Goal: Task Accomplishment & Management: Complete application form

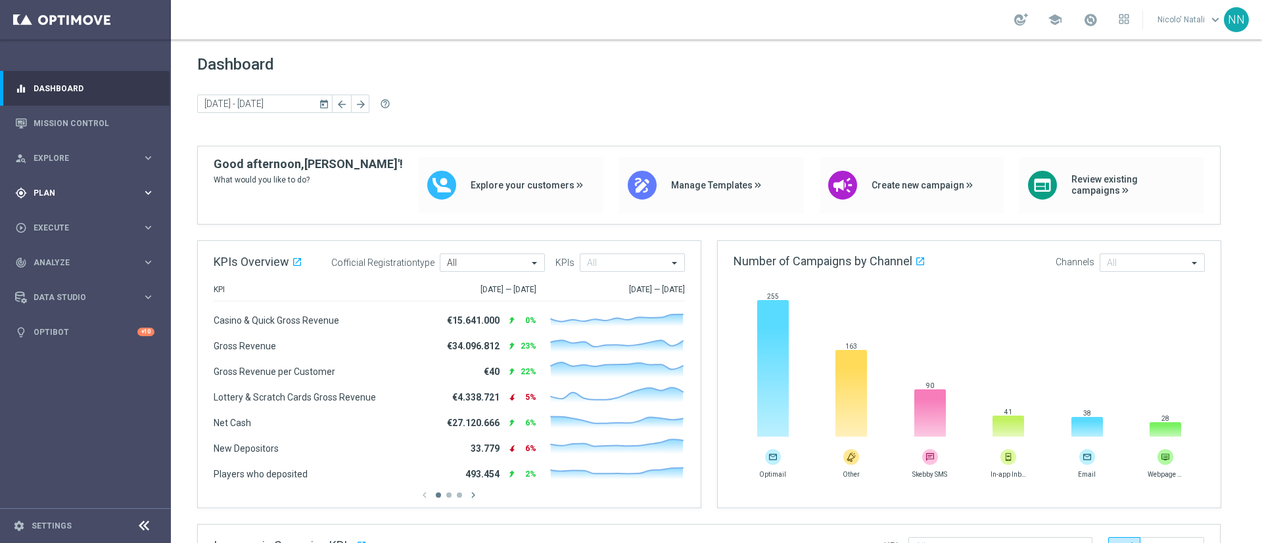
click at [53, 193] on span "Plan" at bounding box center [88, 193] width 108 height 8
click at [67, 216] on link "Target Groups" at bounding box center [85, 220] width 103 height 11
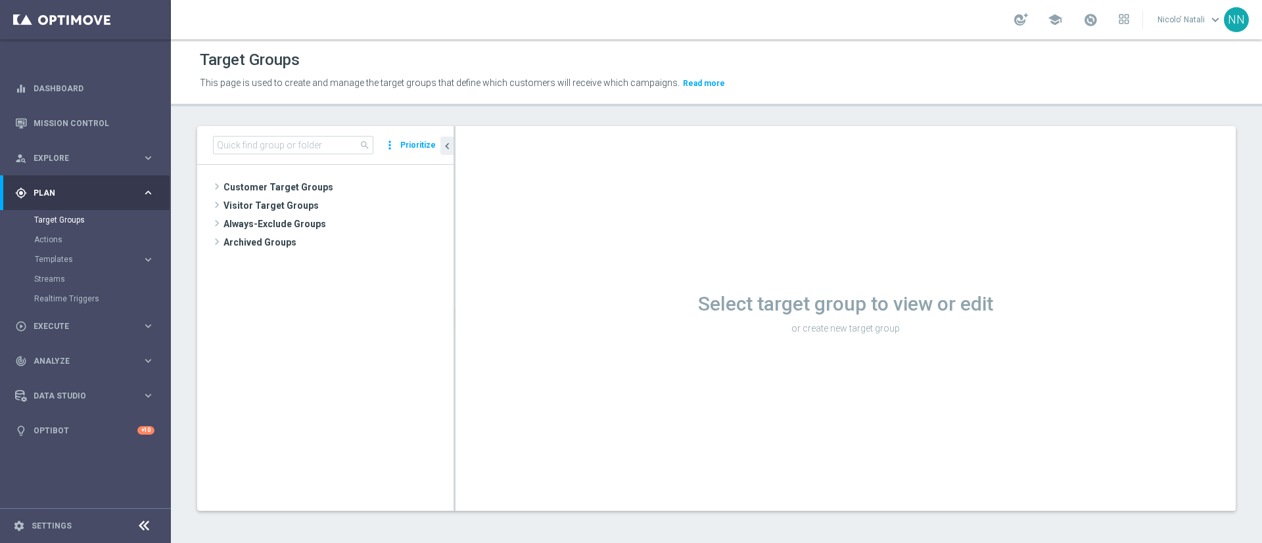
click at [302, 133] on div "search more_vert Prioritize" at bounding box center [325, 145] width 256 height 39
click at [288, 145] on input at bounding box center [293, 145] width 160 height 18
paste input "Active BETTING Master low TOTALI GGRnb>0"
type input "Active BETTING Master low TOTALI GGRnb>0Active BETTING Master low TOTALI GGRnb>0"
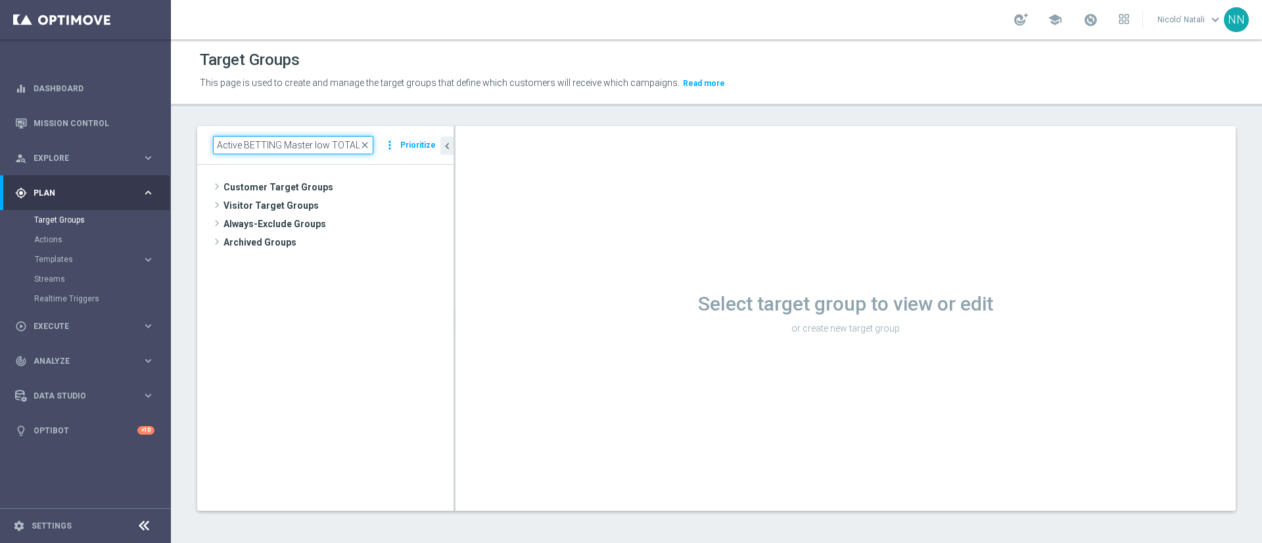
scroll to position [0, 227]
click at [288, 145] on input "Active BETTING Master low TOTALI GGRnb>0Active BETTING Master low TOTALI GGRnb>0" at bounding box center [293, 145] width 160 height 18
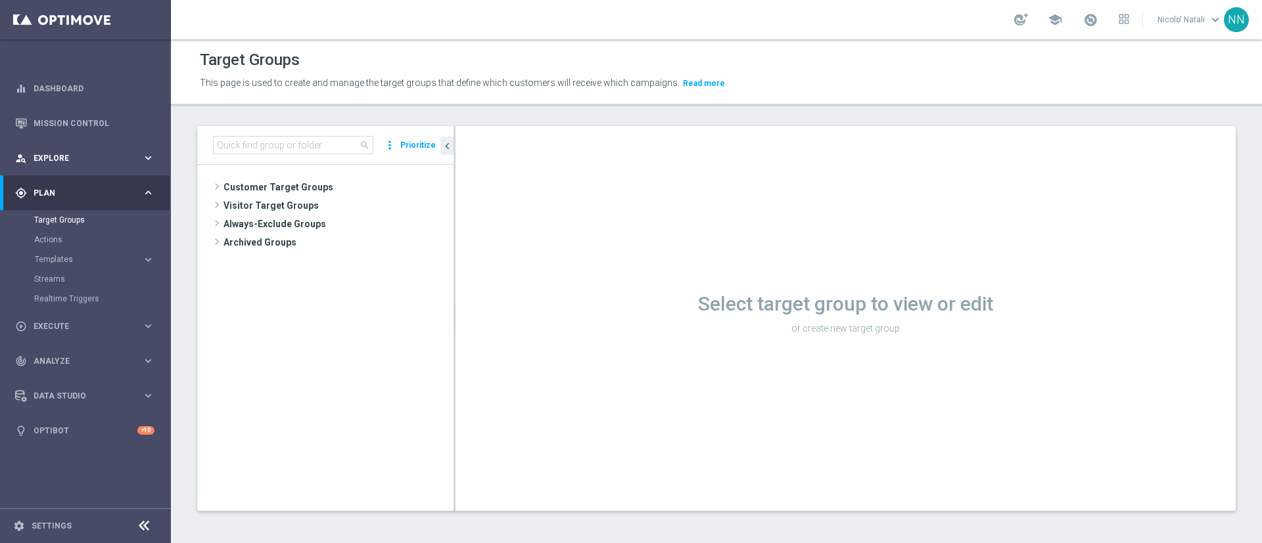
click at [52, 164] on div "person_search Explore keyboard_arrow_right" at bounding box center [85, 158] width 170 height 35
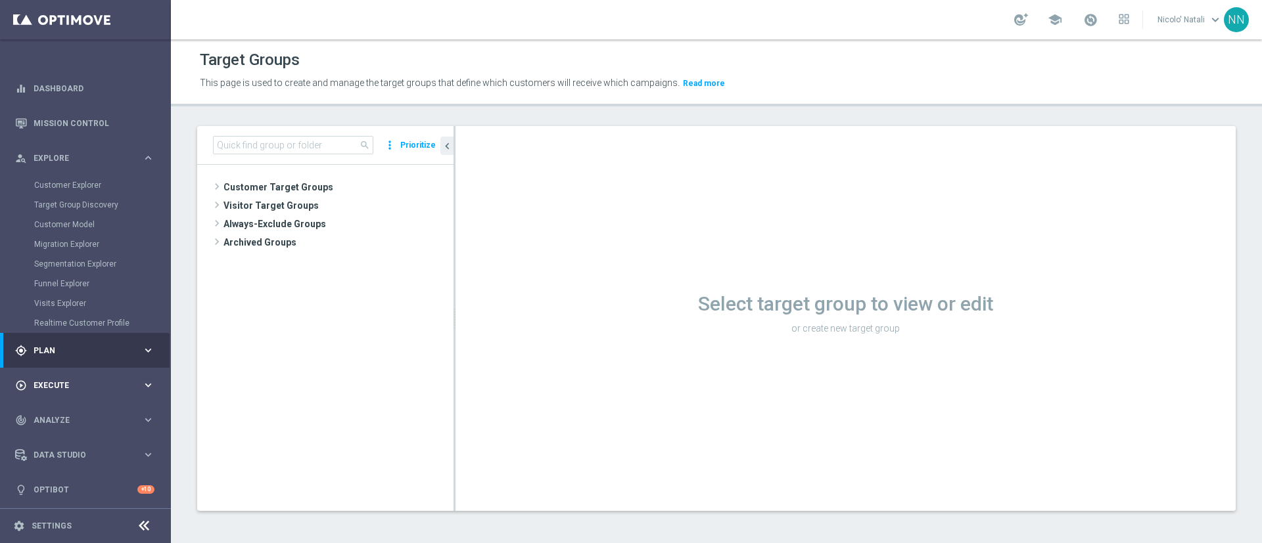
click at [67, 380] on div "play_circle_outline Execute" at bounding box center [78, 386] width 127 height 12
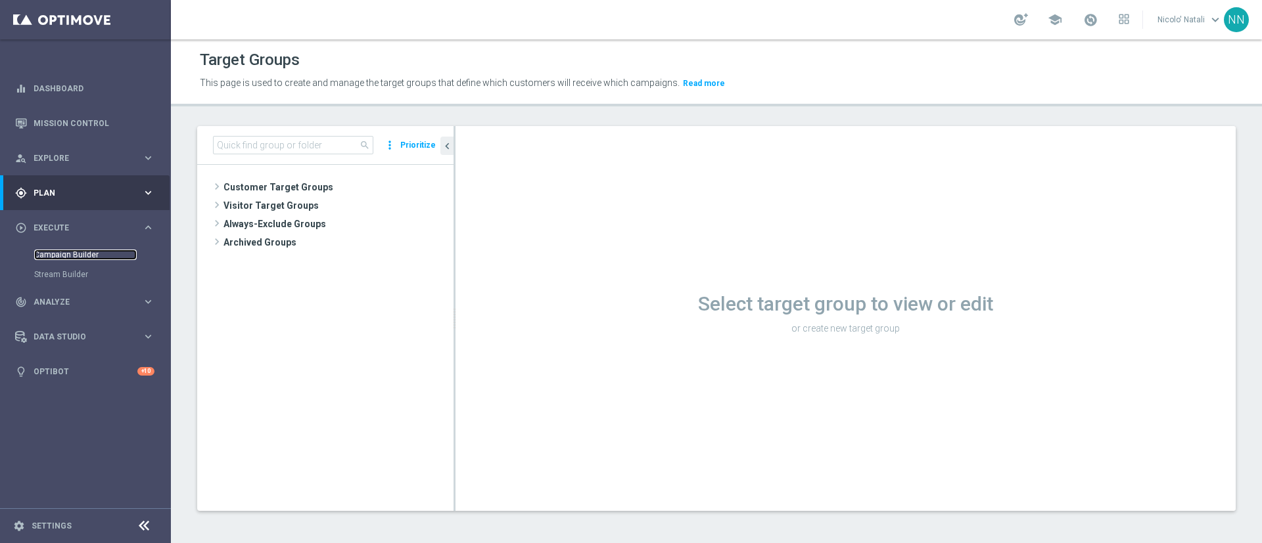
click at [78, 259] on link "Campaign Builder" at bounding box center [85, 255] width 103 height 11
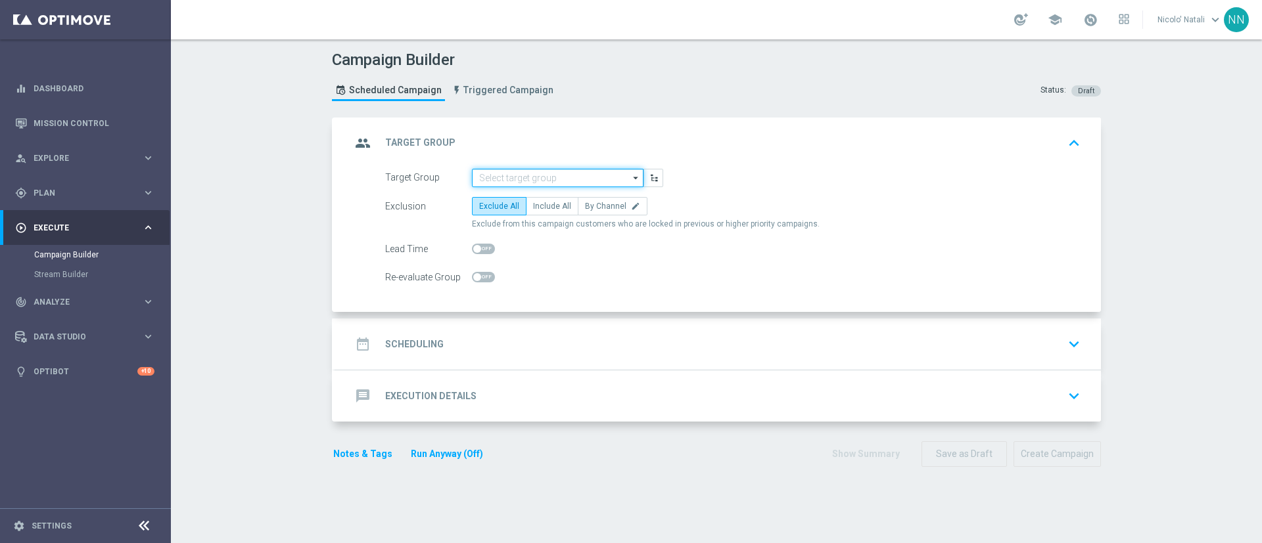
click at [524, 172] on input at bounding box center [558, 178] width 172 height 18
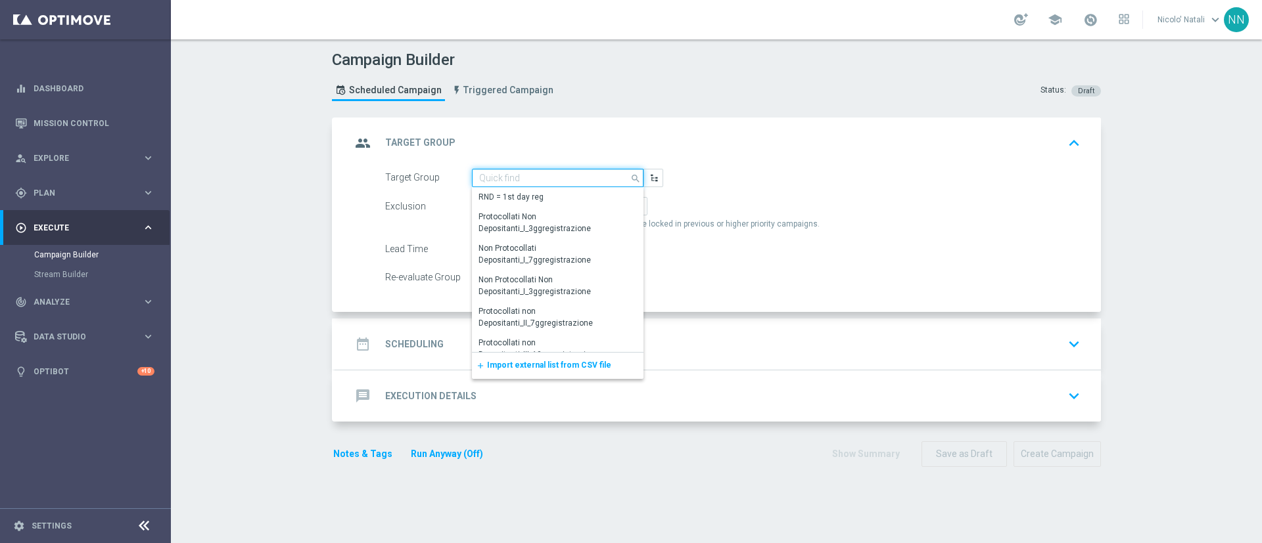
paste input "Active BETTING Master low TOTALI GGRnb>0"
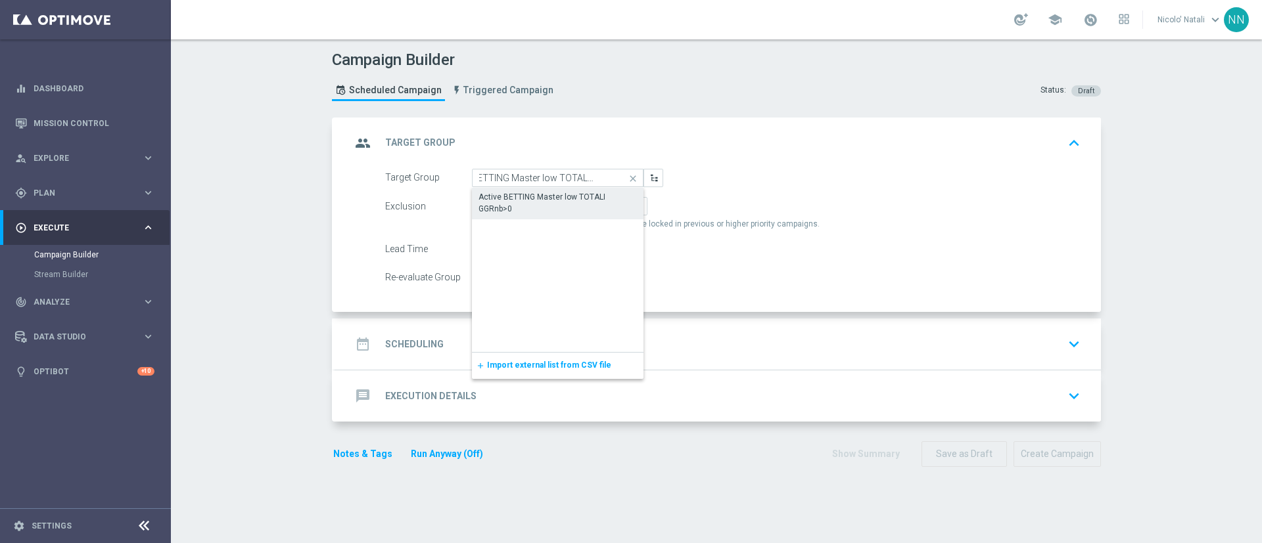
click at [522, 202] on div "Active BETTING Master low TOTALI GGRnb>0" at bounding box center [557, 203] width 158 height 24
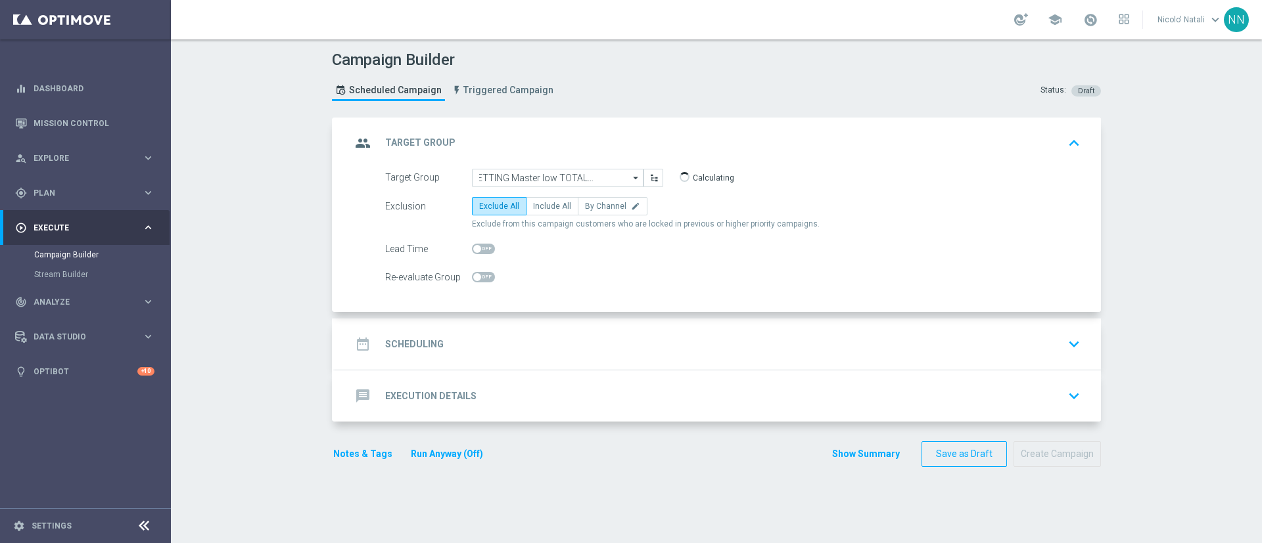
type input "Active BETTING Master low TOTALI GGRnb>0"
click at [480, 353] on div "date_range Scheduling keyboard_arrow_down" at bounding box center [718, 344] width 734 height 25
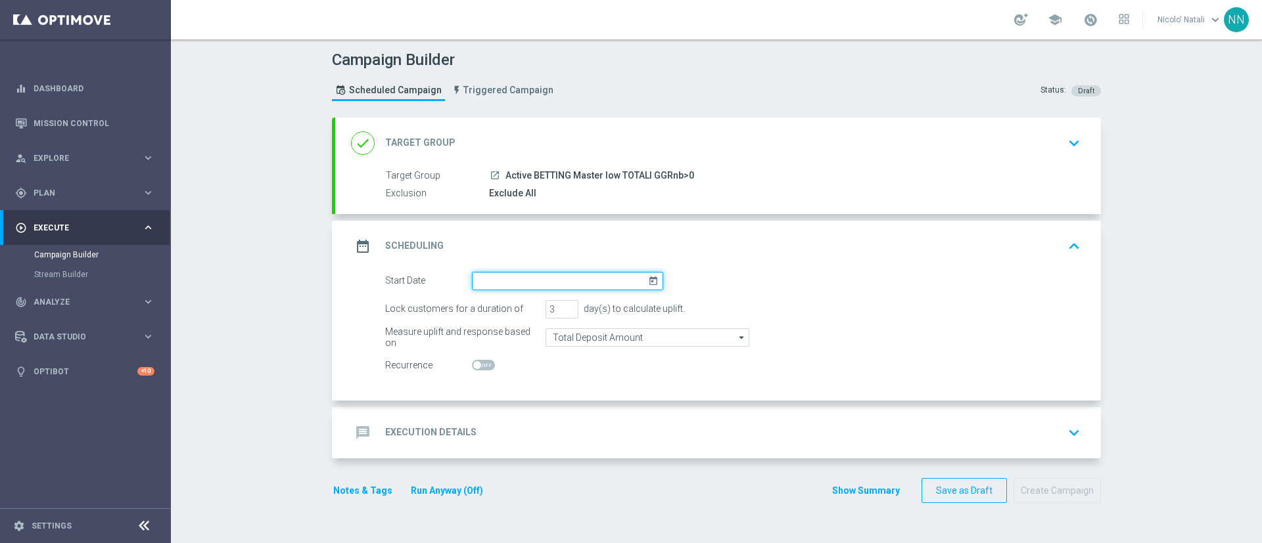
click at [486, 286] on input at bounding box center [567, 281] width 191 height 18
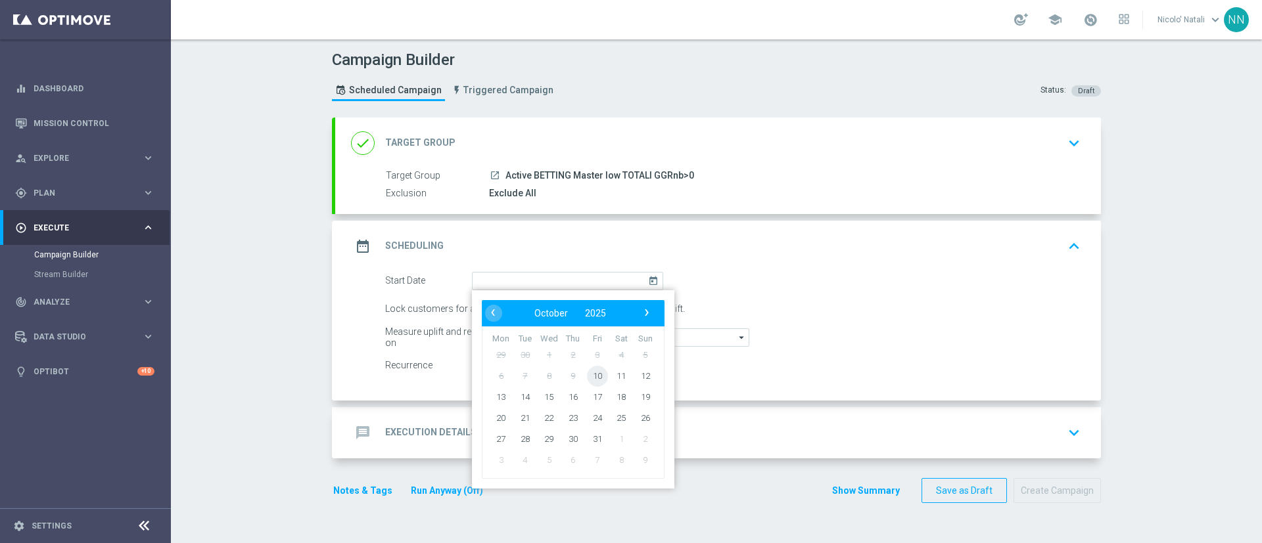
click at [591, 375] on span "10" at bounding box center [597, 375] width 21 height 21
type input "[DATE]"
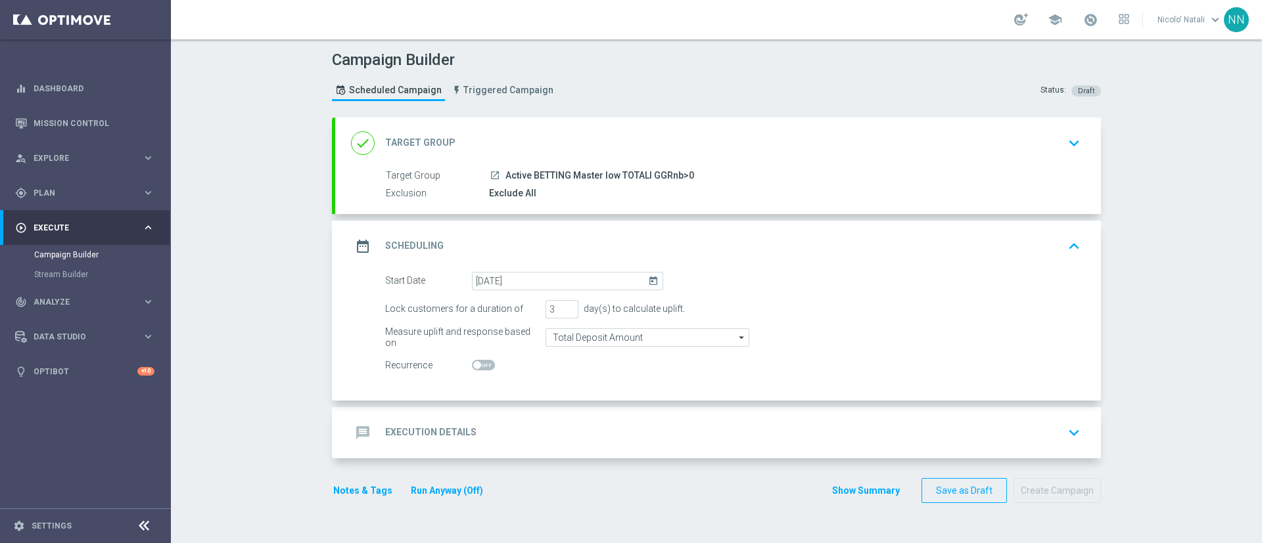
click at [520, 418] on div "message Execution Details keyboard_arrow_down" at bounding box center [718, 432] width 766 height 51
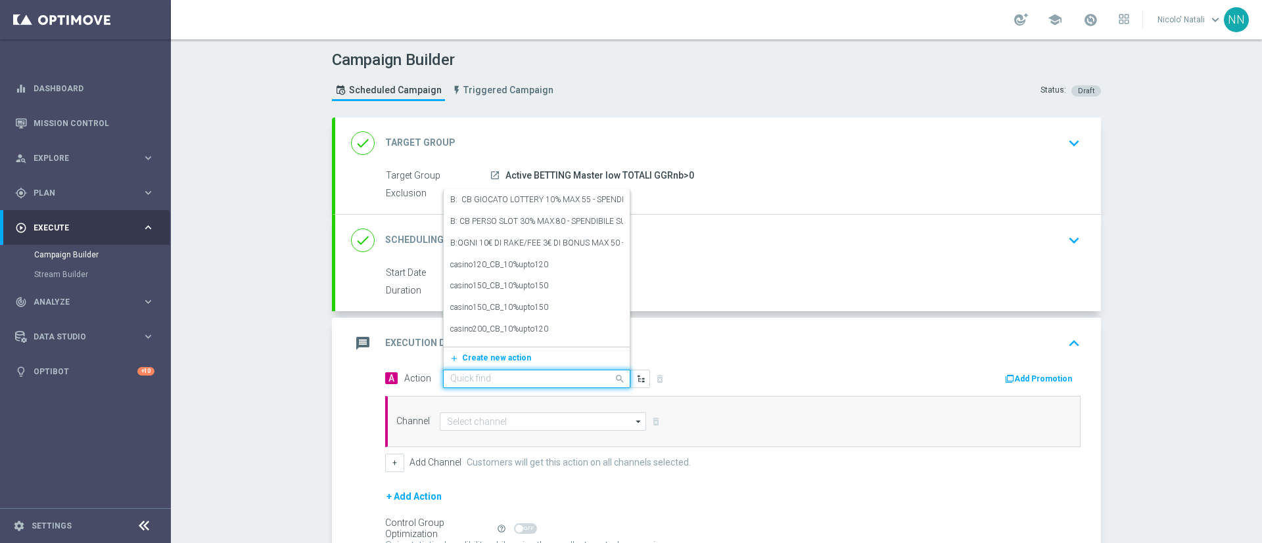
click at [511, 377] on input "text" at bounding box center [523, 379] width 147 height 11
click at [722, 229] on div "done Scheduling keyboard_arrow_down" at bounding box center [718, 240] width 734 height 25
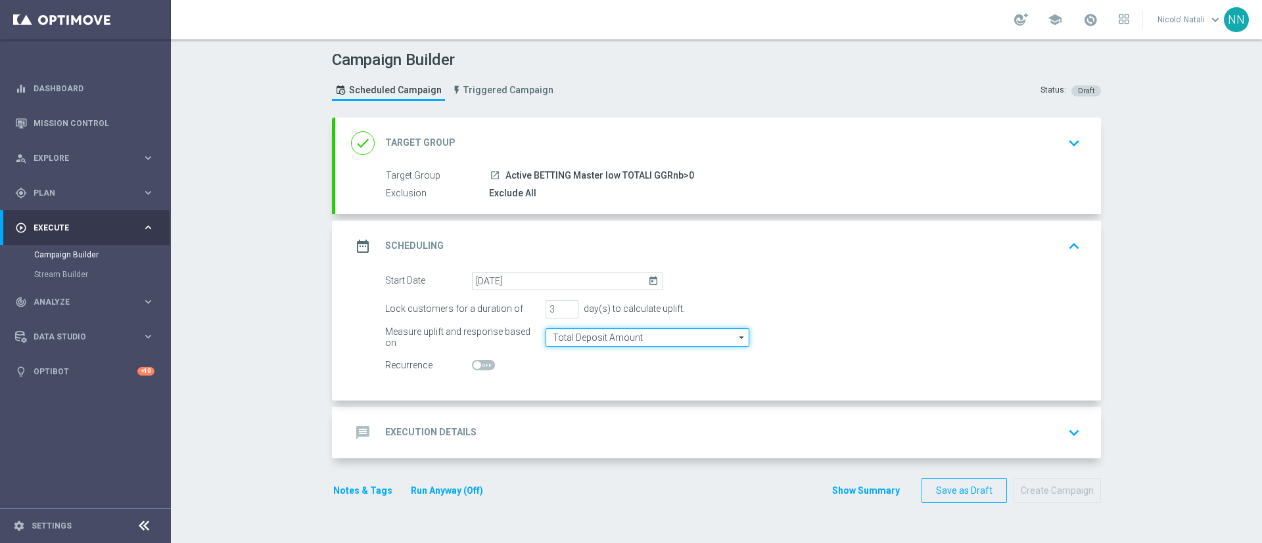
click at [637, 338] on input "Total Deposit Amount" at bounding box center [647, 338] width 204 height 18
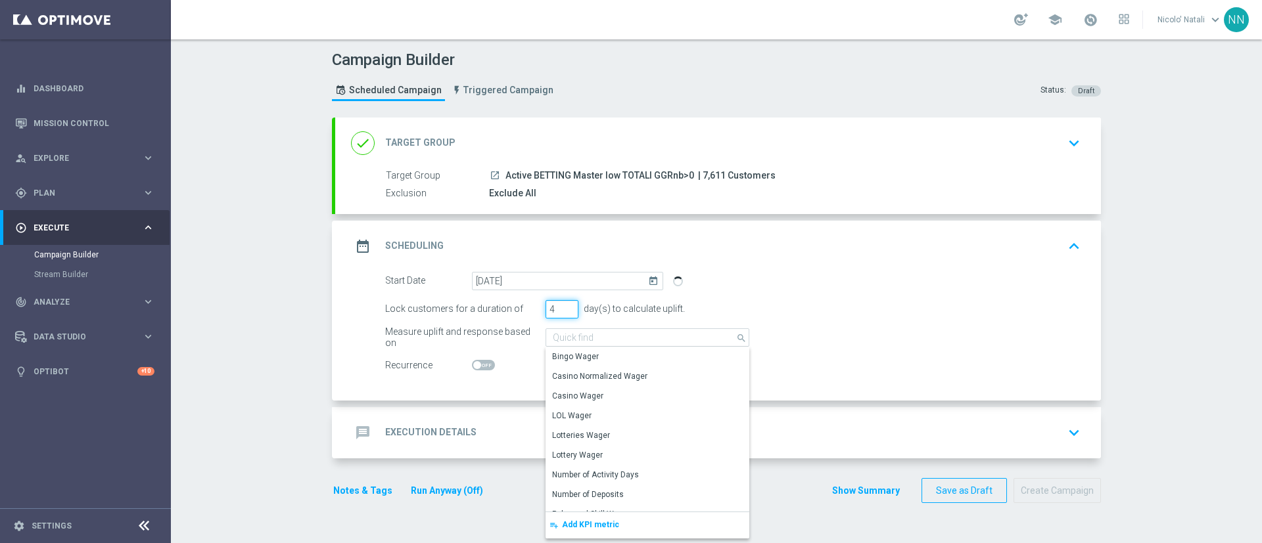
type input "4"
click at [561, 306] on input "4" at bounding box center [561, 309] width 33 height 18
type input "Total Deposit Amount"
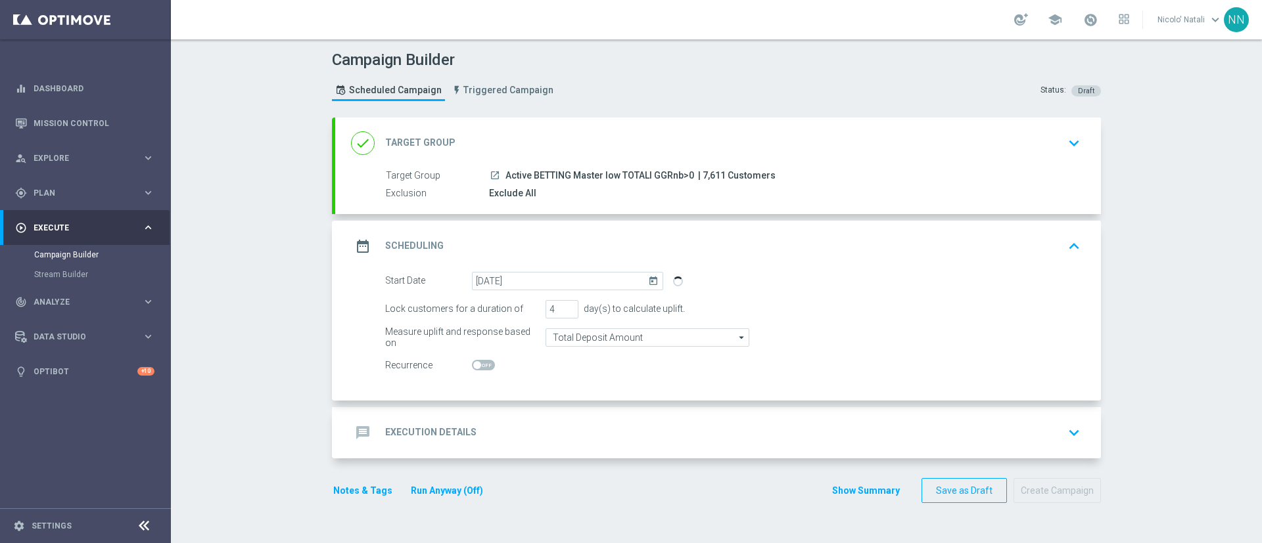
click at [633, 432] on div "message Execution Details keyboard_arrow_down" at bounding box center [718, 433] width 734 height 25
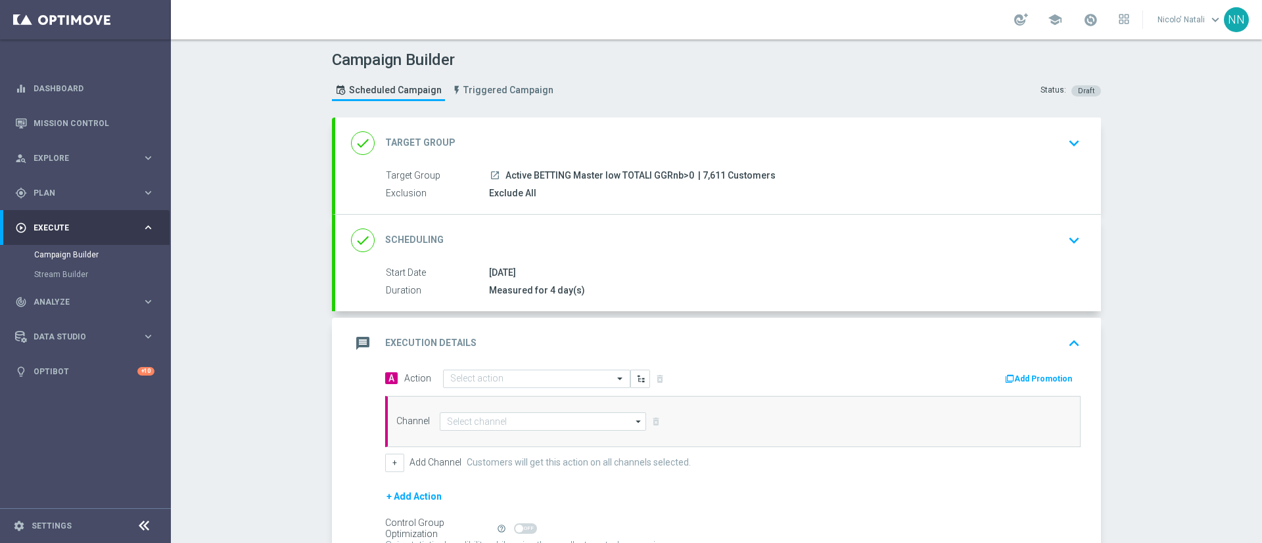
click at [534, 366] on div "message Execution Details keyboard_arrow_up" at bounding box center [718, 343] width 766 height 51
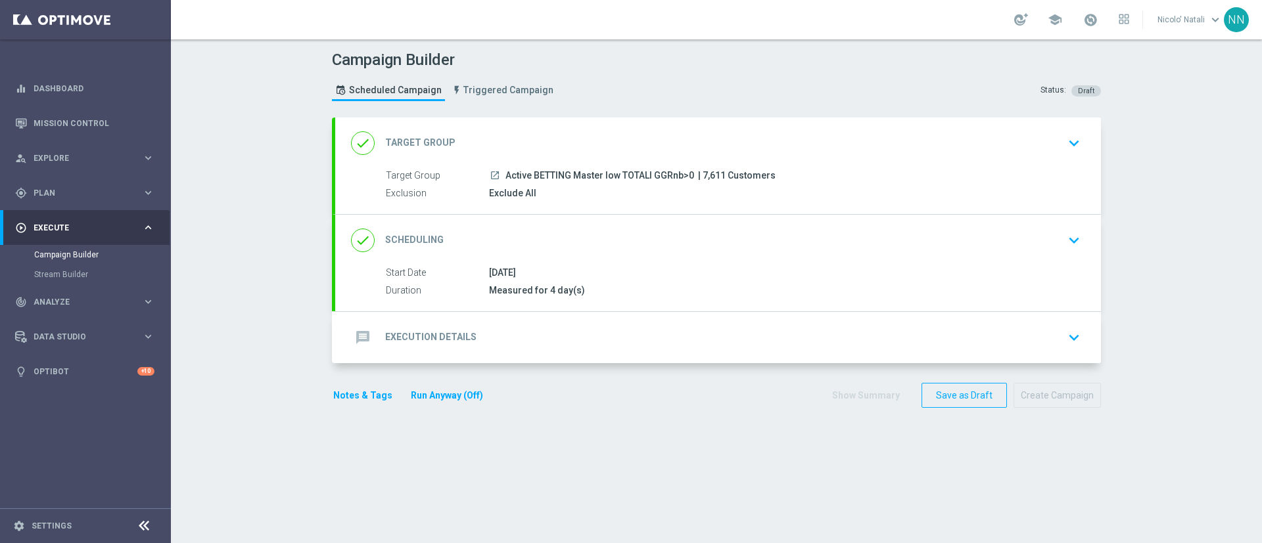
click at [524, 344] on div "message Execution Details keyboard_arrow_down" at bounding box center [718, 337] width 734 height 25
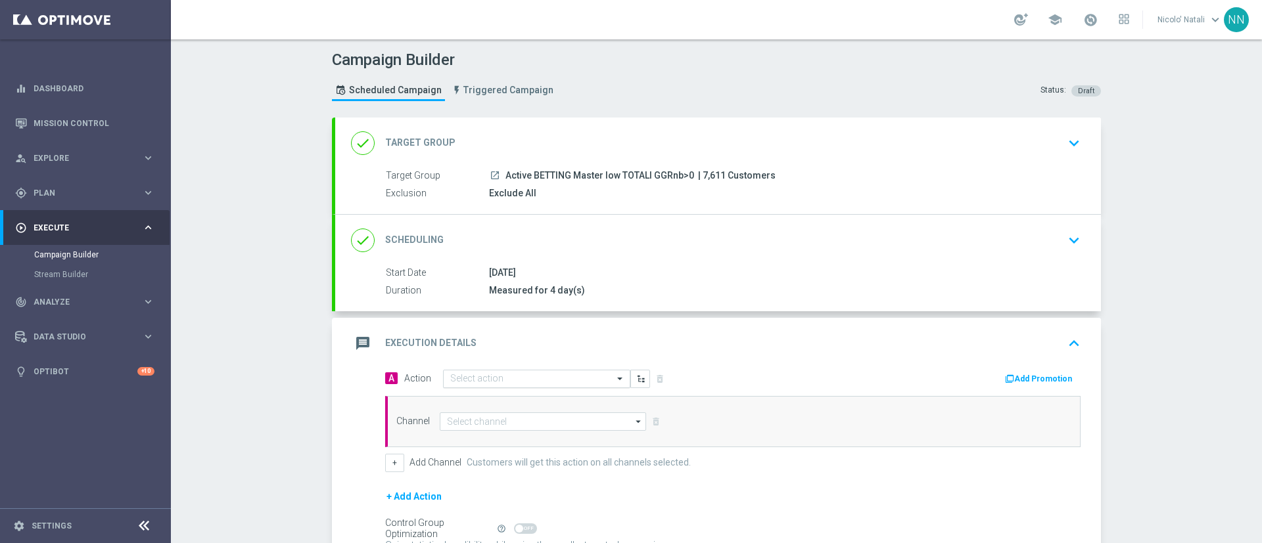
click at [511, 377] on input "text" at bounding box center [523, 379] width 147 height 11
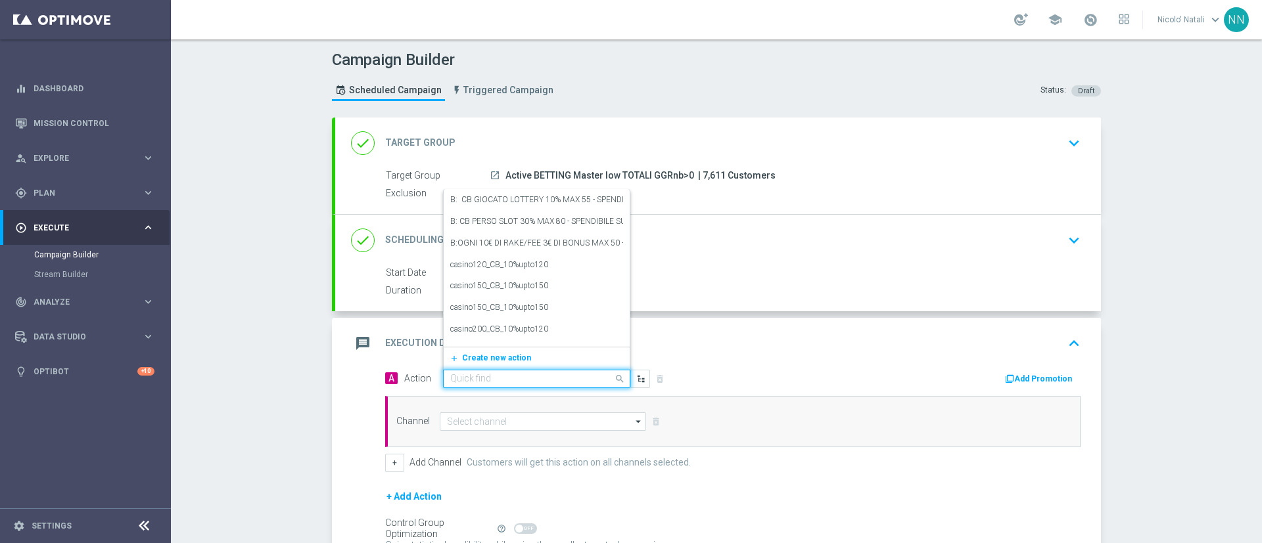
click at [499, 377] on input "text" at bounding box center [523, 379] width 147 height 11
paste input "Deposita almeno 10€ e gioca QEL5 per ricevere il 10% dell'importo giocato sul p…"
type input "Deposita almeno 10€ e gioca QEL5 per ricevere il 10% dell'importo giocato sul p…"
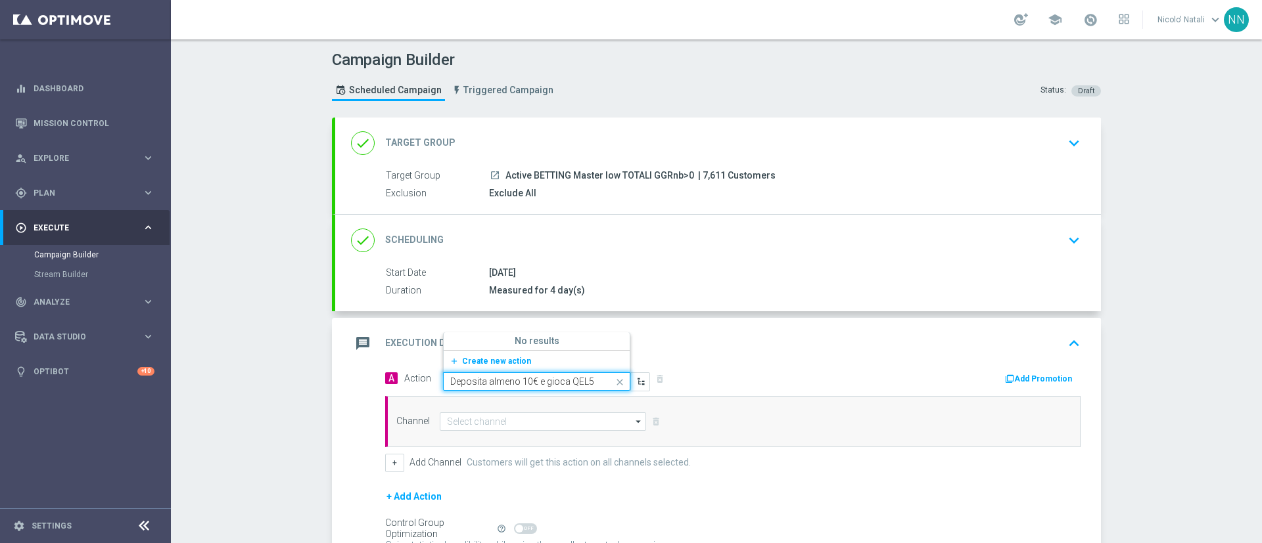
scroll to position [0, 356]
click at [473, 361] on span "Create new action" at bounding box center [496, 361] width 69 height 9
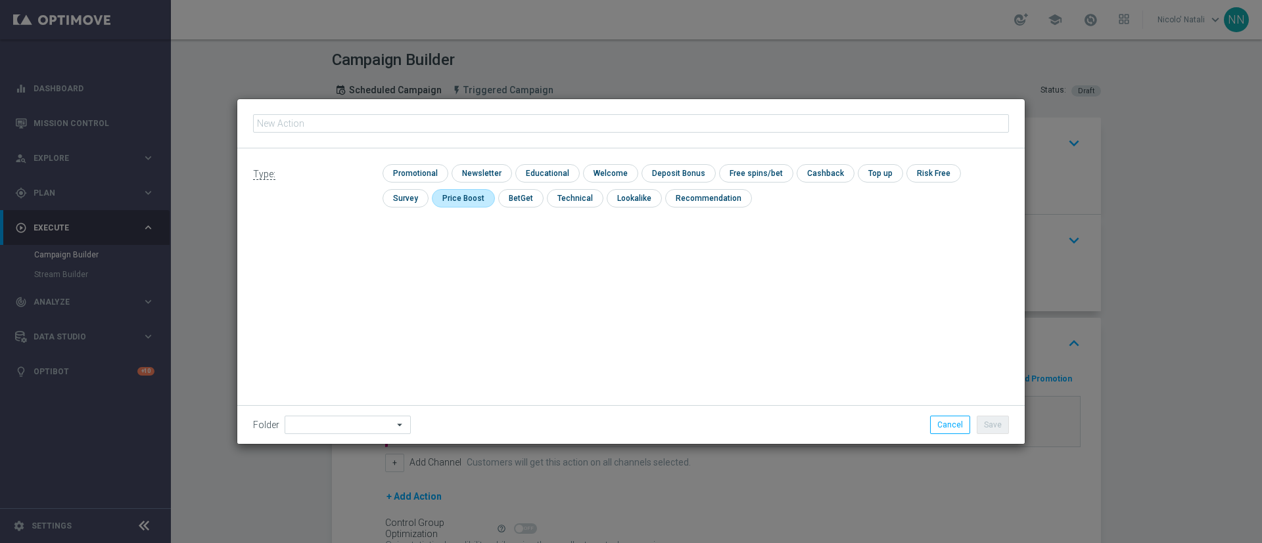
type input "Deposita almeno 10€ e gioca QEL5 per ricevere il 10% dell'importo giocato sul p…"
click at [405, 183] on div "check Promotional check Newsletter check Educational check Welcome check Deposi…" at bounding box center [695, 189] width 626 height 50
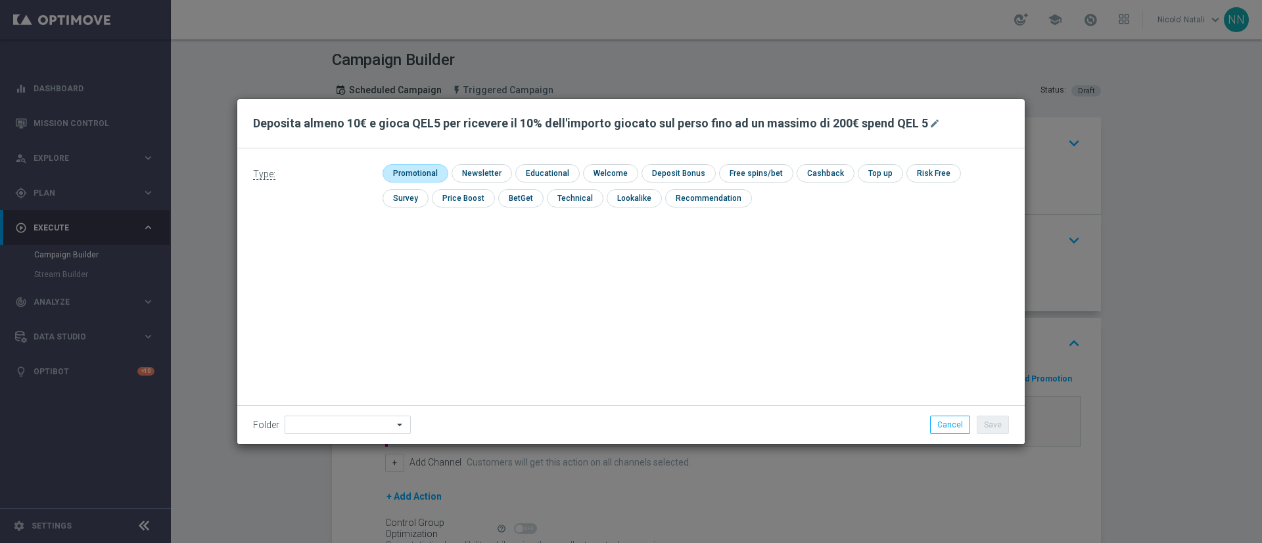
click at [406, 181] on input "checkbox" at bounding box center [413, 173] width 62 height 18
checkbox input "true"
click at [691, 175] on input "checkbox" at bounding box center [690, 173] width 70 height 18
checkbox input "true"
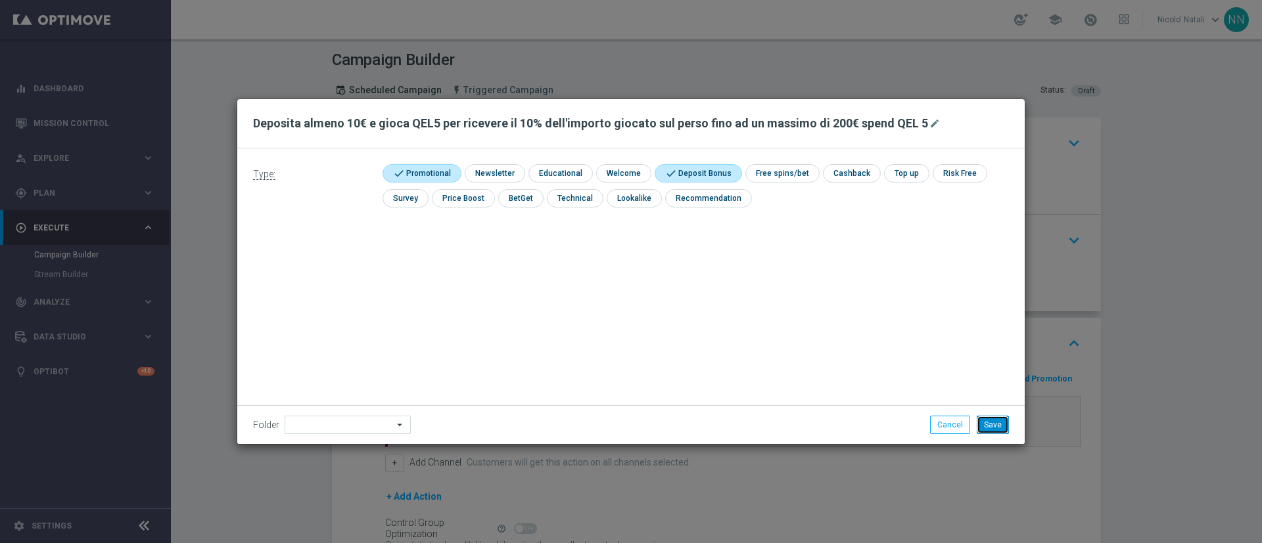
click at [993, 419] on button "Save" at bounding box center [993, 425] width 32 height 18
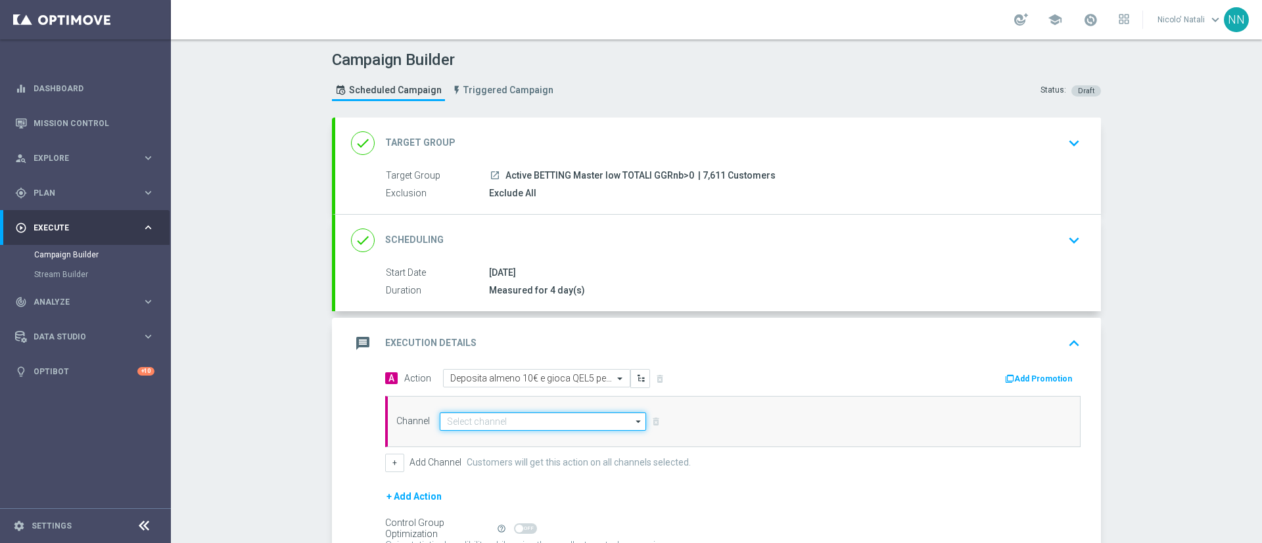
click at [559, 421] on input at bounding box center [543, 422] width 206 height 18
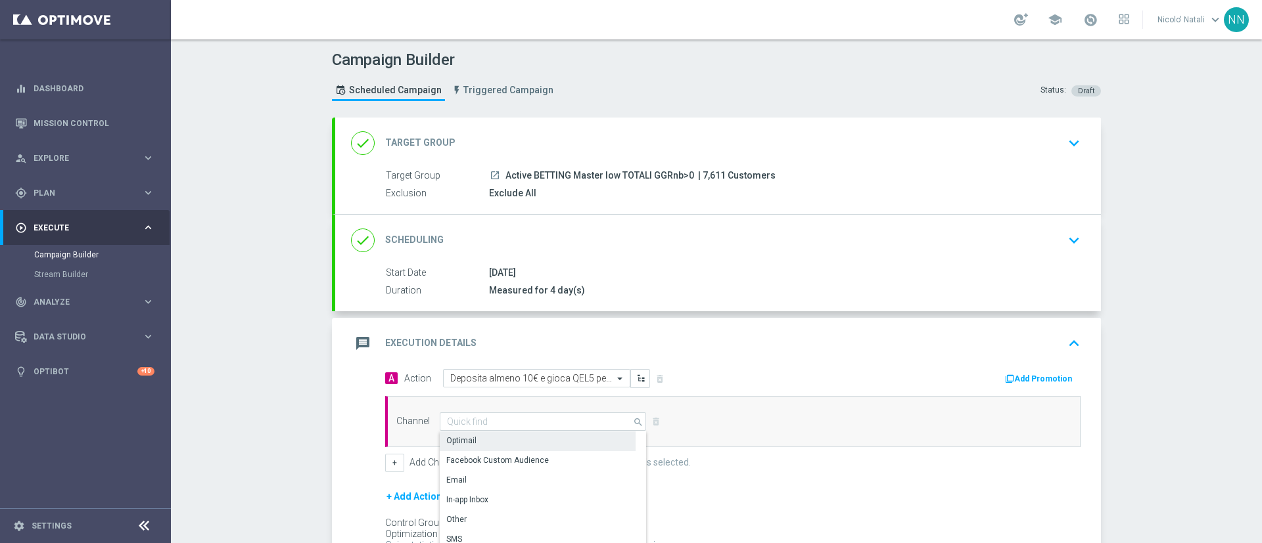
click at [531, 440] on div "Optimail" at bounding box center [538, 441] width 196 height 18
type input "Optimail"
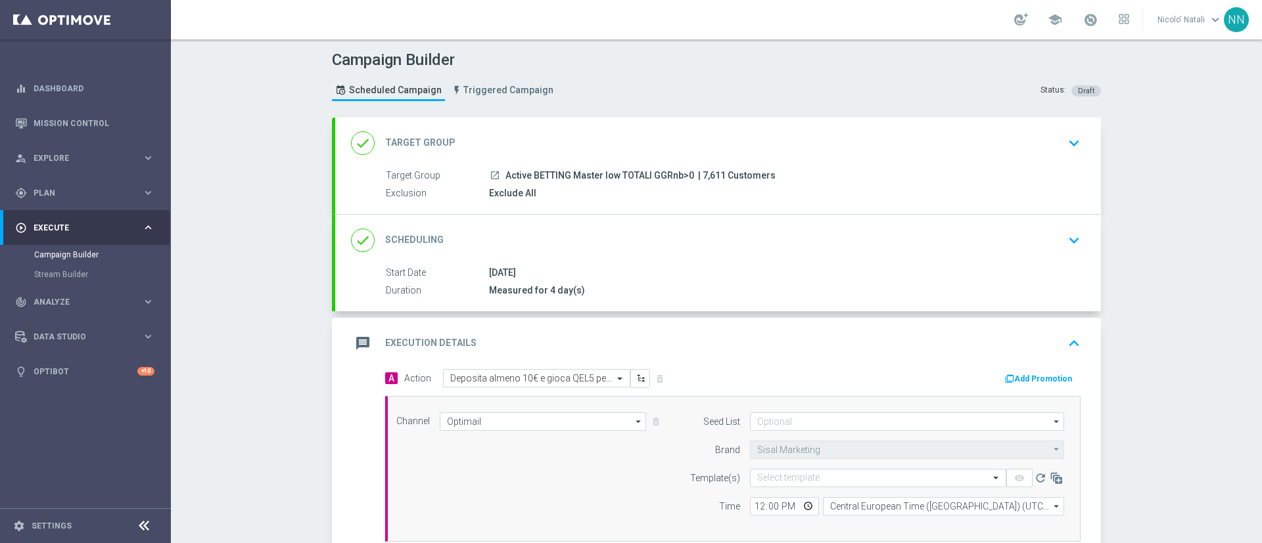
click at [1038, 377] on button "Add Promotion" at bounding box center [1040, 379] width 73 height 14
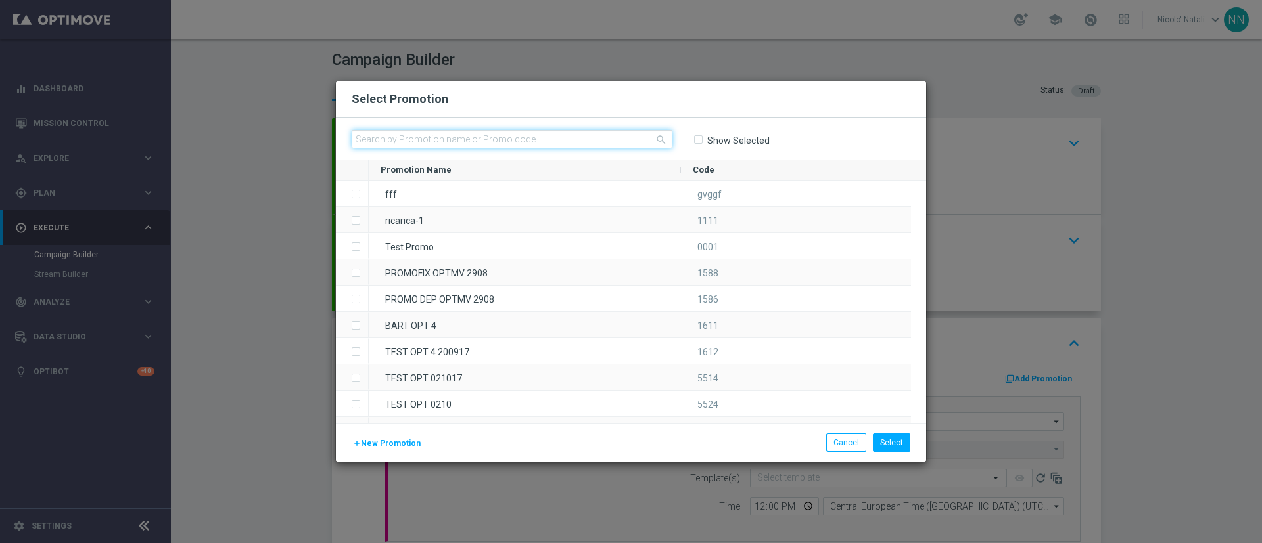
click at [607, 141] on input "text" at bounding box center [512, 139] width 321 height 18
paste input "SCOMMESSE101025"
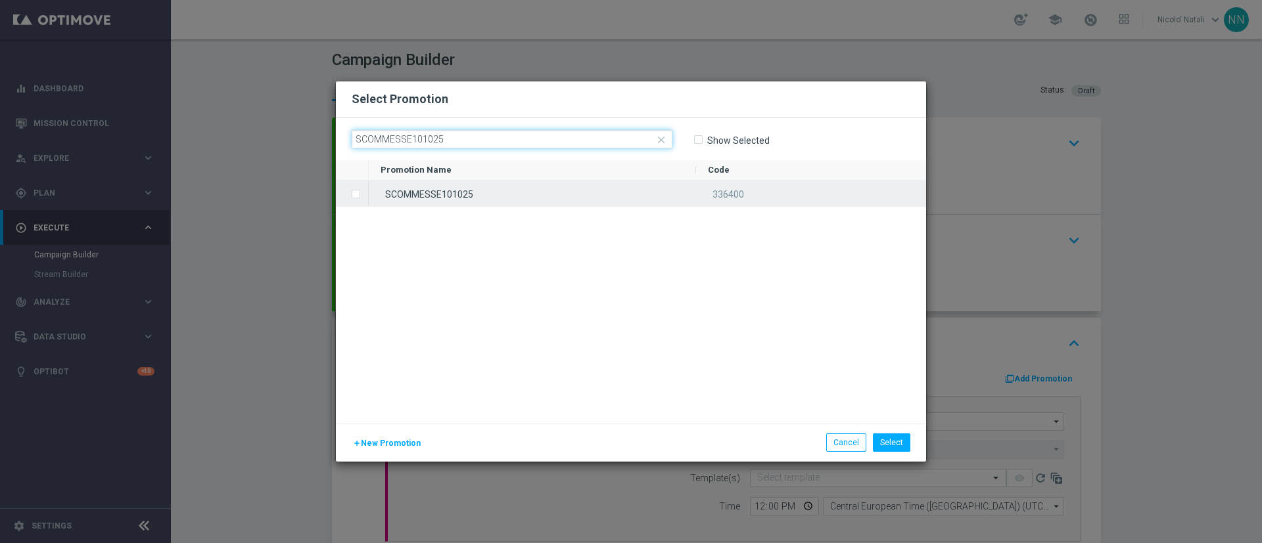
type input "SCOMMESSE101025"
click at [560, 195] on div "SCOMMESSE101025" at bounding box center [532, 194] width 327 height 26
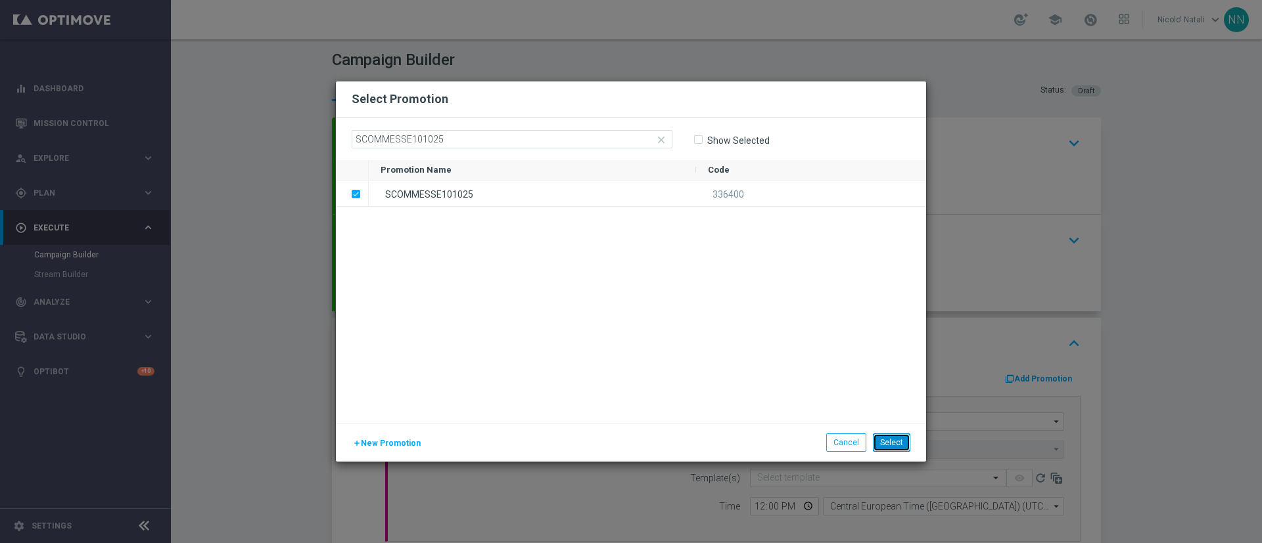
click at [896, 446] on button "Select" at bounding box center [891, 443] width 37 height 18
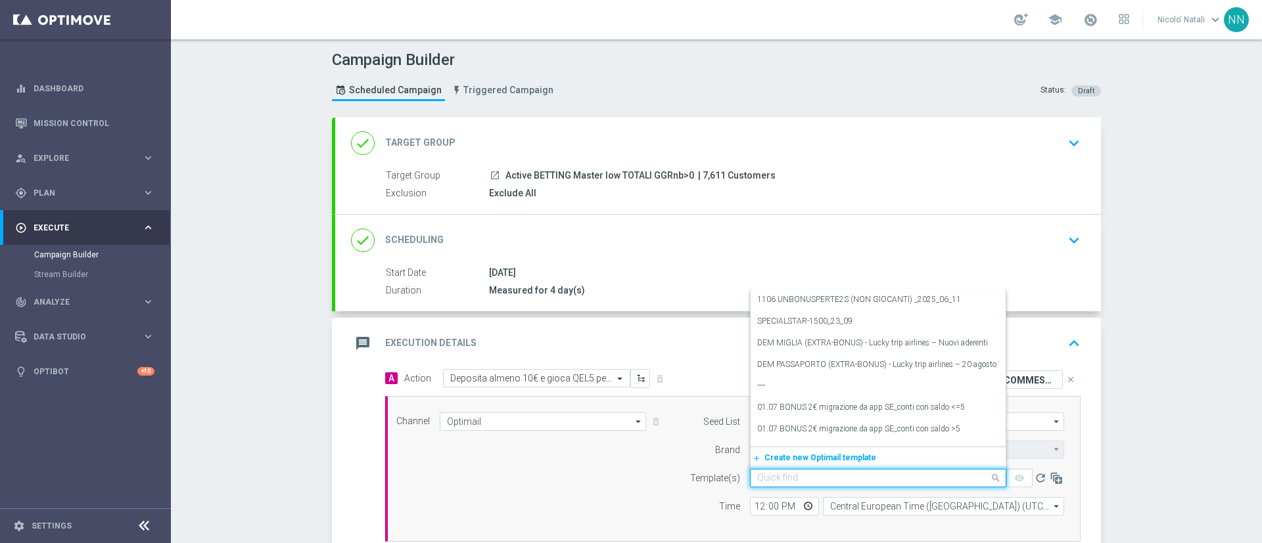
click at [770, 474] on input "text" at bounding box center [865, 478] width 216 height 11
paste input "SCOMMESSE101025"
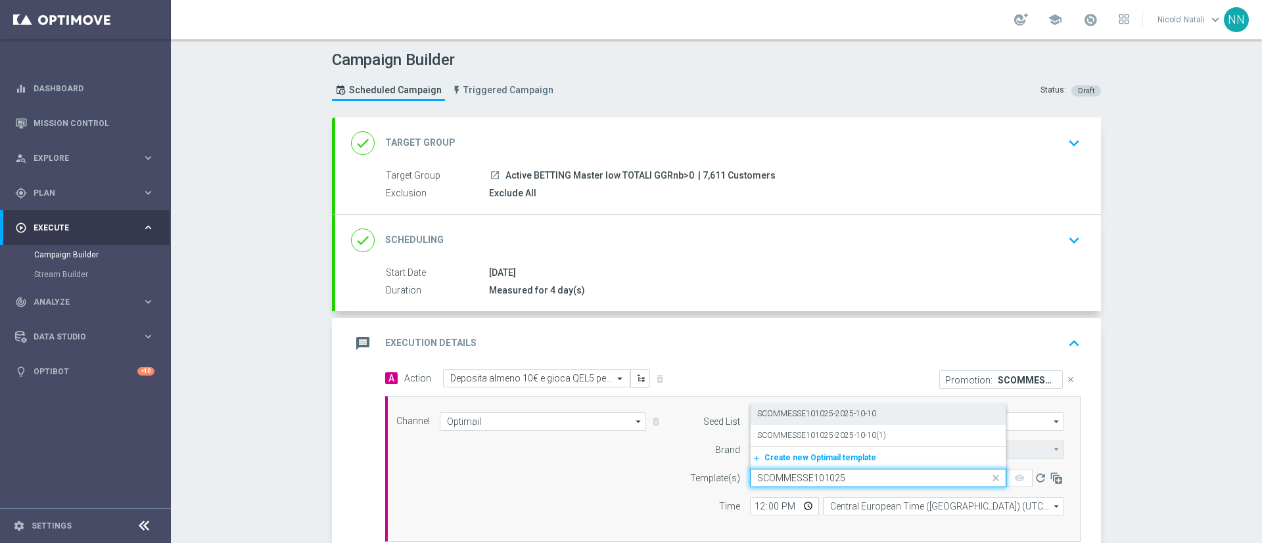
click at [770, 411] on label "SCOMMESSE101025-2025-10-10" at bounding box center [816, 414] width 119 height 11
type input "SCOMMESSE101025"
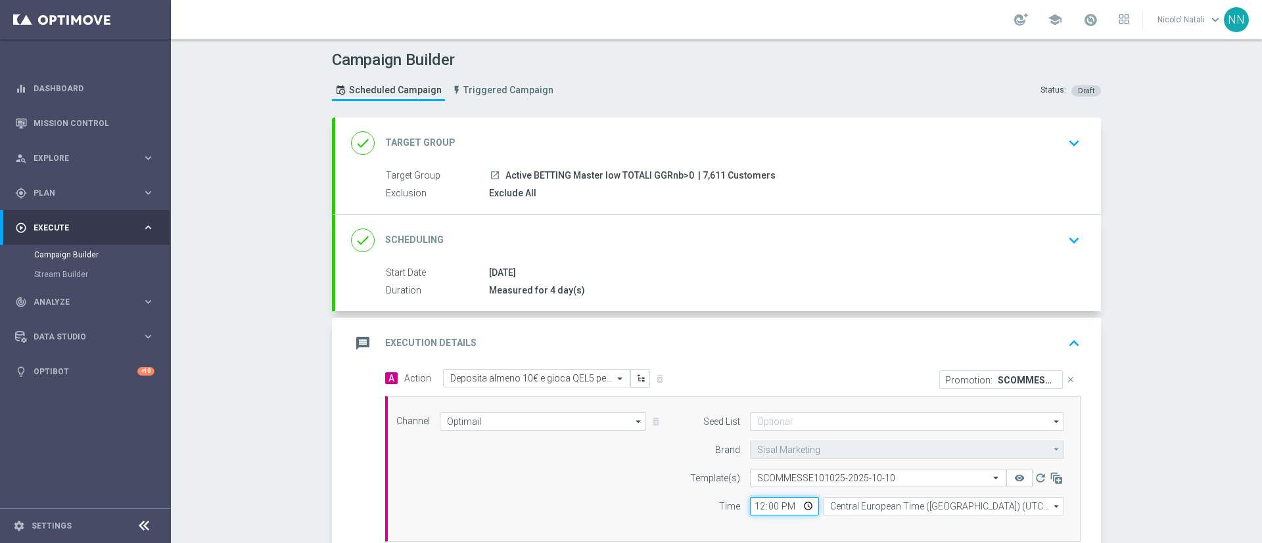
click at [752, 503] on input "12:00" at bounding box center [784, 506] width 69 height 18
click at [603, 471] on div "Channel Optimail Optimail arrow_drop_down Show Selected 1 of 20 Optimail" at bounding box center [729, 469] width 687 height 113
click at [721, 333] on div "message Execution Details keyboard_arrow_up" at bounding box center [718, 343] width 734 height 25
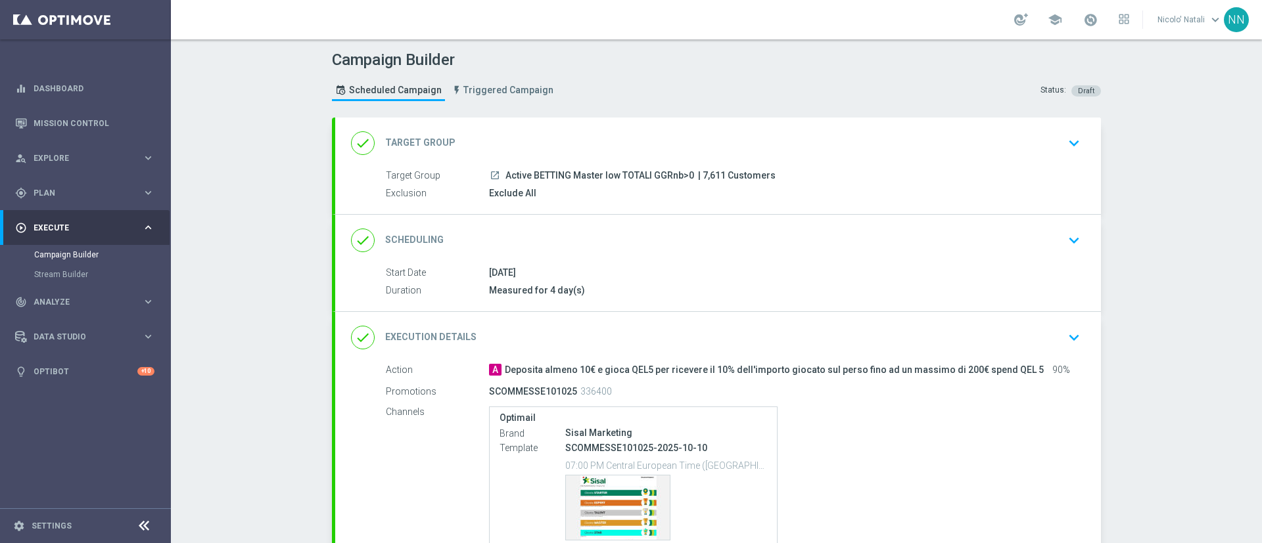
scroll to position [122, 0]
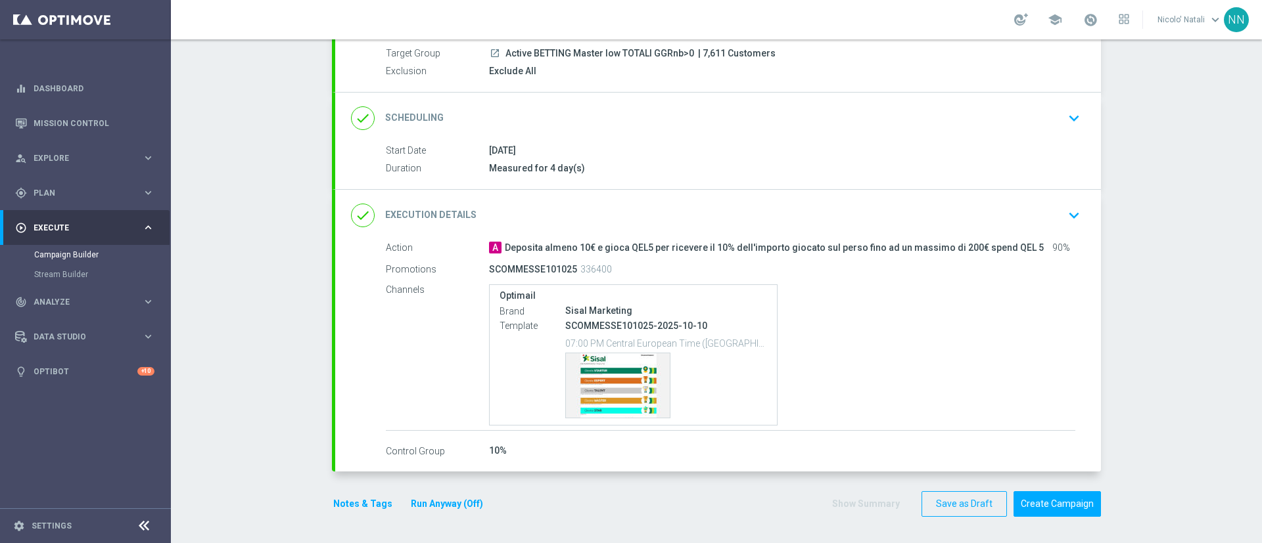
click at [824, 318] on div "Optimail Brand Sisal Marketing Template SCOMMESSE101025-2025-10-10 07:00 PM Cen…" at bounding box center [782, 356] width 586 height 142
click at [809, 216] on div "done Execution Details keyboard_arrow_down" at bounding box center [718, 215] width 734 height 25
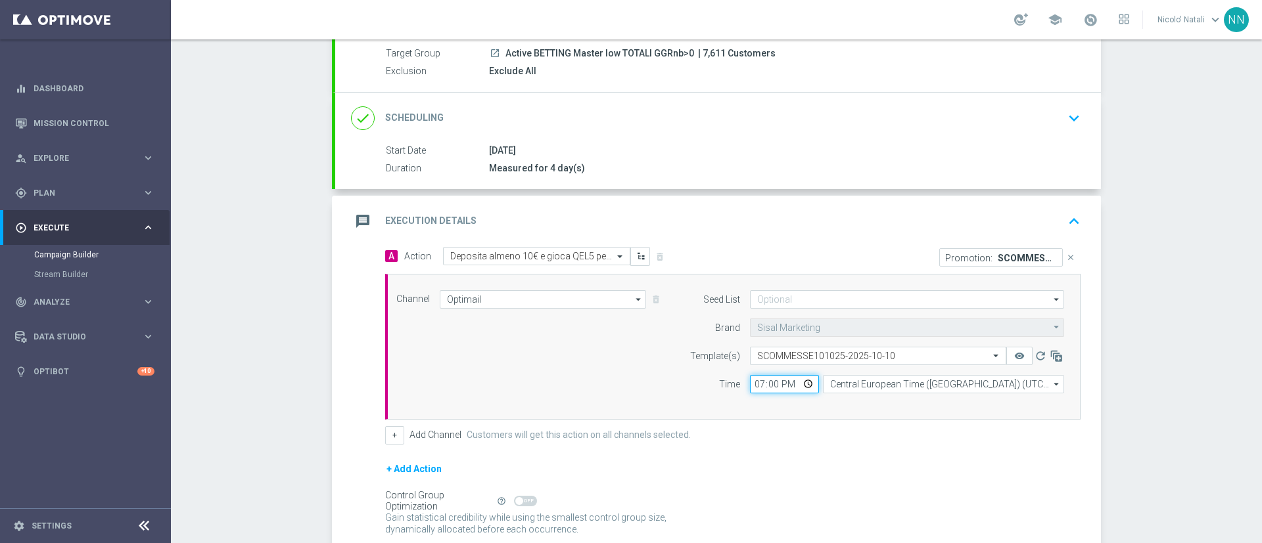
click at [750, 386] on input "19:00" at bounding box center [784, 384] width 69 height 18
type input "18:00"
click at [777, 444] on div "+ Add Channel Customers will get this action on all channels selected." at bounding box center [732, 436] width 695 height 18
click at [776, 232] on div "message Execution Details keyboard_arrow_up" at bounding box center [718, 221] width 734 height 25
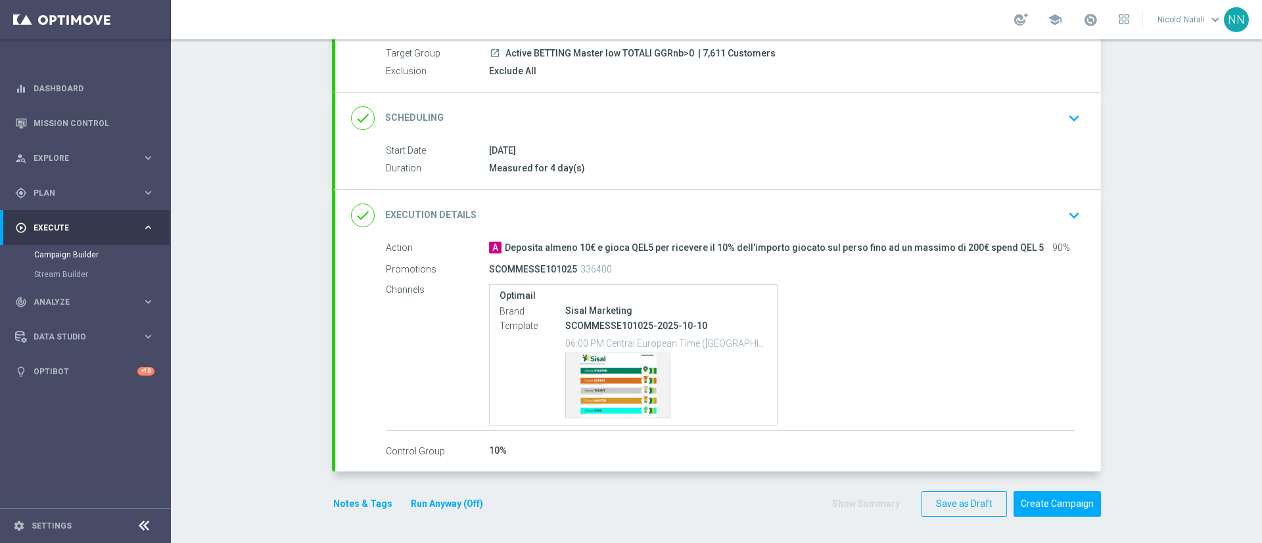
click at [866, 330] on div "Optimail Brand Sisal Marketing Template SCOMMESSE101025-2025-10-10 06:00 PM Cen…" at bounding box center [782, 356] width 586 height 142
click at [839, 300] on div "Optimail Brand Sisal Marketing Template SCOMMESSE101025-2025-10-10 06:00 PM Cen…" at bounding box center [782, 356] width 586 height 142
click at [622, 375] on div "Template preview" at bounding box center [618, 386] width 104 height 64
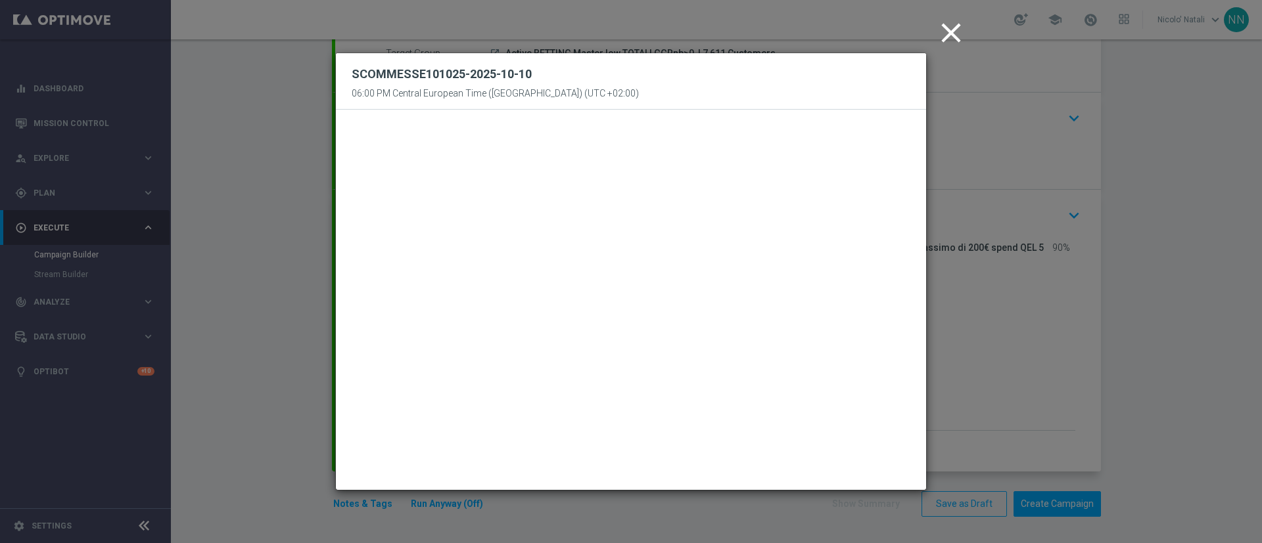
click at [952, 25] on icon "close" at bounding box center [951, 32] width 33 height 33
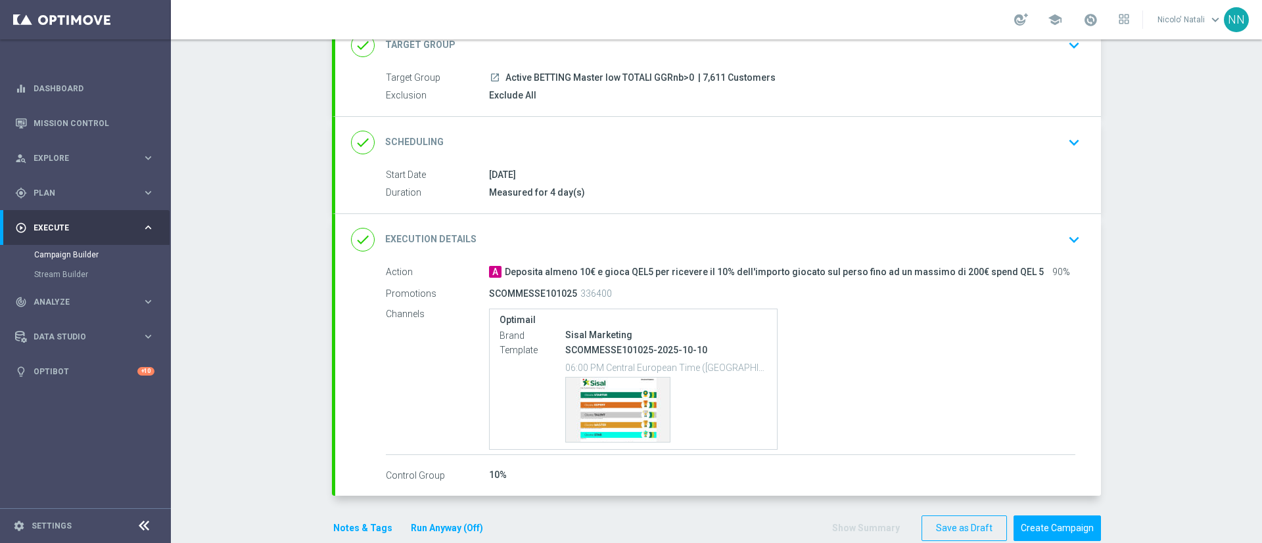
scroll to position [112, 0]
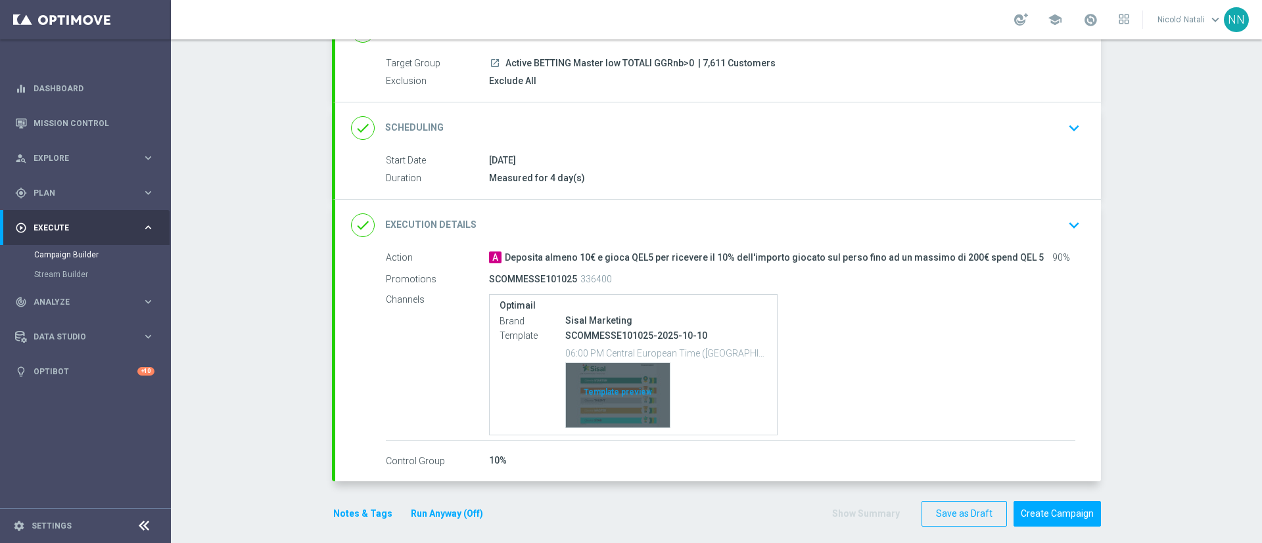
click at [623, 376] on div "Template preview" at bounding box center [618, 395] width 104 height 64
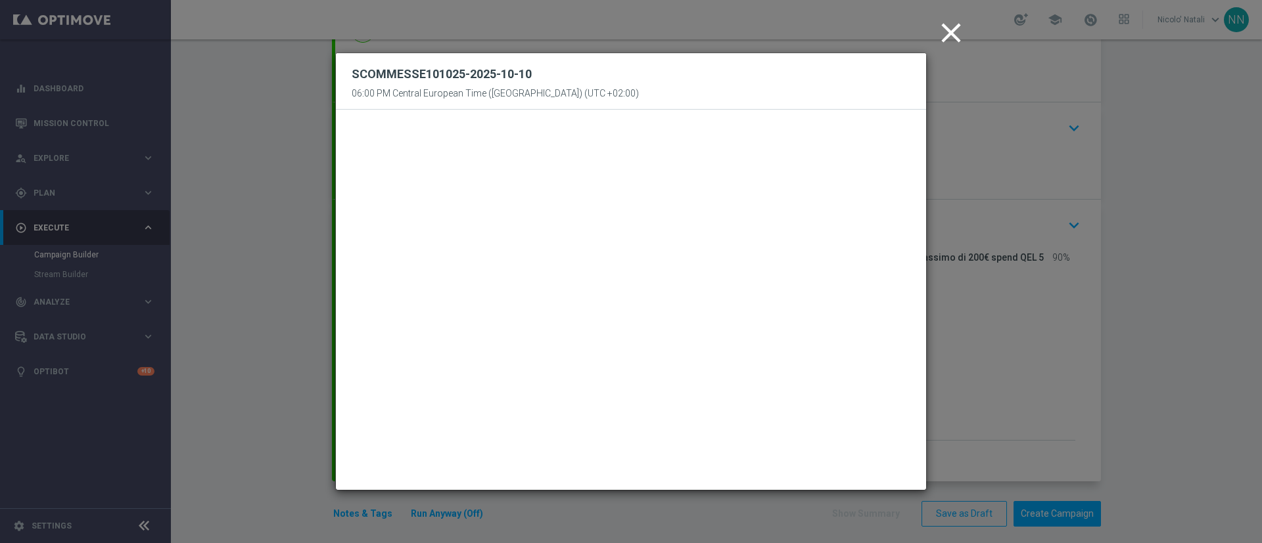
click at [1155, 273] on modal-container "close SCOMMESSE101025-2025-10-10 06:00 PM Central European Time ([GEOGRAPHIC_DA…" at bounding box center [631, 271] width 1262 height 543
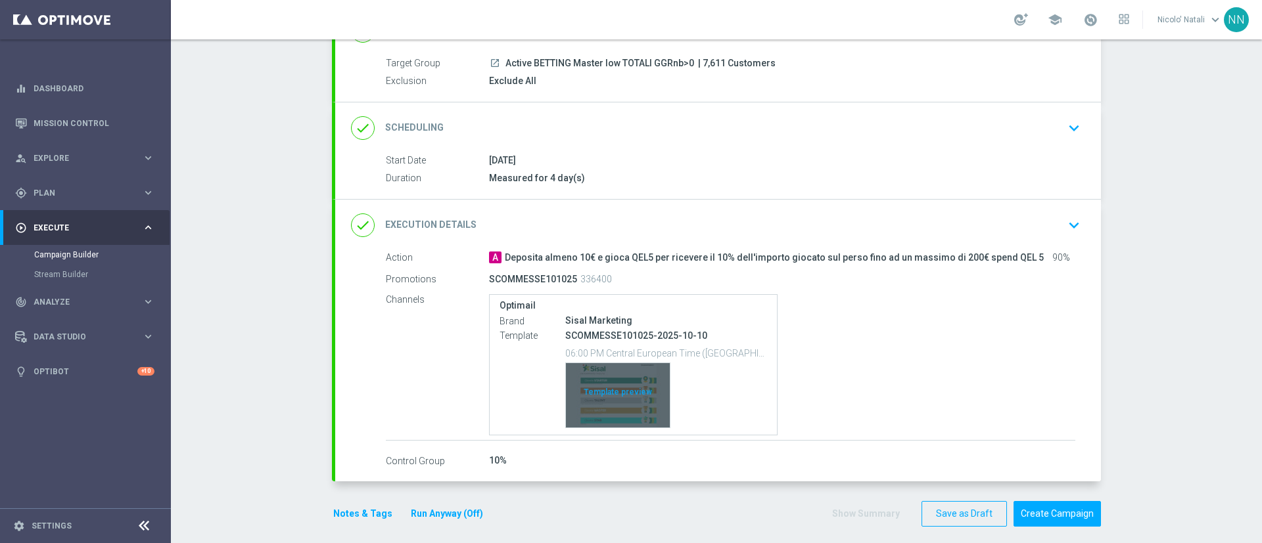
click at [609, 381] on div "Template preview" at bounding box center [618, 395] width 104 height 64
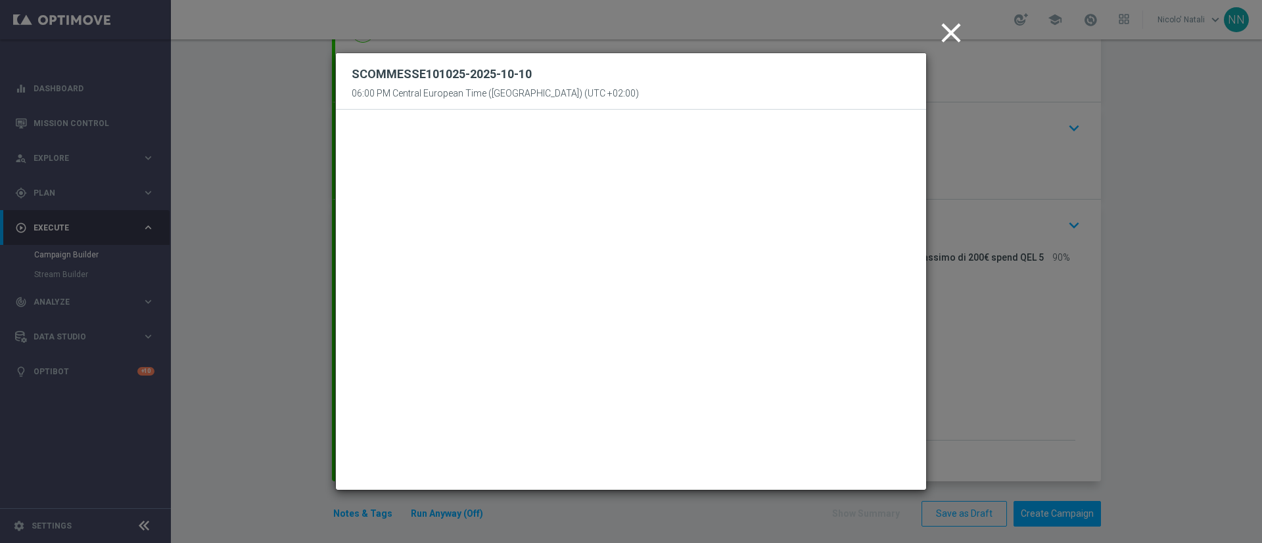
click at [1222, 296] on modal-container "close SCOMMESSE101025-2025-10-10 06:00 PM Central European Time ([GEOGRAPHIC_DA…" at bounding box center [631, 271] width 1262 height 543
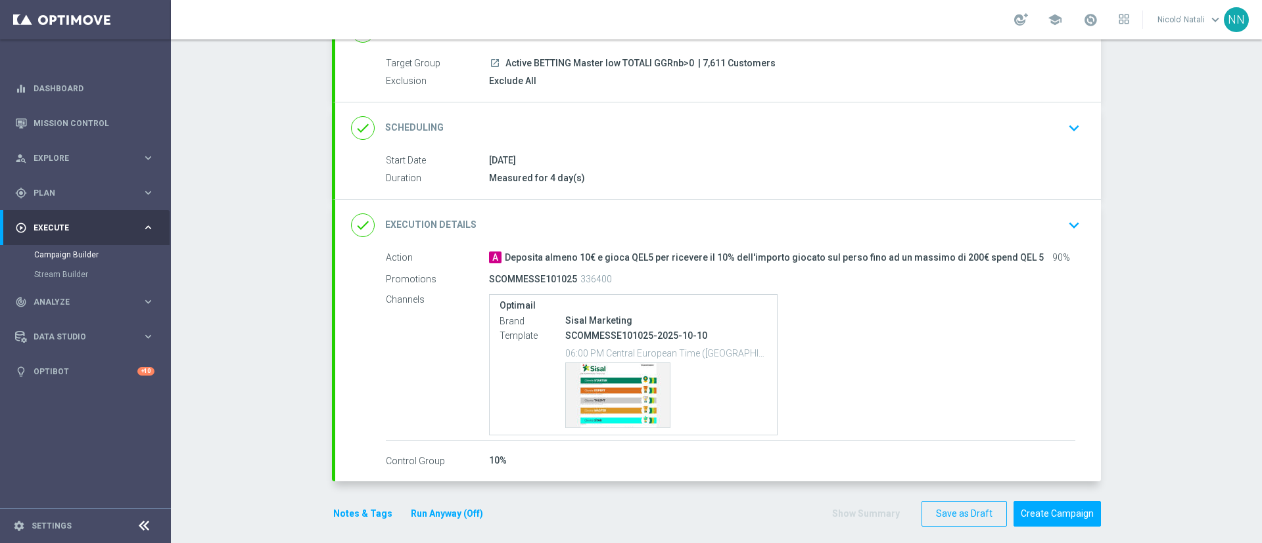
scroll to position [0, 0]
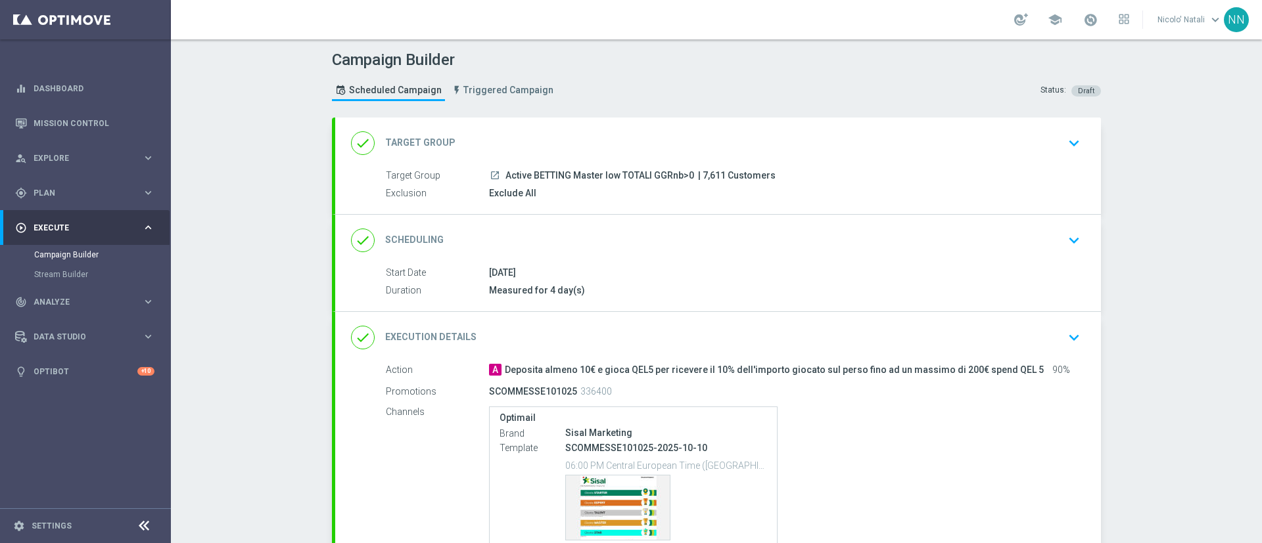
click at [651, 154] on div "done Target Group keyboard_arrow_down" at bounding box center [718, 143] width 734 height 25
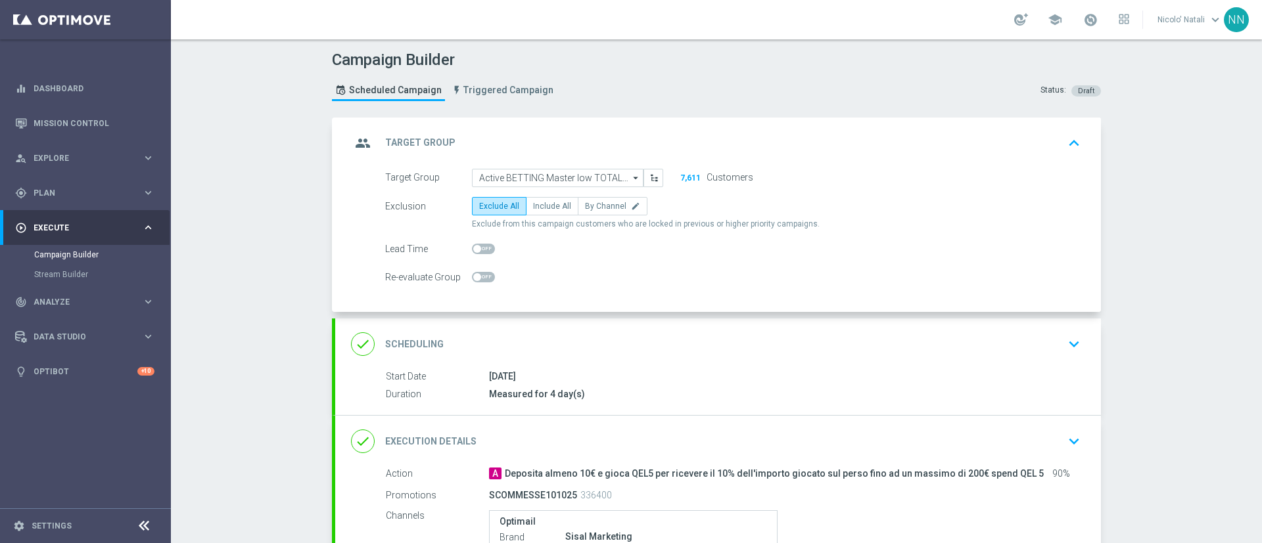
click at [611, 335] on div "done Scheduling keyboard_arrow_down" at bounding box center [718, 344] width 734 height 25
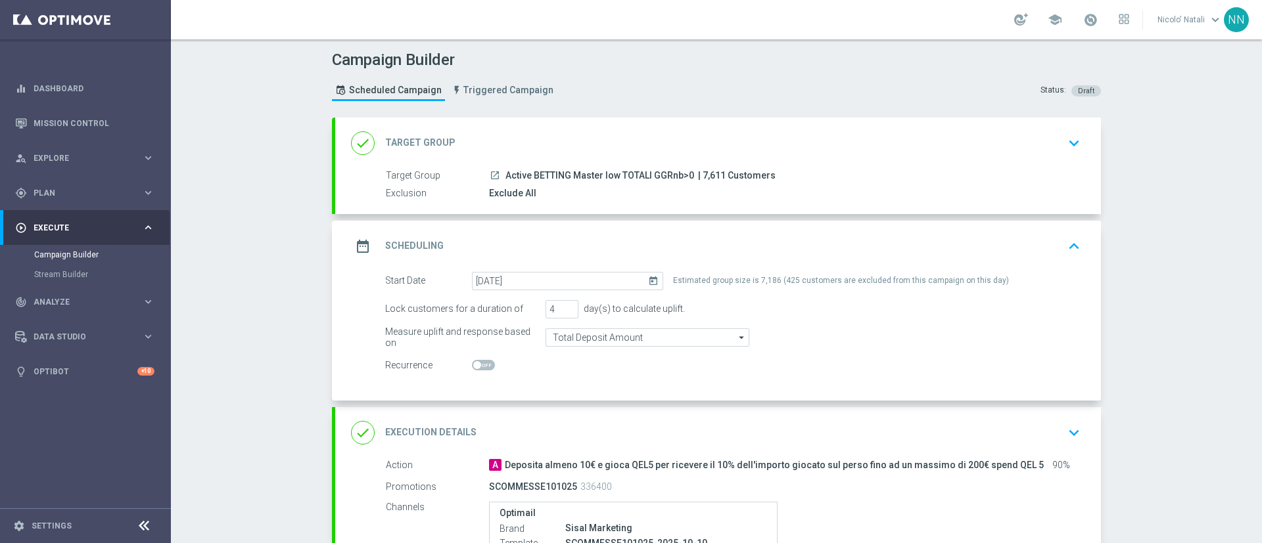
scroll to position [218, 0]
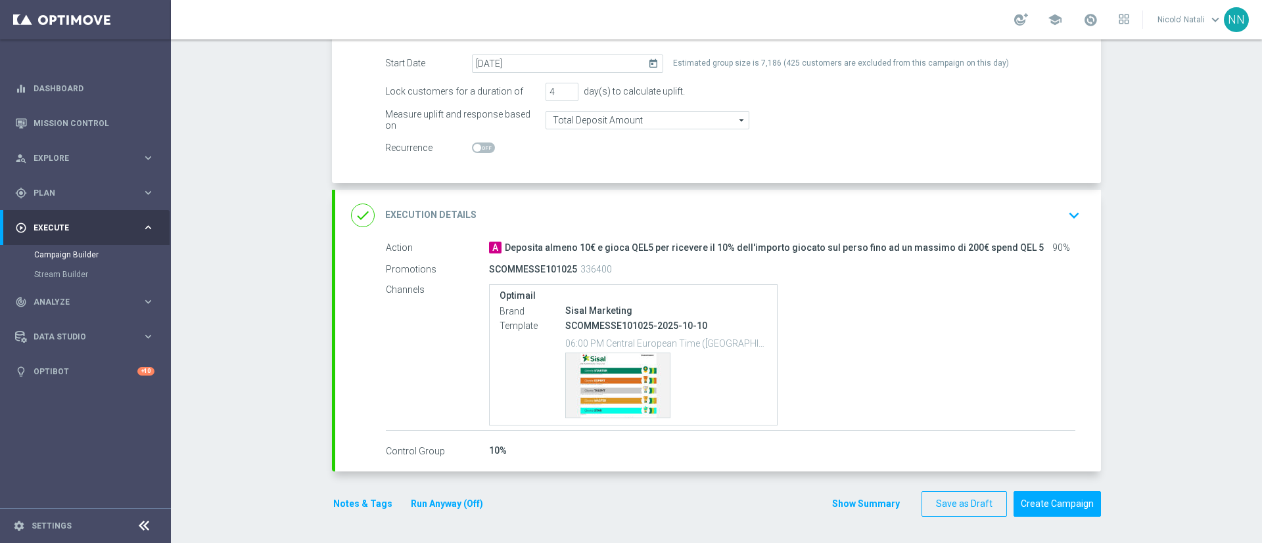
click at [359, 498] on button "Notes & Tags" at bounding box center [363, 504] width 62 height 16
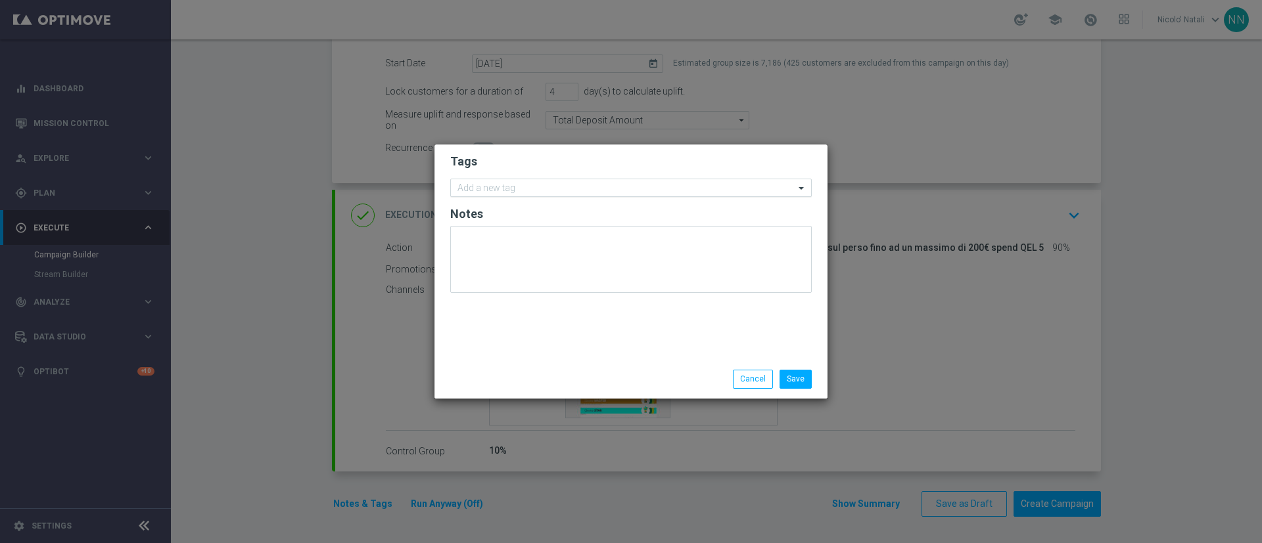
click at [484, 179] on div "Add a new tag" at bounding box center [630, 188] width 361 height 18
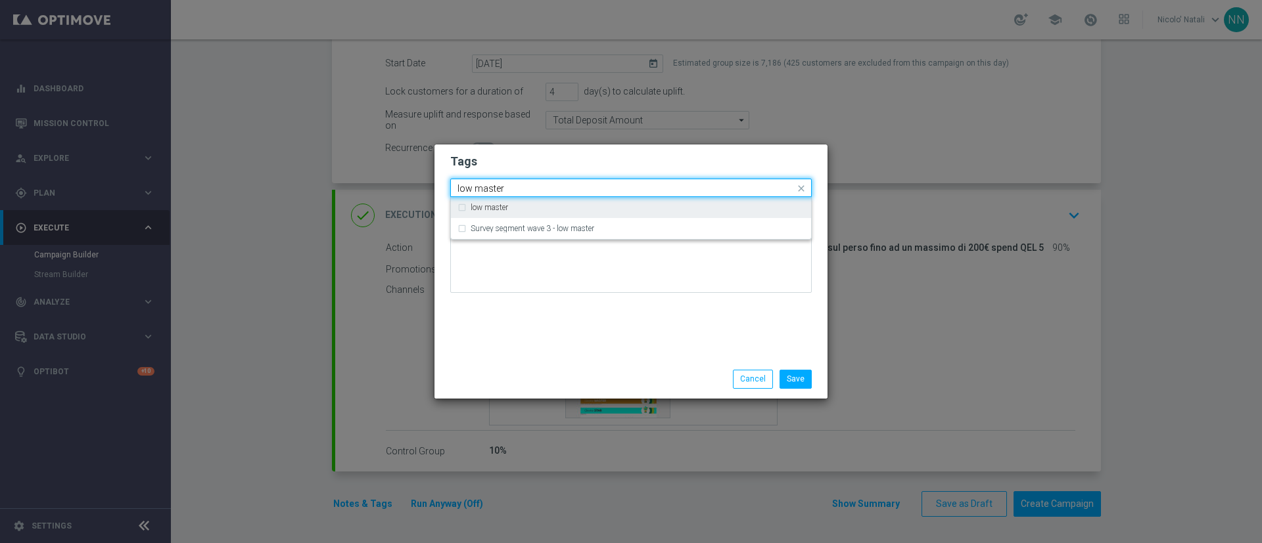
click at [486, 204] on label "low master" at bounding box center [489, 208] width 37 height 8
type input "low master"
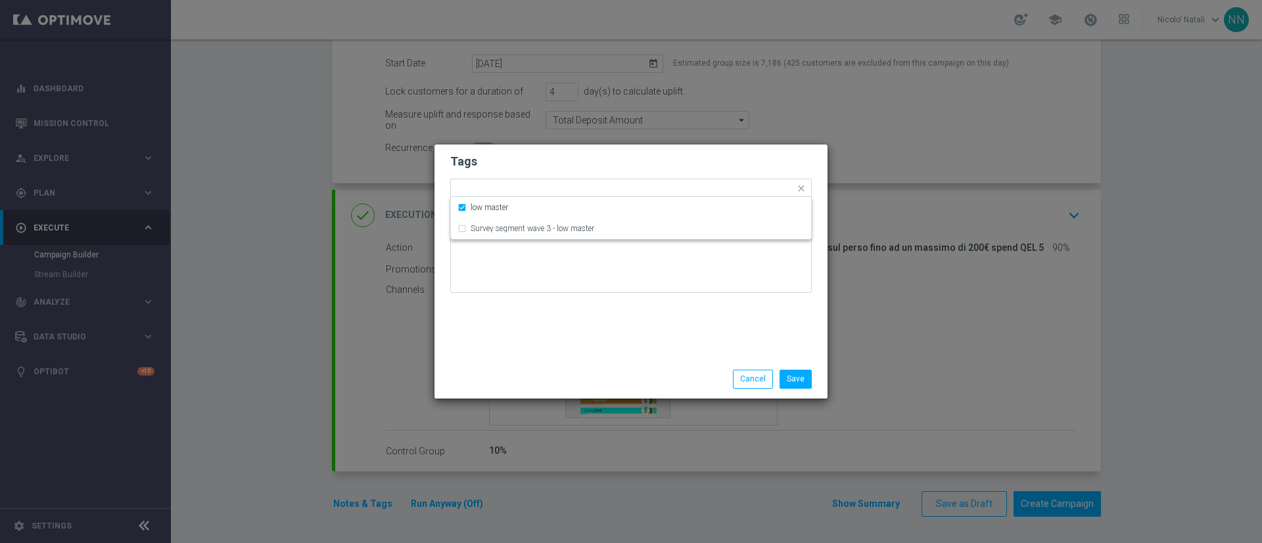
click at [520, 336] on div "Tags Quick find × low master low master Survey segment wave 3 - low master Notes" at bounding box center [630, 253] width 393 height 216
click at [566, 190] on input "text" at bounding box center [660, 189] width 269 height 11
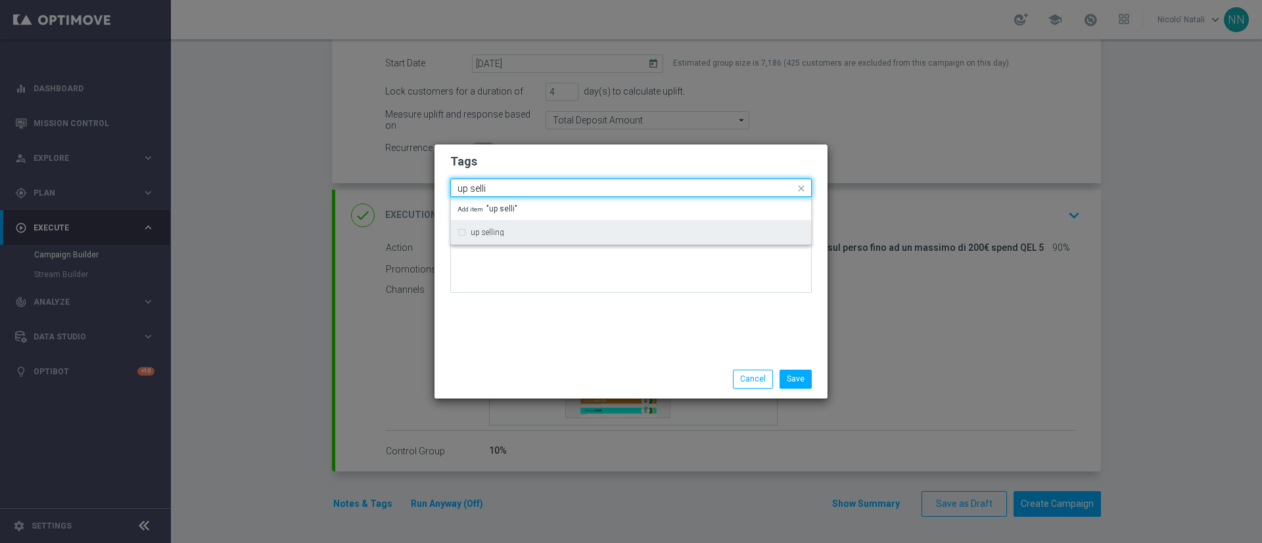
click at [555, 225] on div "up selling" at bounding box center [630, 232] width 347 height 21
type input "up selli"
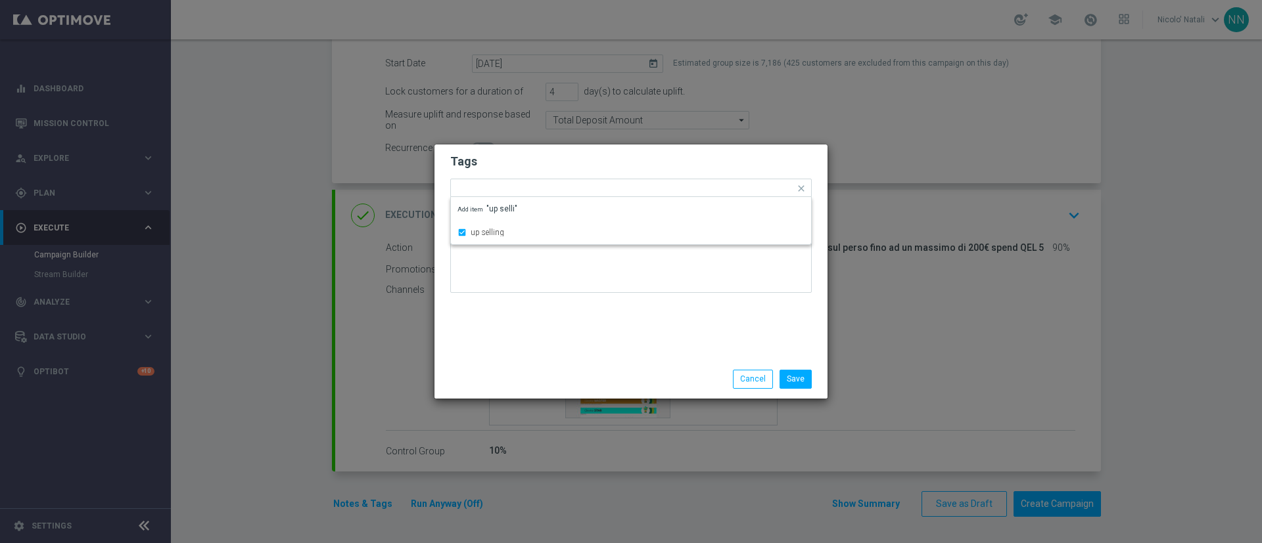
click at [557, 315] on div "Tags Quick find × low master × up selling up selling Add item "up selli" Notes" at bounding box center [630, 253] width 393 height 216
click at [598, 186] on input "text" at bounding box center [690, 189] width 208 height 11
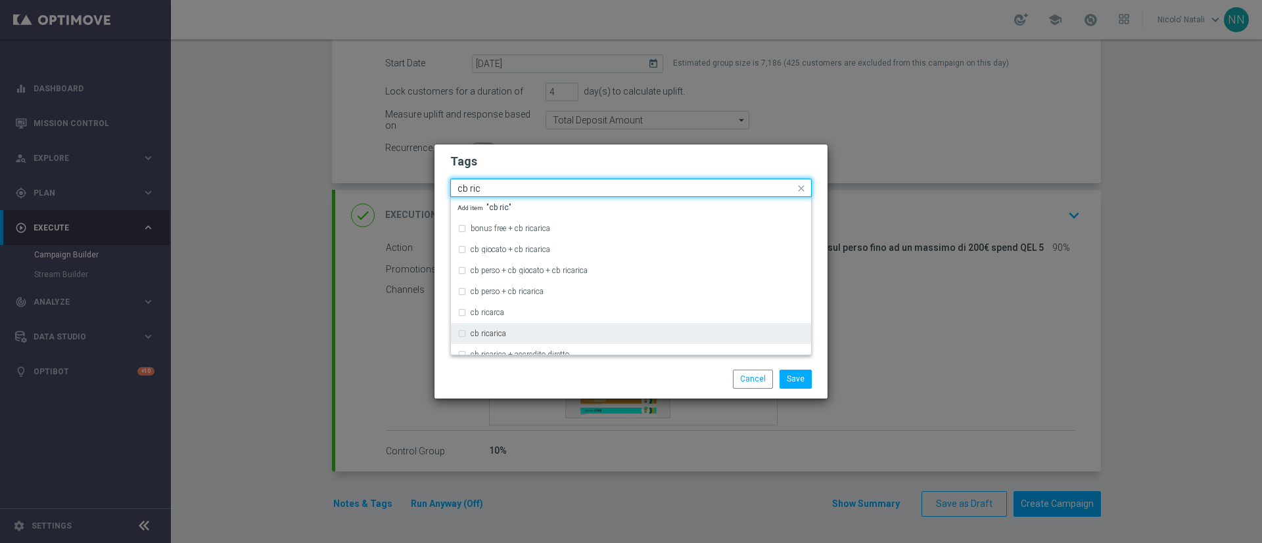
click at [522, 333] on div "cb ricarica" at bounding box center [638, 334] width 334 height 8
type input "cb ric"
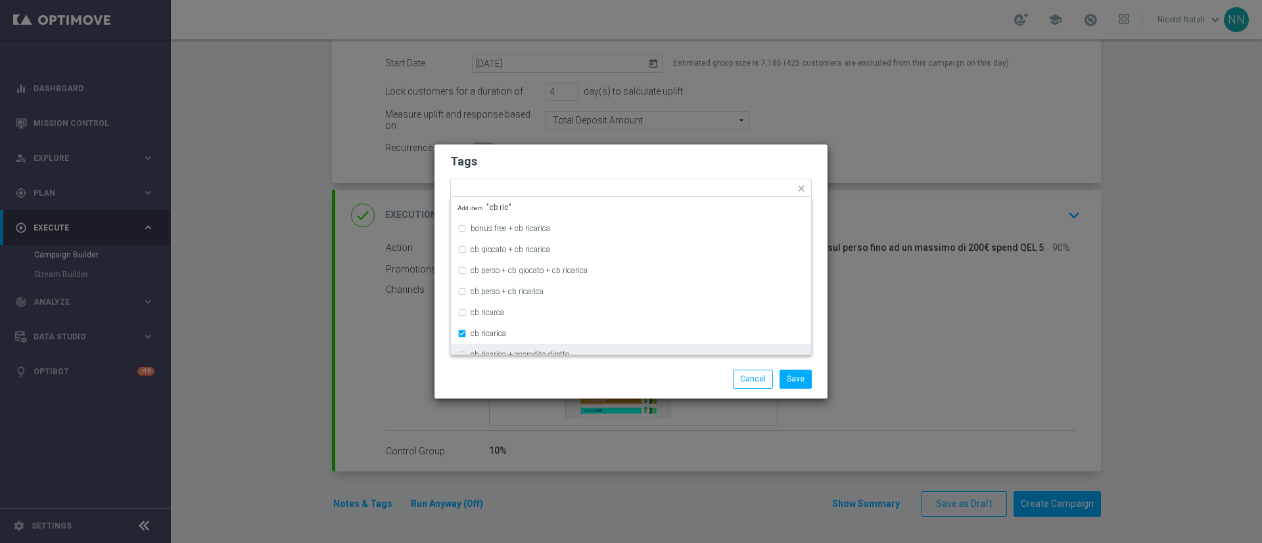
click at [528, 365] on div "Save Cancel" at bounding box center [630, 379] width 393 height 38
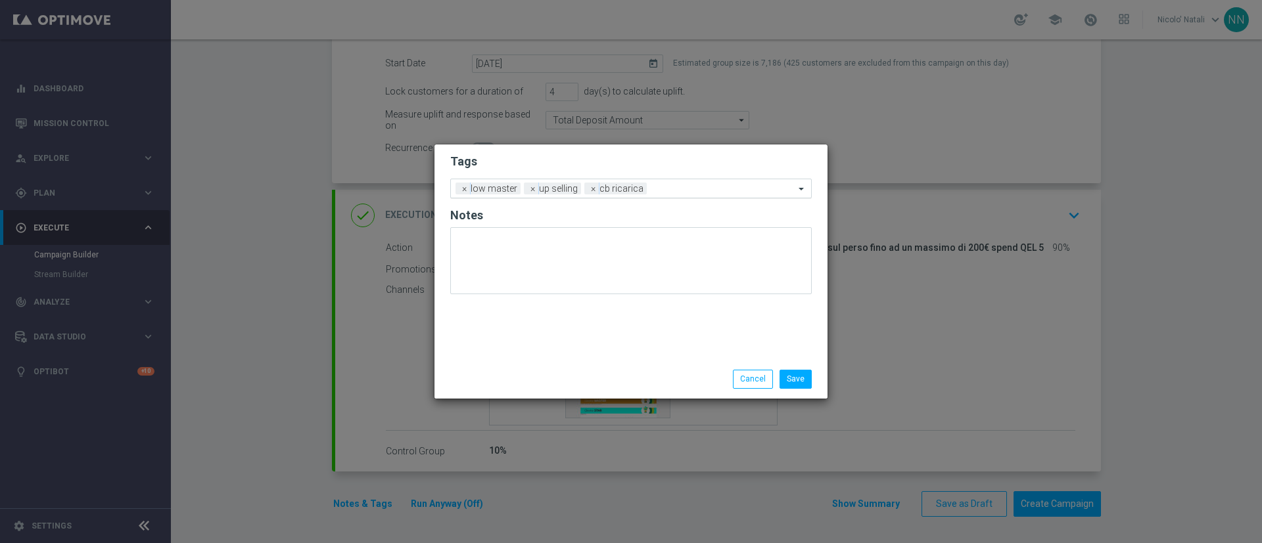
click at [664, 193] on input "text" at bounding box center [723, 189] width 143 height 11
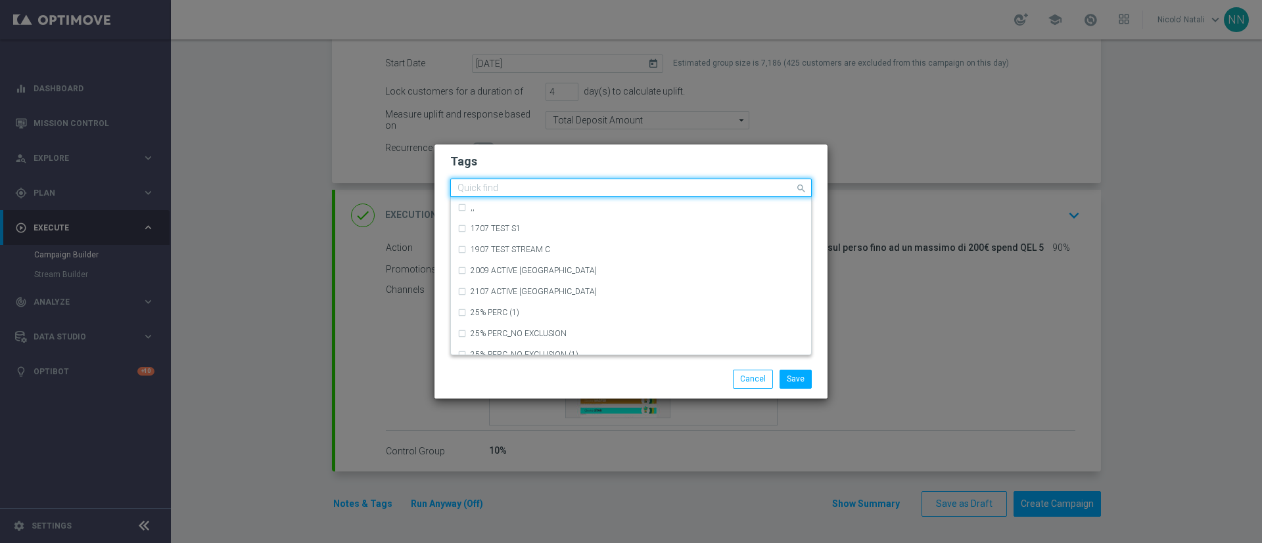
type input "s"
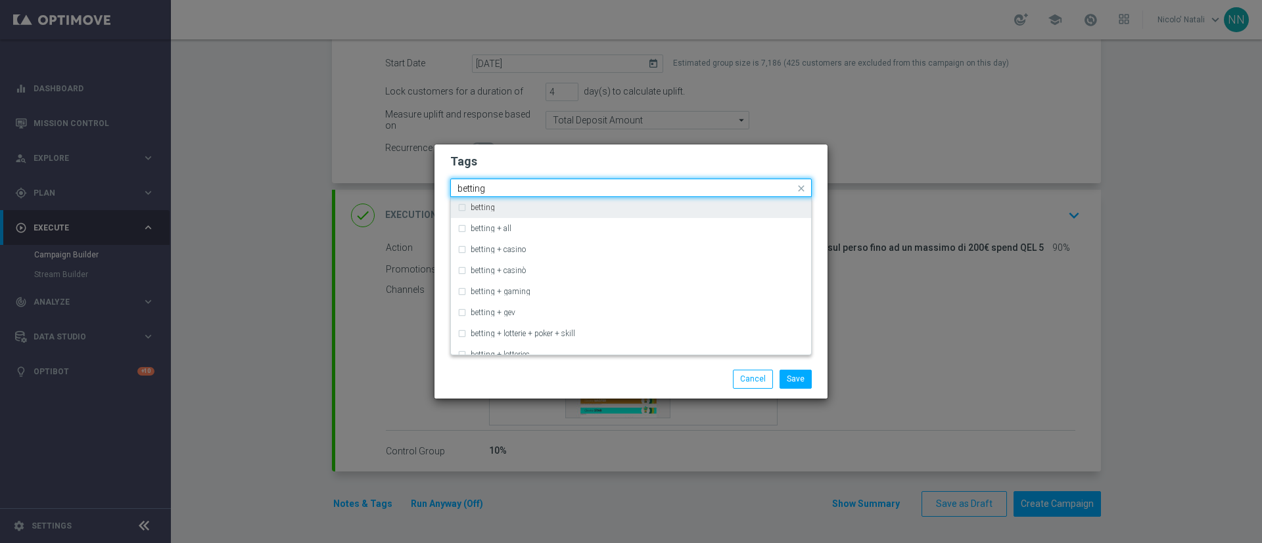
click at [649, 204] on div "betting" at bounding box center [638, 208] width 334 height 8
type input "betting"
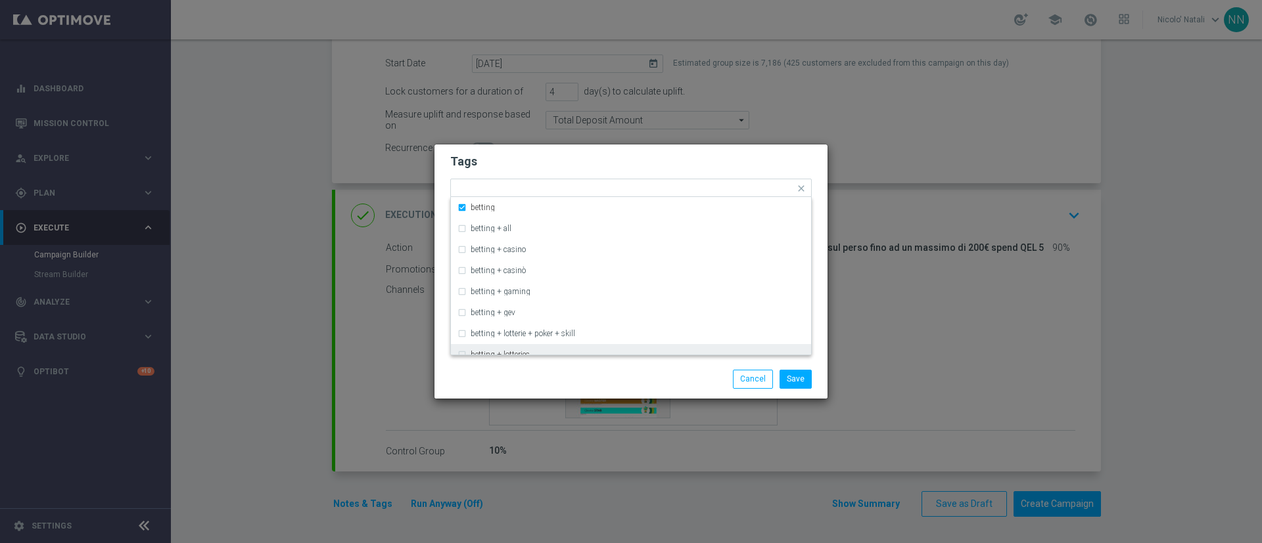
click at [635, 374] on div "Save Cancel" at bounding box center [694, 379] width 254 height 18
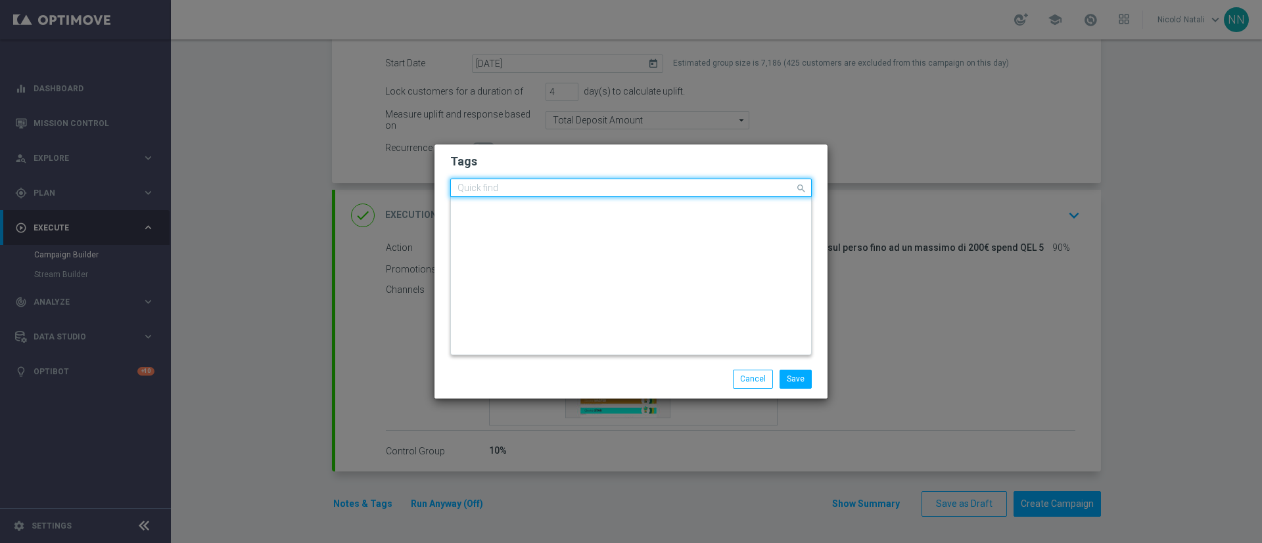
click at [715, 188] on input "text" at bounding box center [625, 188] width 337 height 11
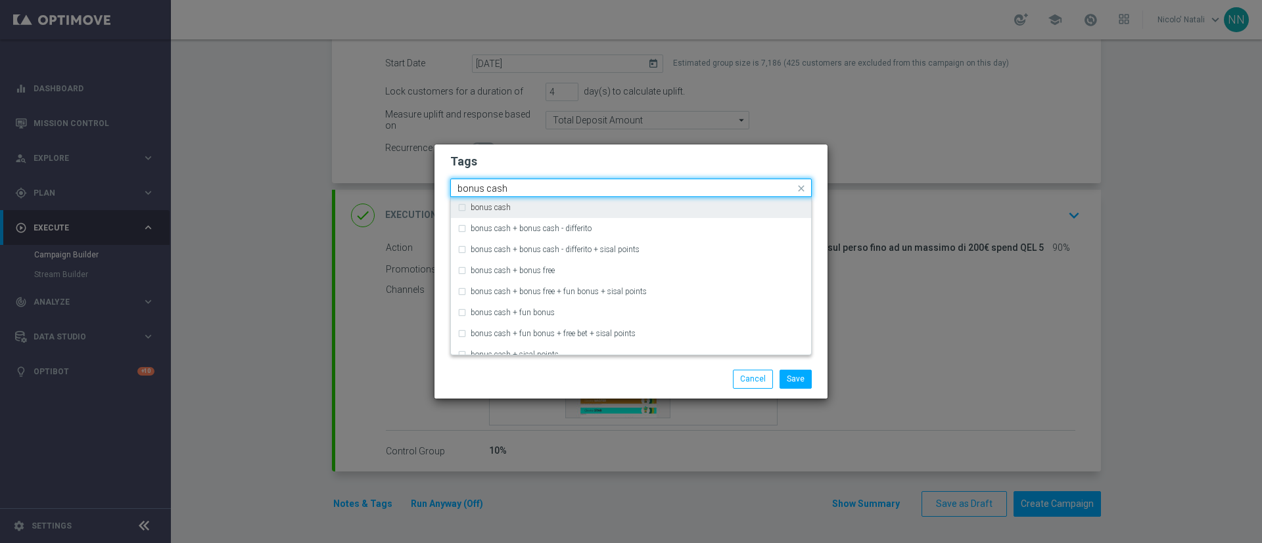
click at [696, 197] on div "bonus cash" at bounding box center [630, 207] width 347 height 21
type input "bonus cash"
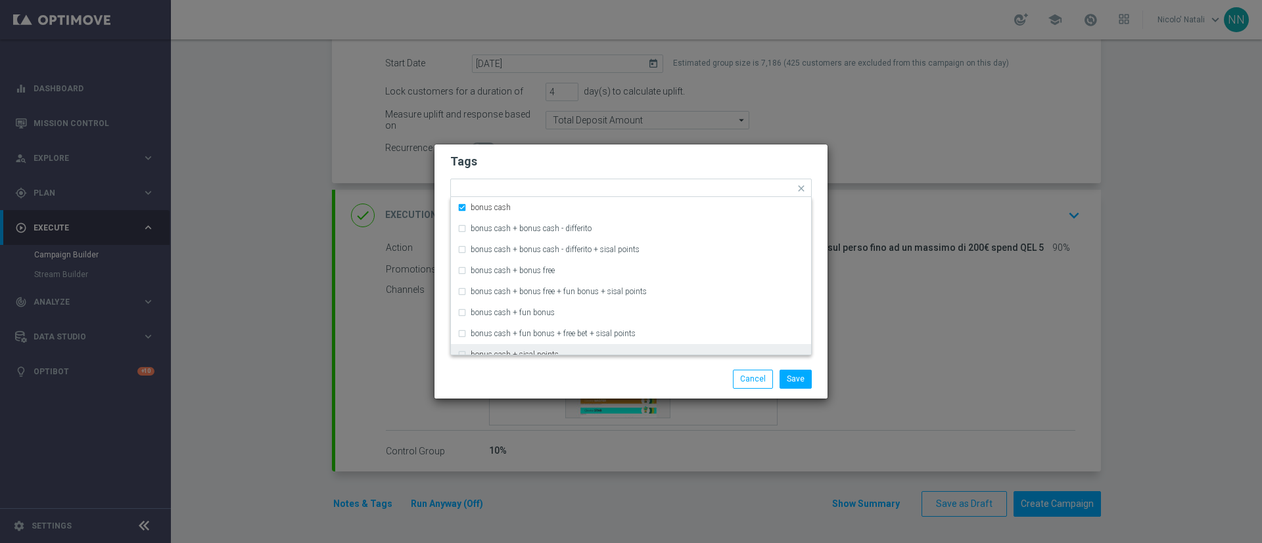
click at [674, 378] on div "Save Cancel" at bounding box center [694, 379] width 254 height 18
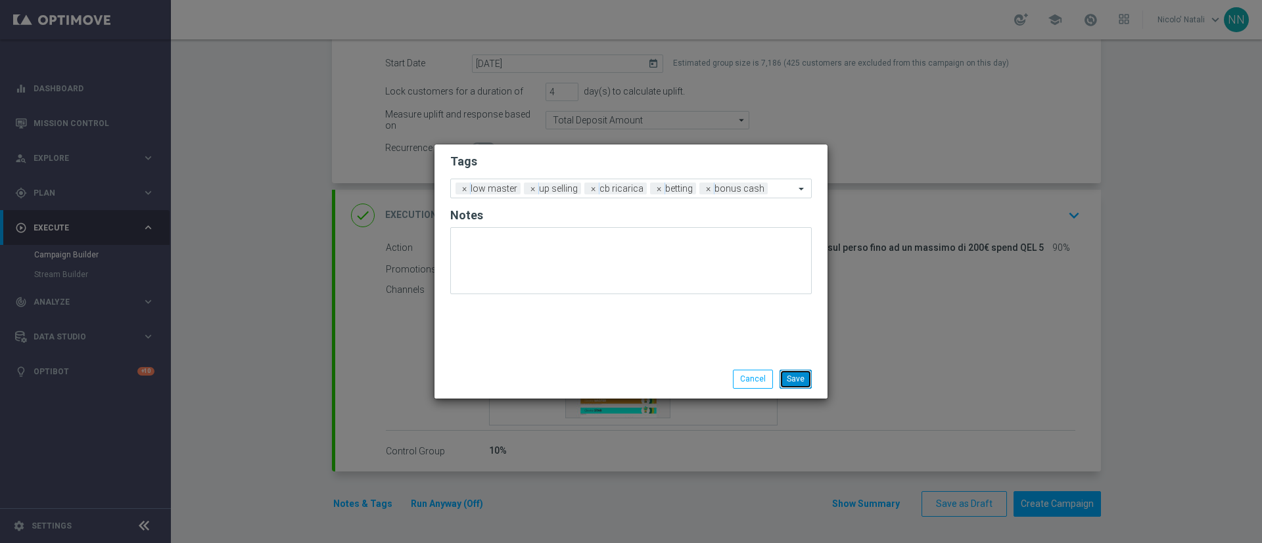
click at [792, 375] on button "Save" at bounding box center [795, 379] width 32 height 18
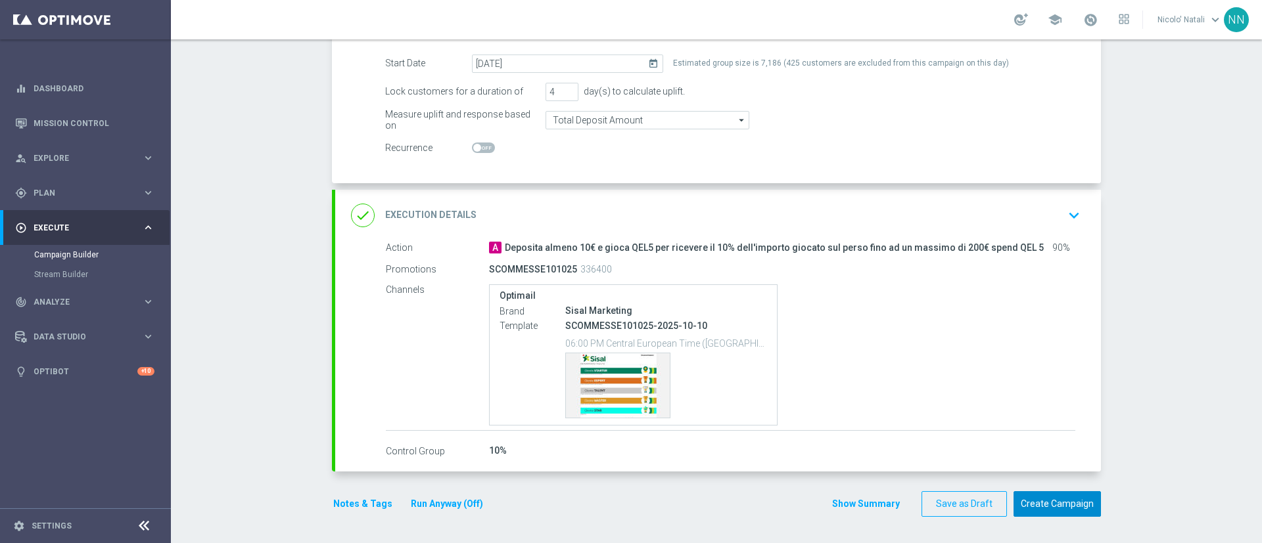
click at [1040, 501] on button "Create Campaign" at bounding box center [1056, 505] width 87 height 26
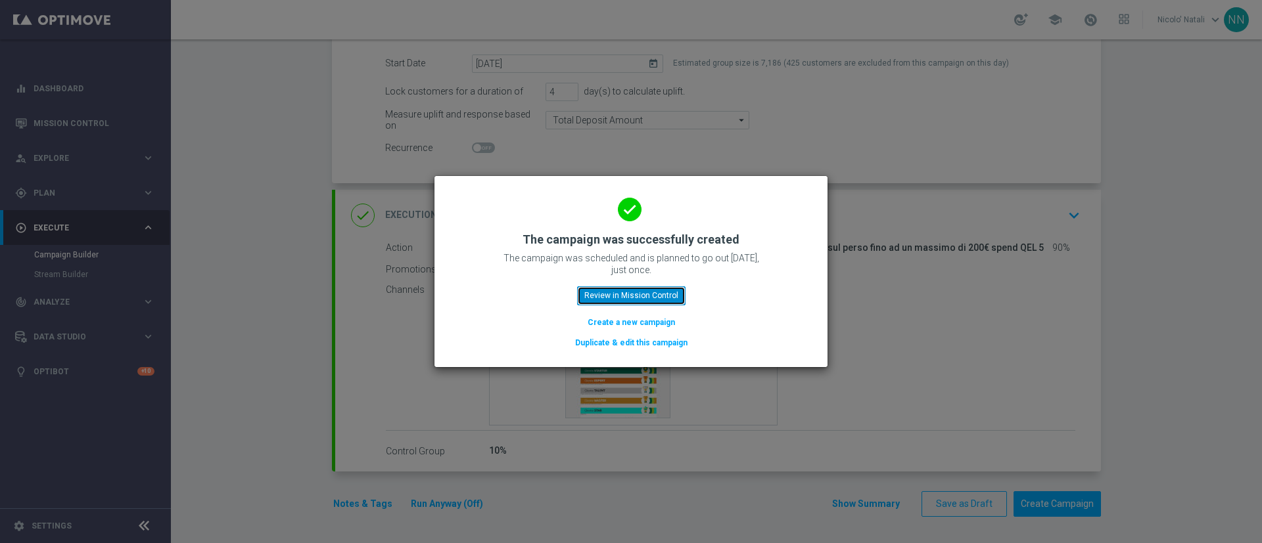
click at [670, 290] on button "Review in Mission Control" at bounding box center [631, 296] width 108 height 18
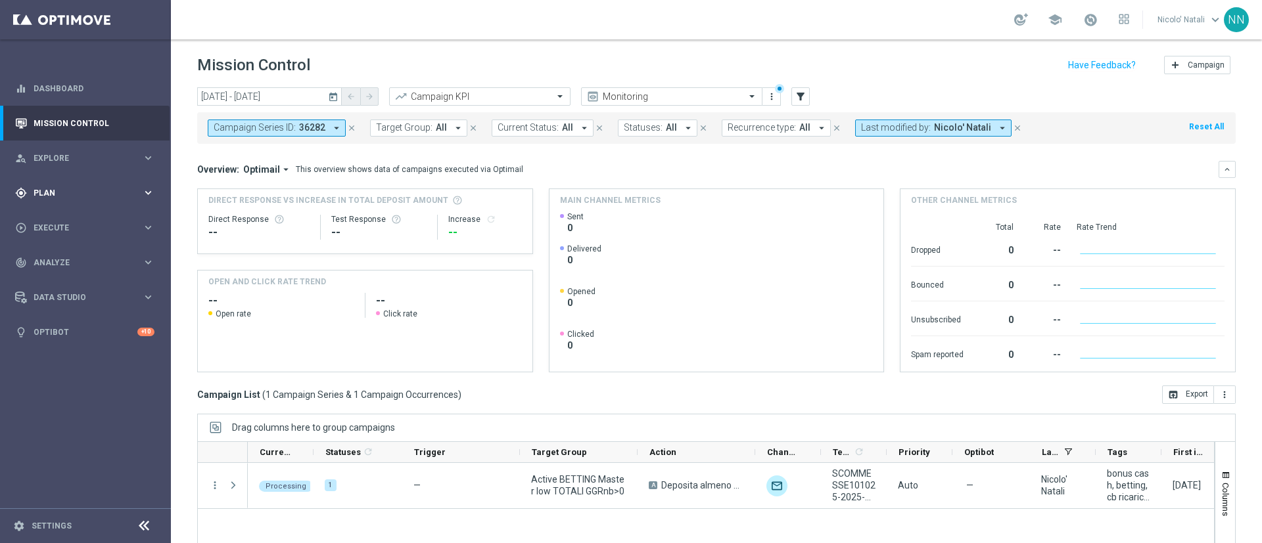
click at [88, 187] on div "gps_fixed Plan" at bounding box center [78, 193] width 127 height 12
click at [53, 317] on div "play_circle_outline Execute keyboard_arrow_right" at bounding box center [85, 326] width 170 height 35
click at [65, 258] on link "Campaign Builder" at bounding box center [85, 255] width 103 height 11
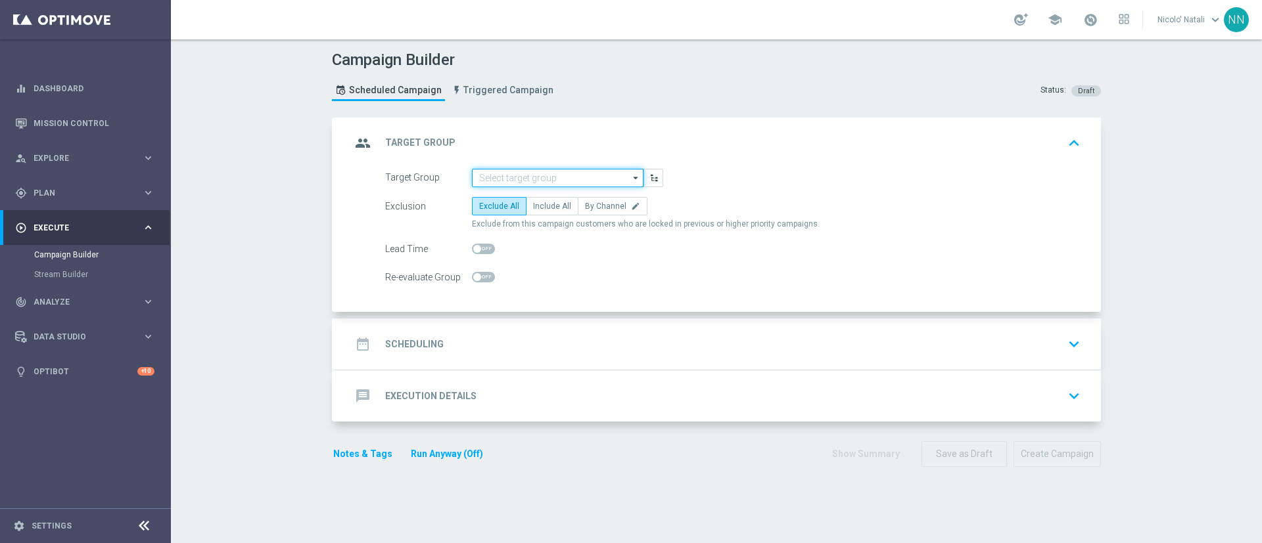
click at [543, 176] on input at bounding box center [558, 178] width 172 height 18
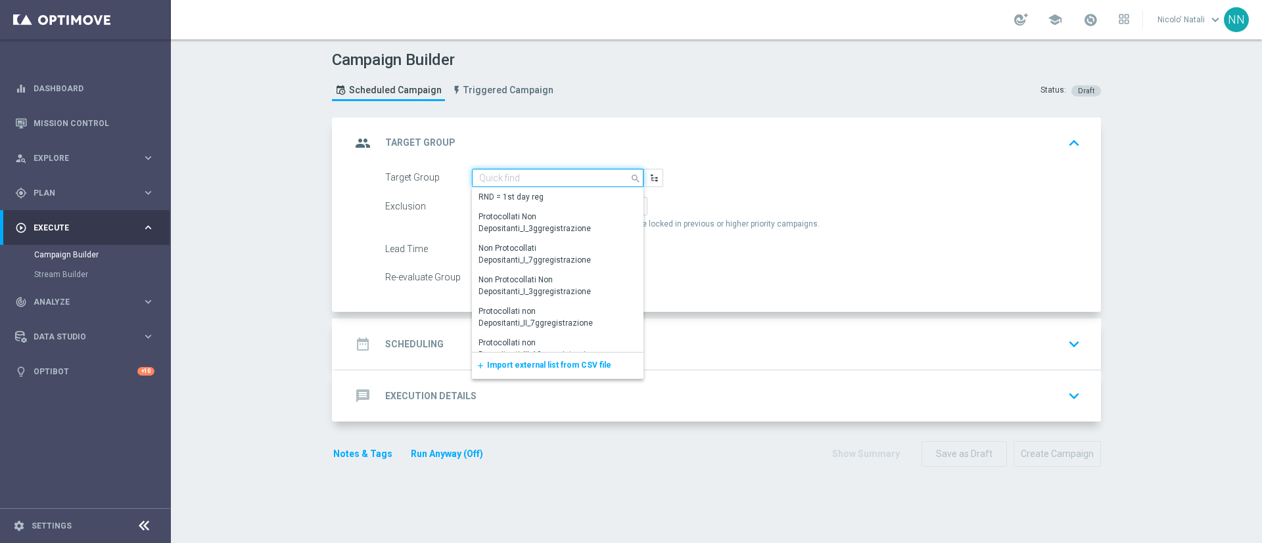
click at [543, 176] on input at bounding box center [558, 178] width 172 height 18
paste input "Active BETTING NON giocanti nazionali GGRnb>10 L2W"
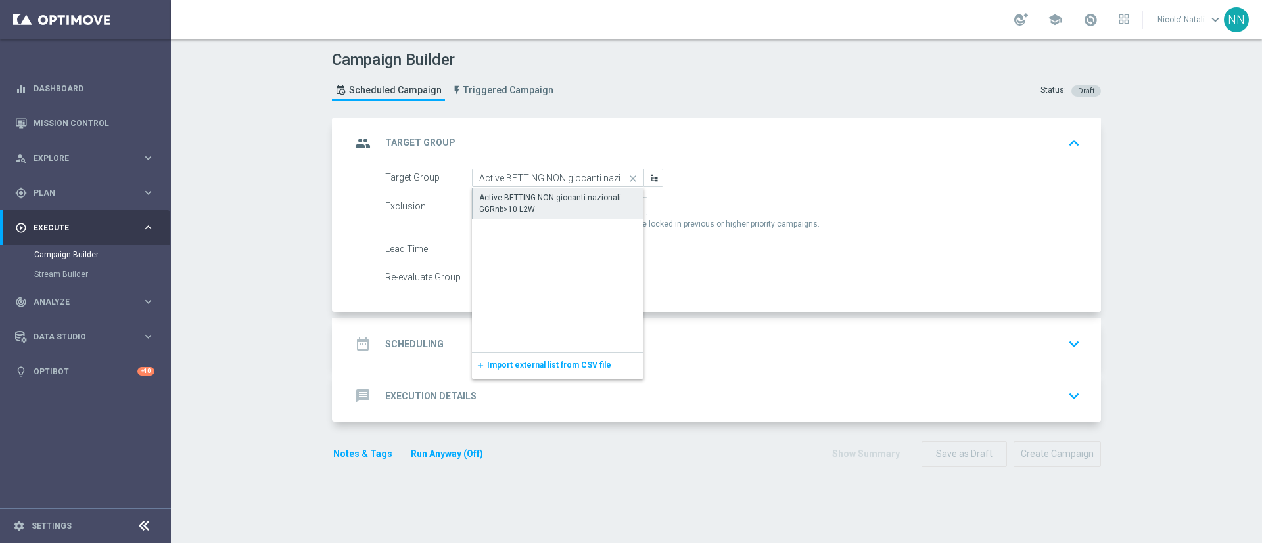
click at [543, 198] on div "Active BETTING NON giocanti nazionali GGRnb>10 L2W" at bounding box center [557, 204] width 157 height 24
type input "Active BETTING NON giocanti nazionali GGRnb>10 L2W"
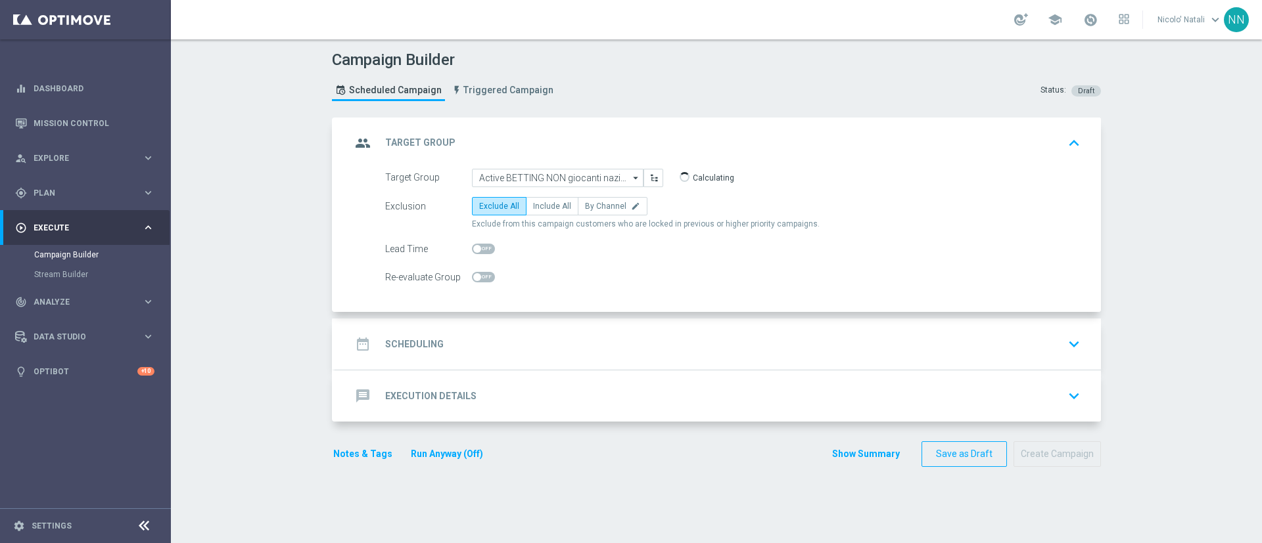
click at [544, 317] on accordion "group Target Group keyboard_arrow_up Target Group Active BETTING NON giocanti n…" at bounding box center [716, 270] width 769 height 305
click at [538, 327] on div "date_range Scheduling keyboard_arrow_down" at bounding box center [718, 344] width 766 height 51
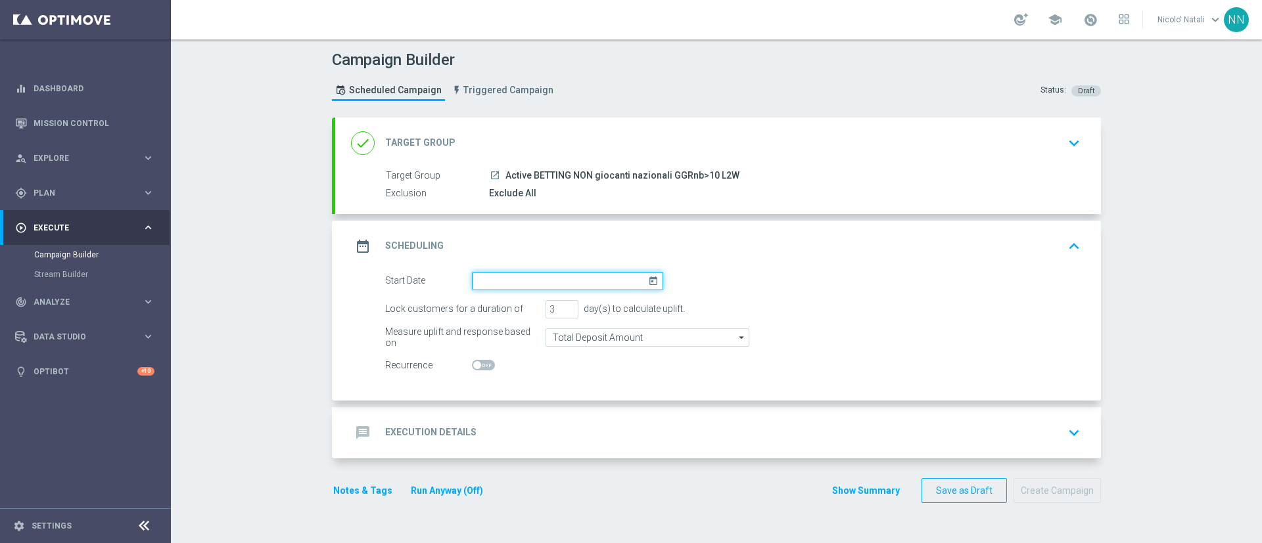
click at [513, 278] on input at bounding box center [567, 281] width 191 height 18
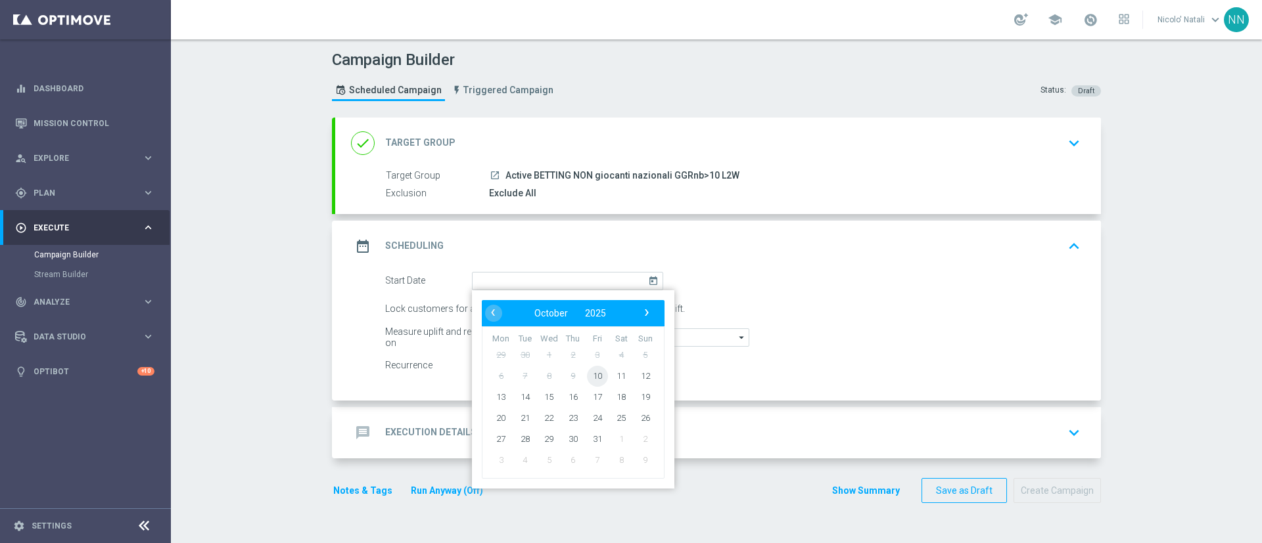
click at [588, 369] on span "10" at bounding box center [597, 375] width 21 height 21
type input "[DATE]"
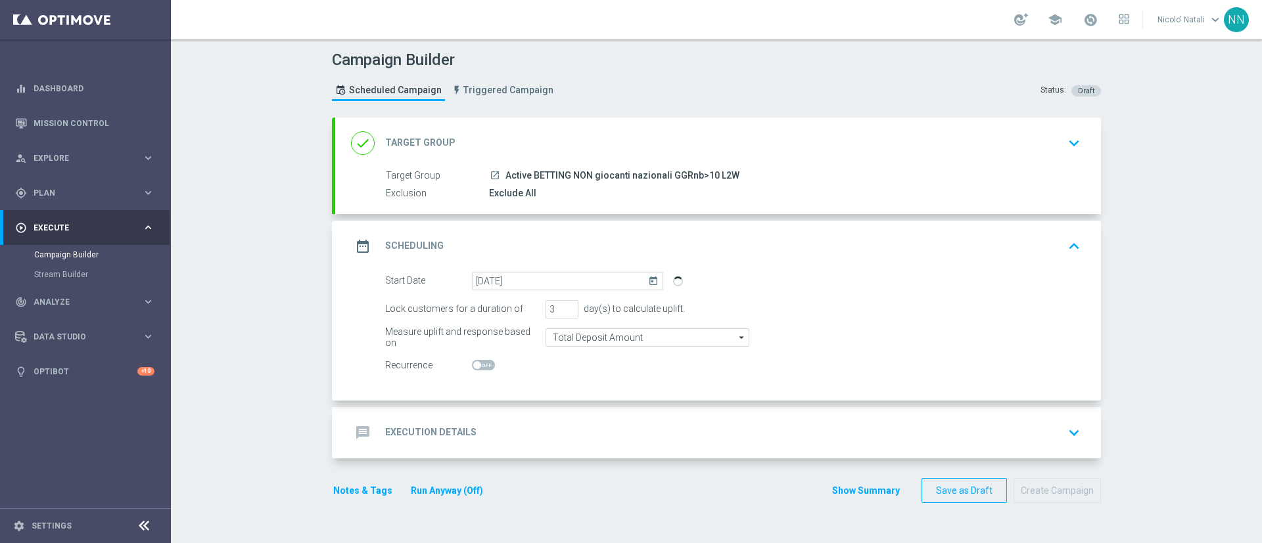
click at [487, 417] on div "message Execution Details keyboard_arrow_down" at bounding box center [718, 432] width 766 height 51
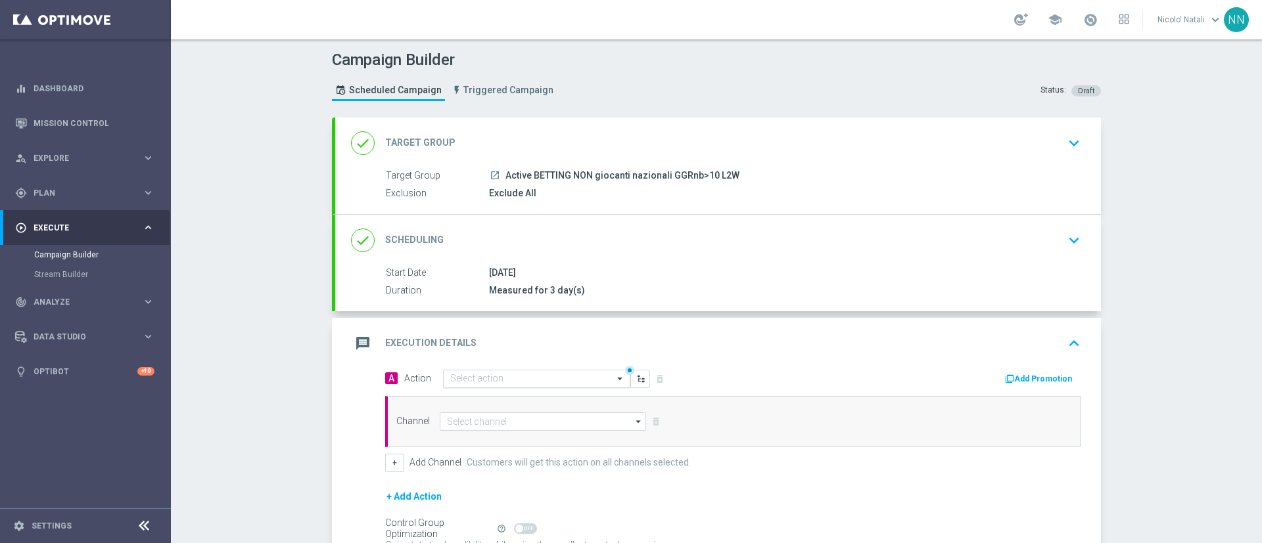
click at [463, 375] on input "text" at bounding box center [523, 379] width 147 height 11
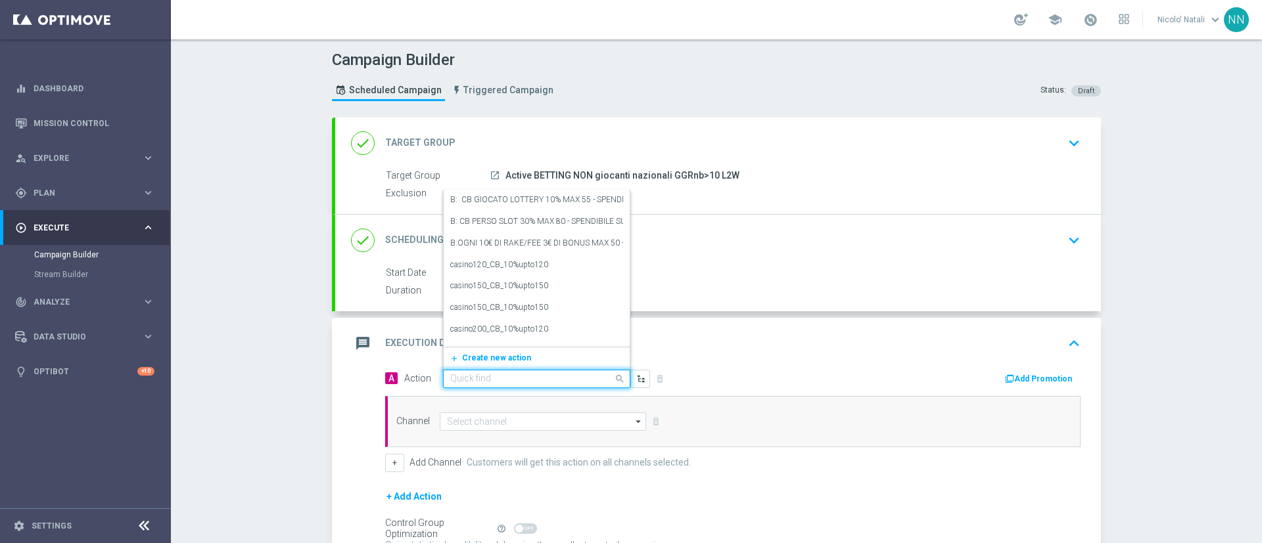
click at [463, 375] on input "text" at bounding box center [523, 379] width 147 height 11
paste input "2€ BONUS FREE QEL4"
type input "2€ BONUS FREE QEL4"
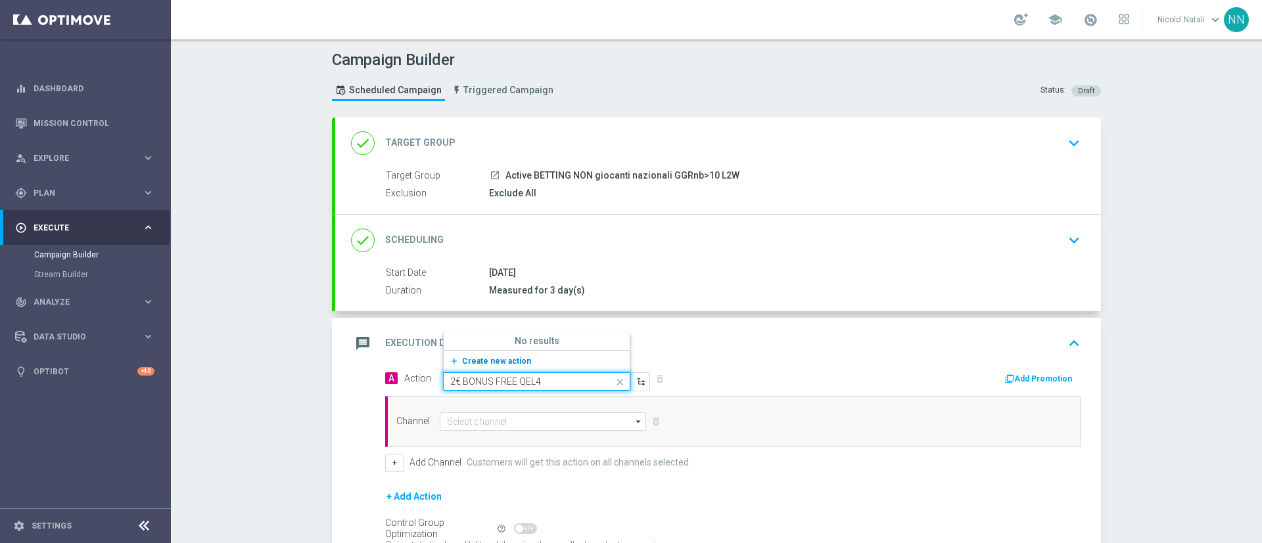
click at [478, 361] on span "Create new action" at bounding box center [496, 361] width 69 height 9
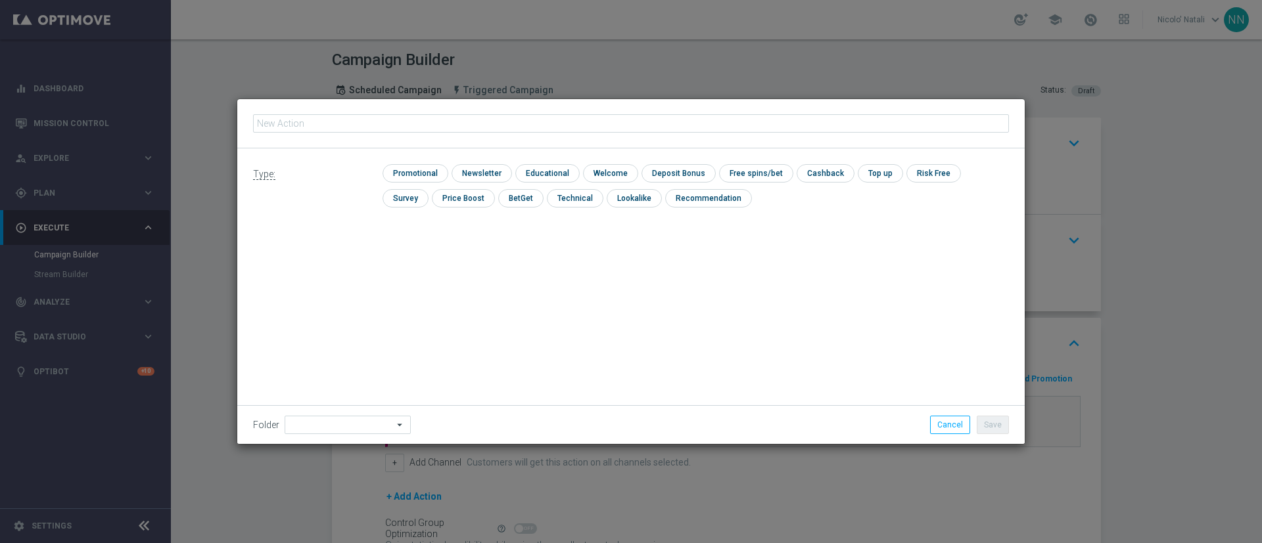
type input "2€ BONUS FREE QEL4"
click at [404, 182] on div "check Promotional" at bounding box center [415, 173] width 66 height 18
click at [406, 170] on input "checkbox" at bounding box center [413, 173] width 62 height 18
checkbox input "true"
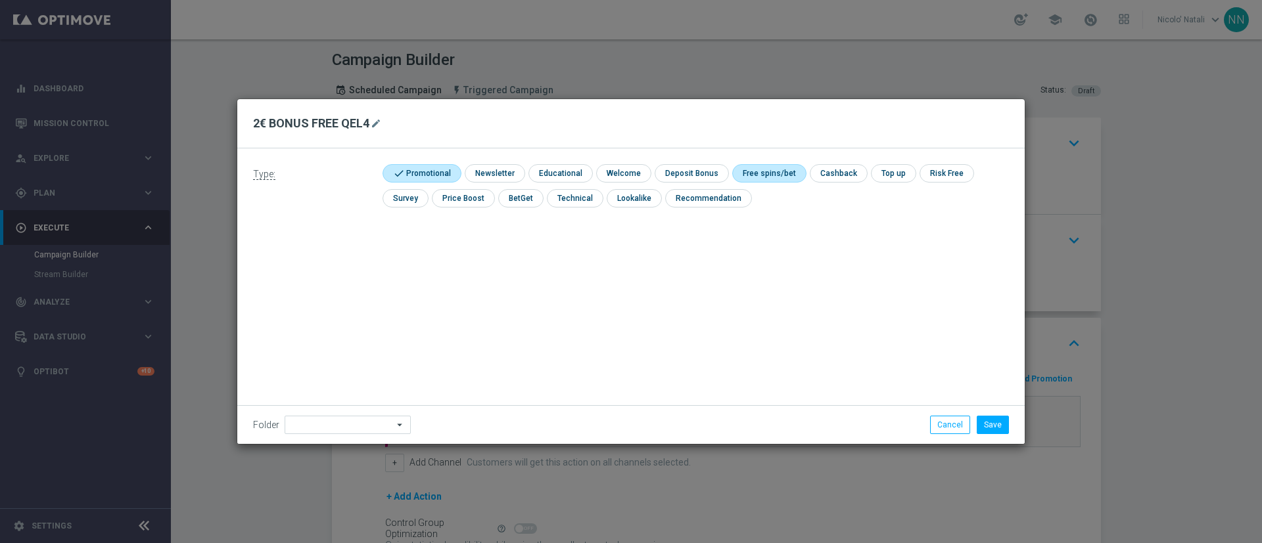
click at [752, 169] on input "checkbox" at bounding box center [767, 173] width 70 height 18
checkbox input "true"
click at [1000, 423] on button "Save" at bounding box center [993, 425] width 32 height 18
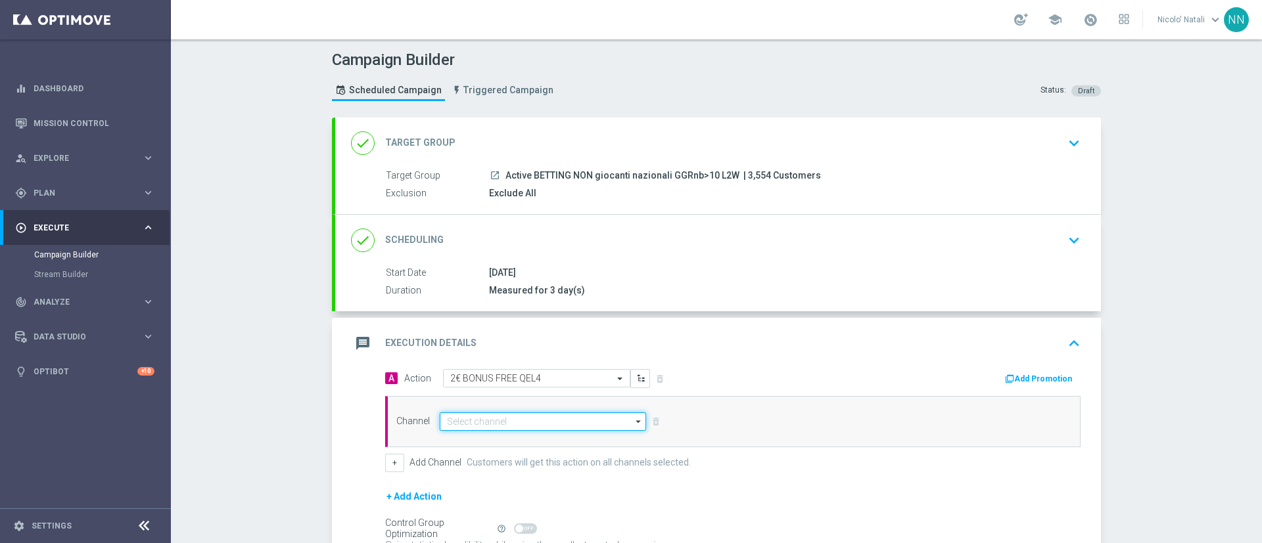
click at [524, 421] on input at bounding box center [543, 422] width 206 height 18
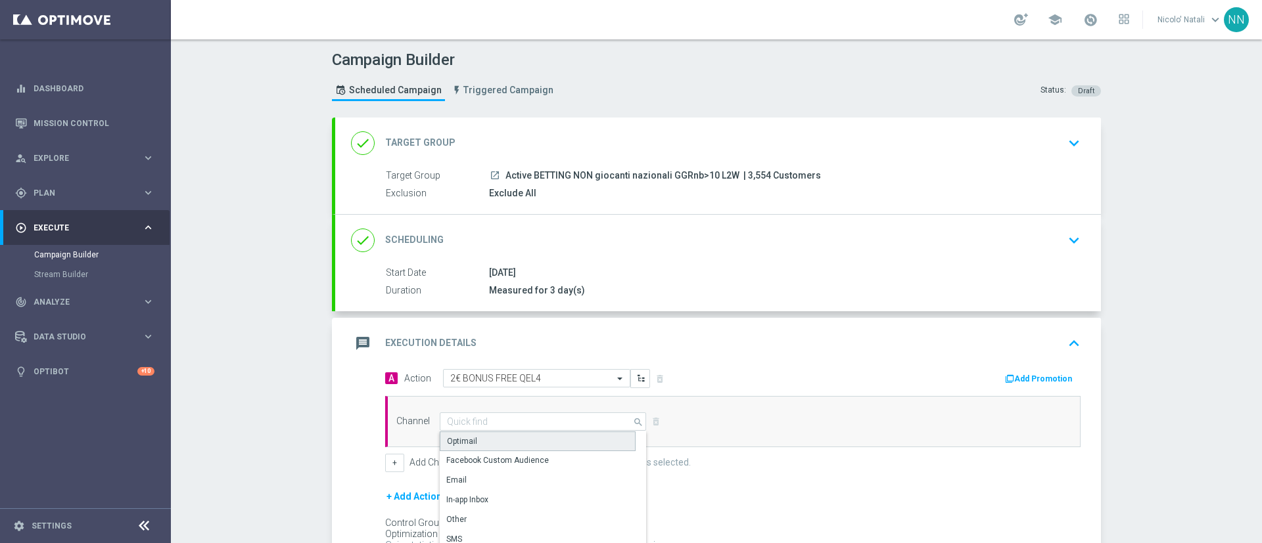
click at [503, 437] on div "Optimail" at bounding box center [538, 442] width 196 height 20
type input "Optimail"
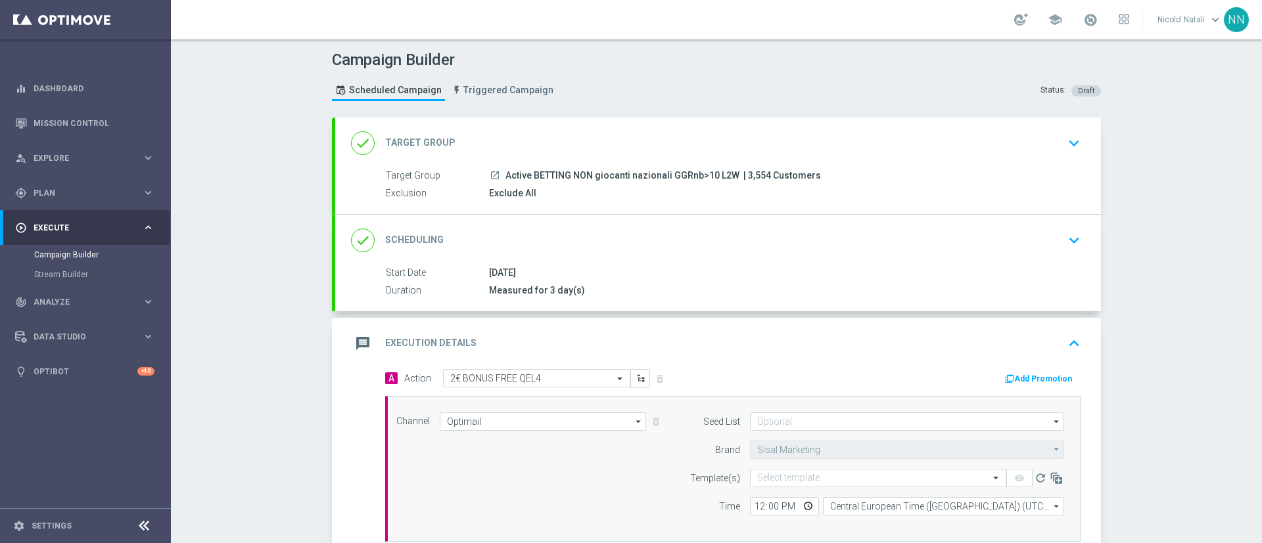
click at [1045, 378] on button "Add Promotion" at bounding box center [1040, 379] width 73 height 14
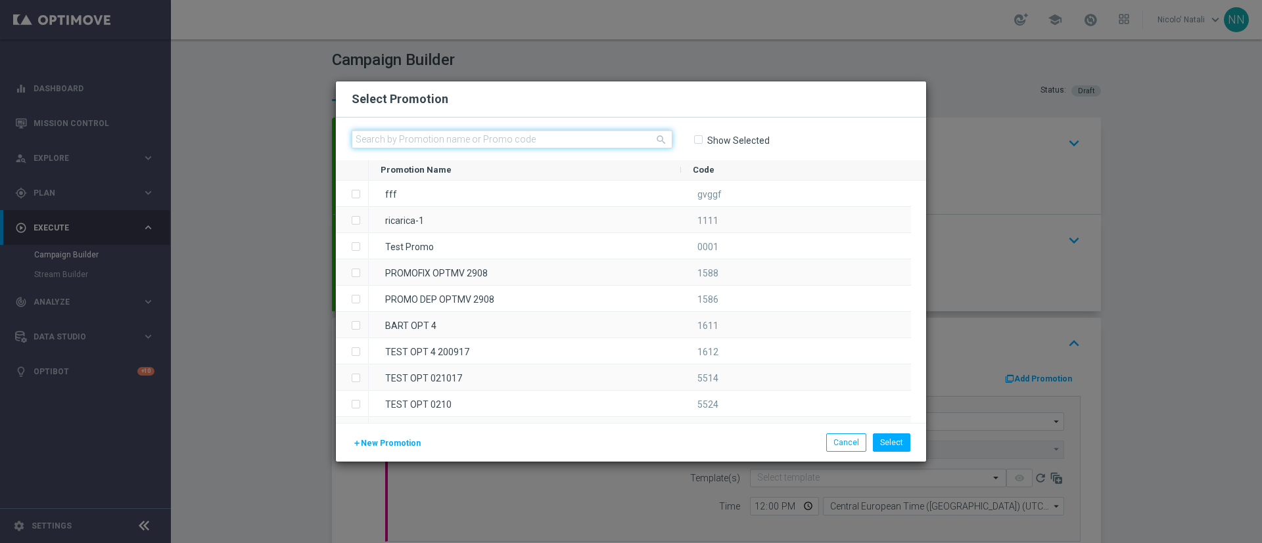
click at [359, 145] on input "text" at bounding box center [512, 139] width 321 height 18
paste input "BF1010"
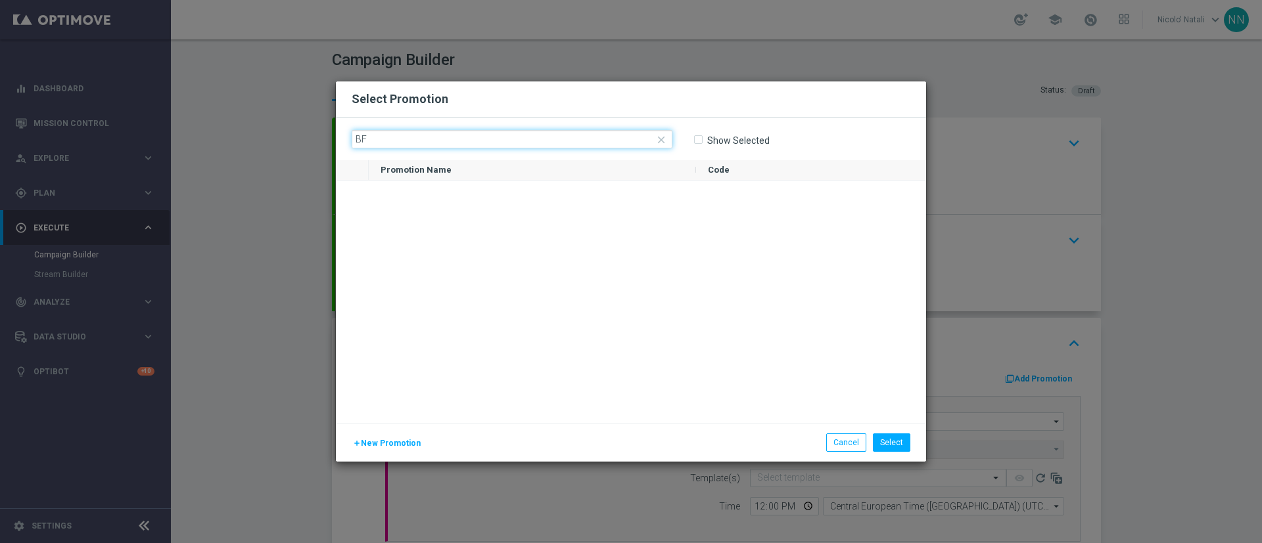
type input "B"
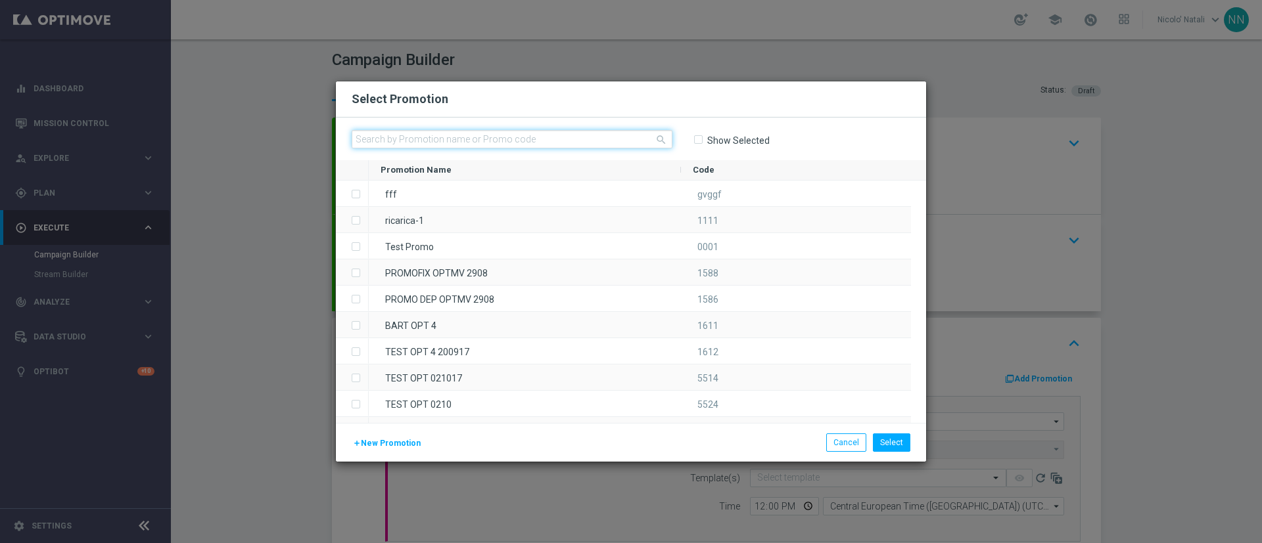
click at [359, 145] on input "text" at bounding box center [512, 139] width 321 height 18
paste input "240544"
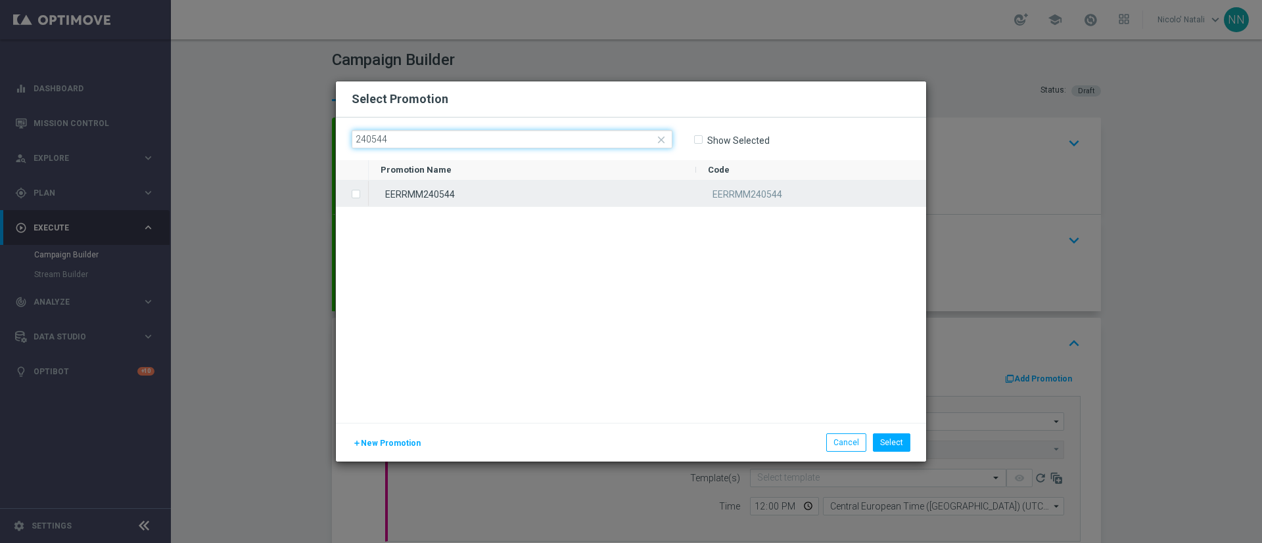
type input "240544"
click at [450, 202] on div "EERRMM240544" at bounding box center [532, 194] width 327 height 26
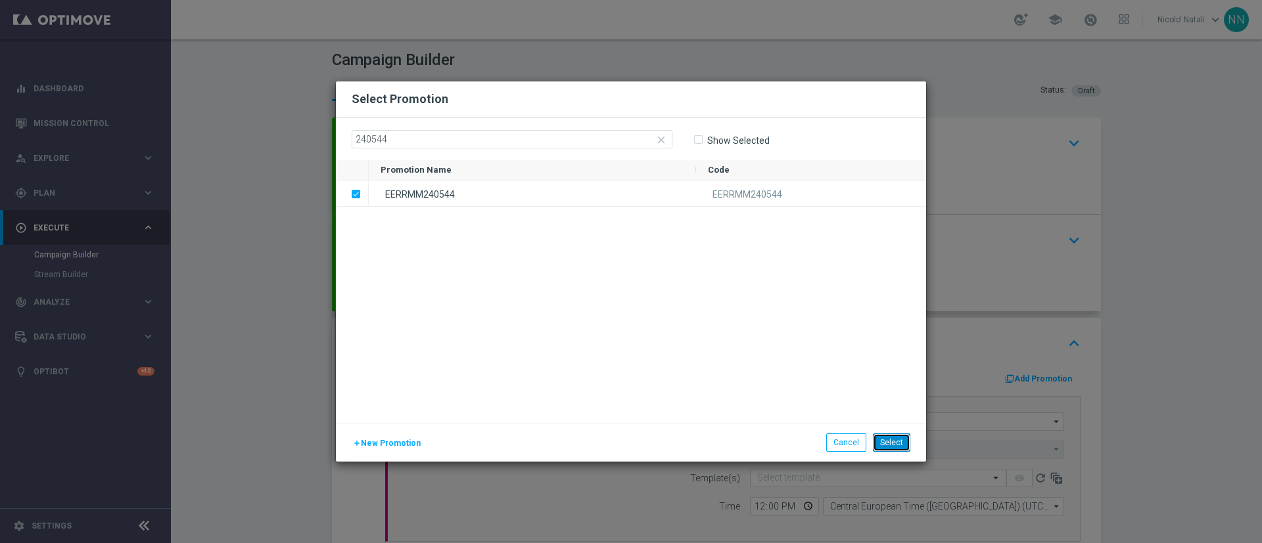
click at [898, 439] on button "Select" at bounding box center [891, 443] width 37 height 18
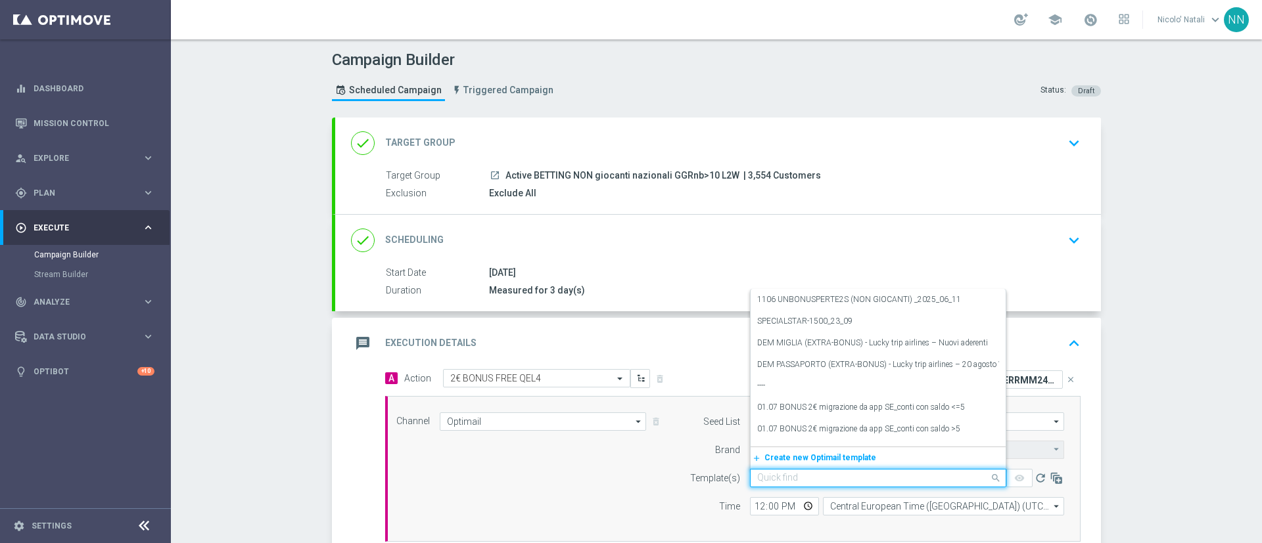
click at [782, 482] on input "text" at bounding box center [865, 478] width 216 height 11
paste input "BF1010-2025-10-10"
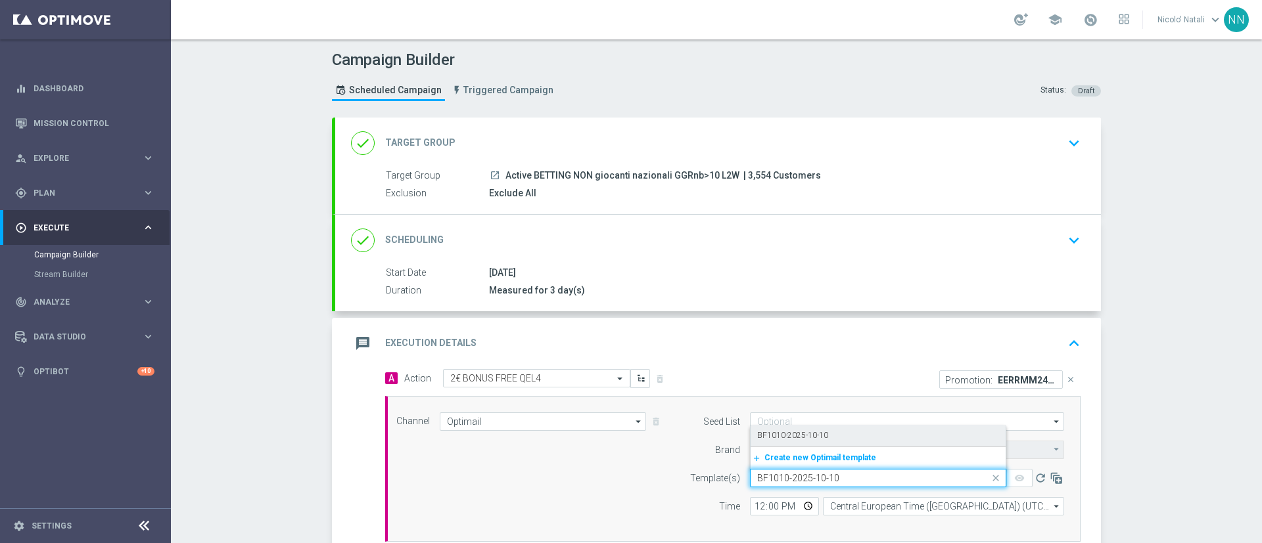
click at [780, 441] on label "BF1010-2025-10-10" at bounding box center [792, 435] width 71 height 11
type input "BF1010-2025-10-10"
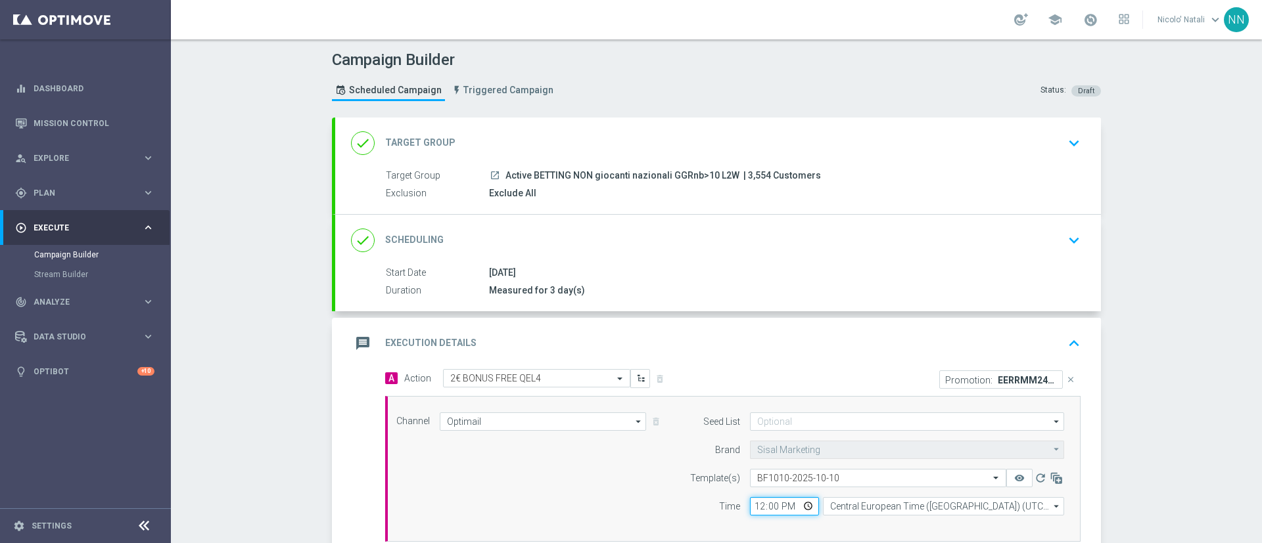
click at [758, 500] on input "12:00" at bounding box center [784, 506] width 69 height 18
type input "18:00"
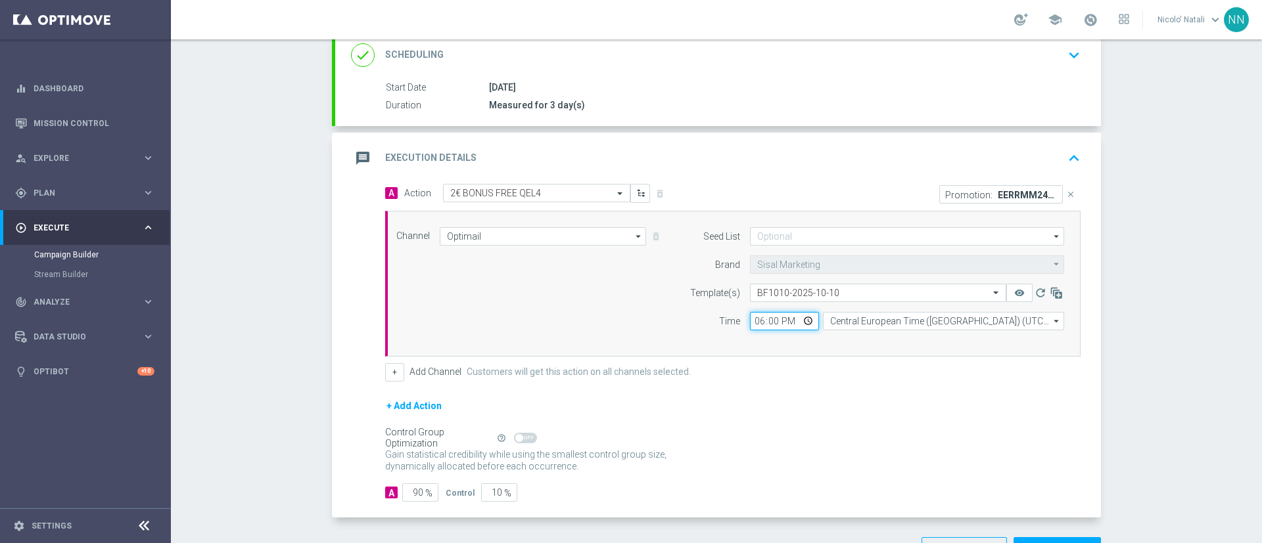
scroll to position [231, 0]
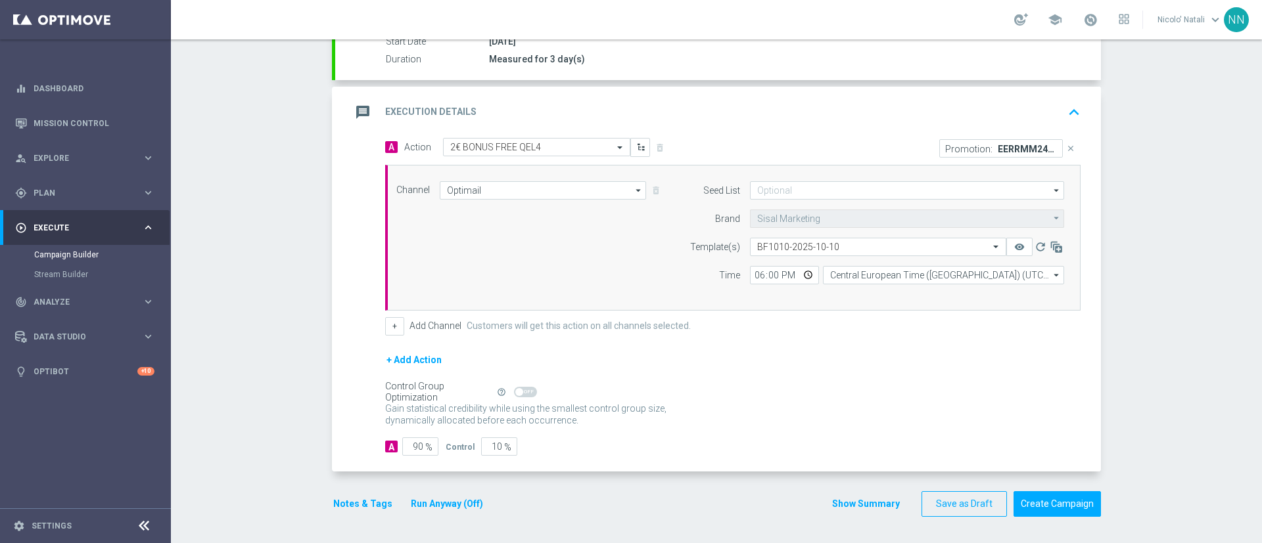
click at [359, 499] on button "Notes & Tags" at bounding box center [363, 504] width 62 height 16
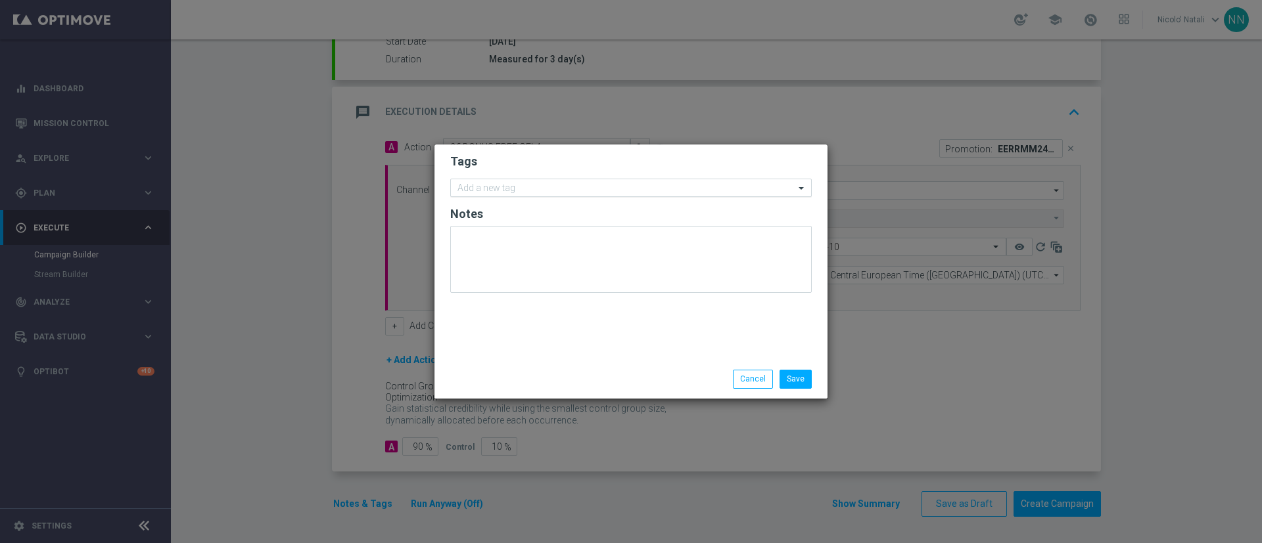
click at [525, 186] on input "text" at bounding box center [625, 188] width 337 height 11
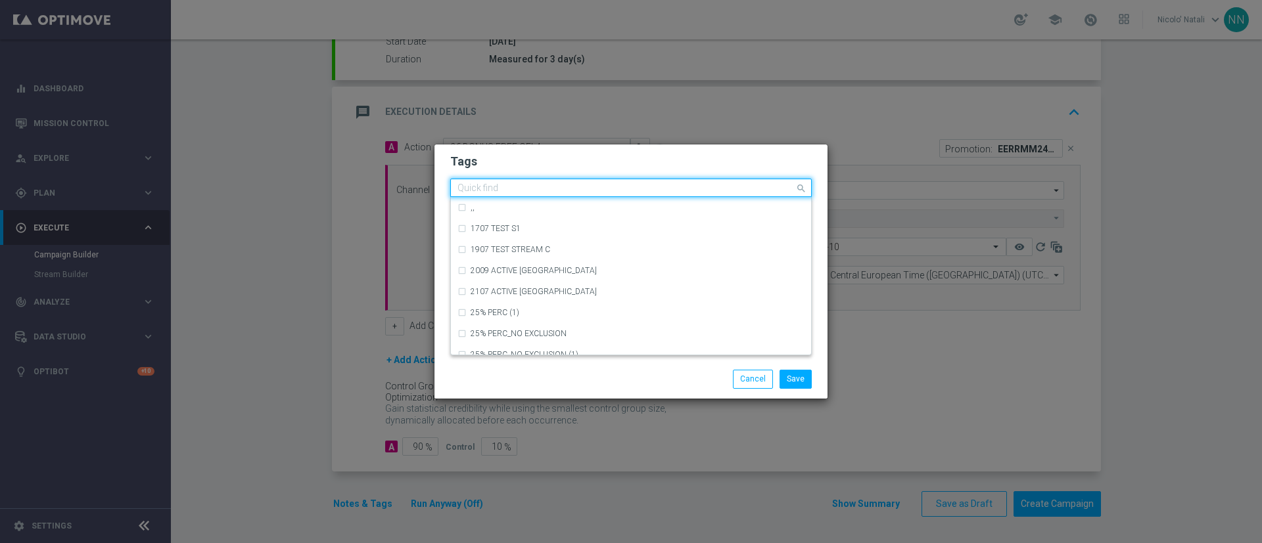
type input "U"
type input "B"
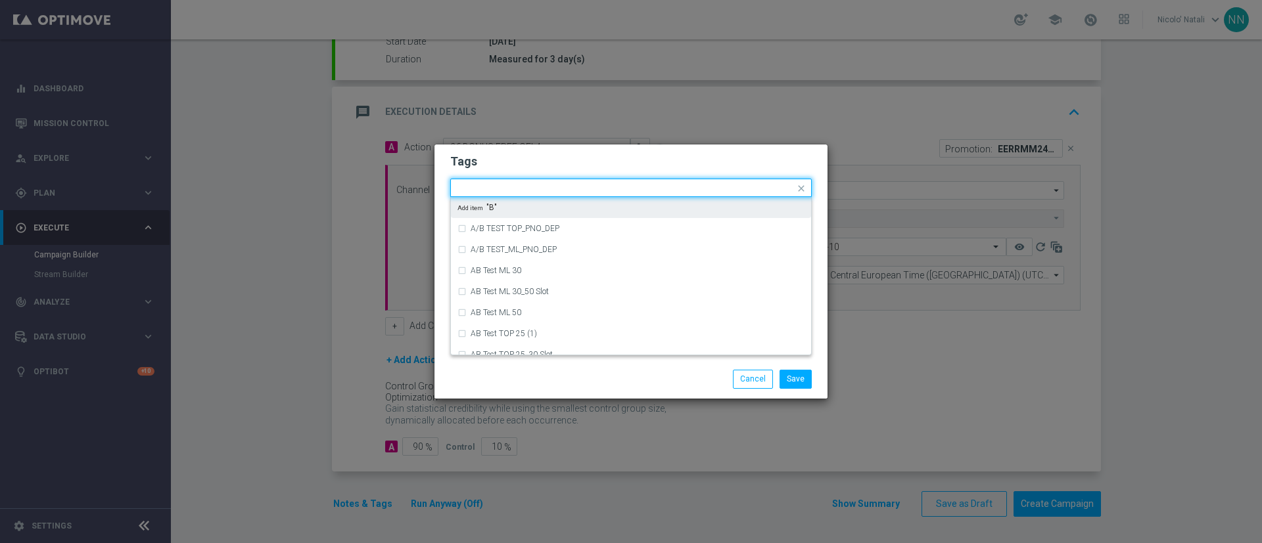
type input "B"
type input "R"
type input "RETE"
click at [530, 192] on input "RETE" at bounding box center [625, 188] width 337 height 11
click at [522, 184] on input "RETE" at bounding box center [625, 188] width 337 height 11
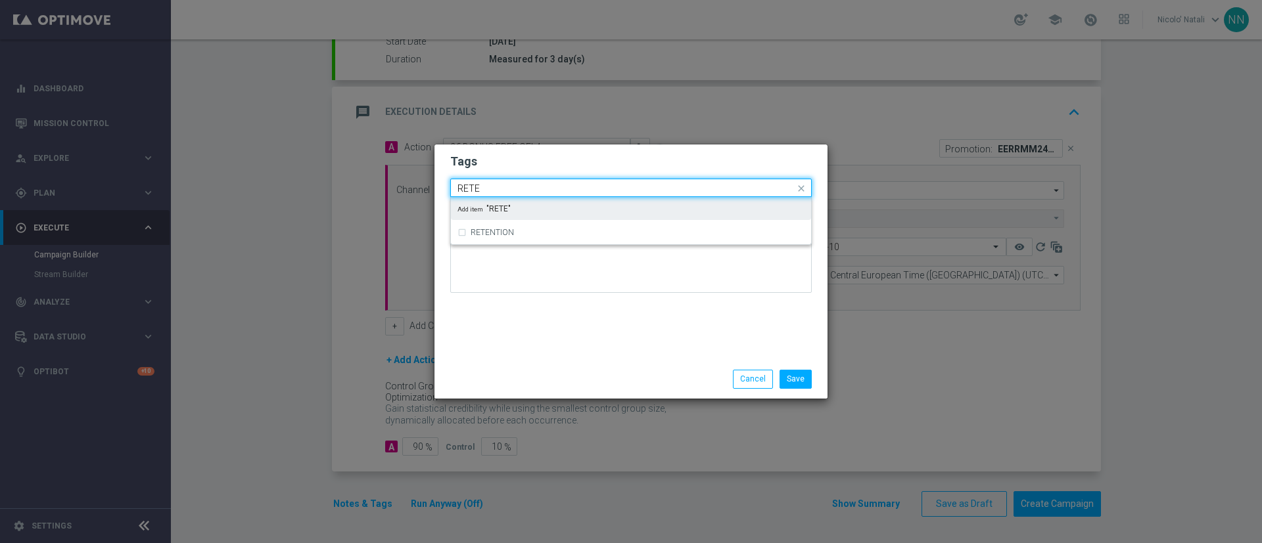
click at [522, 184] on input "RETE" at bounding box center [625, 188] width 337 height 11
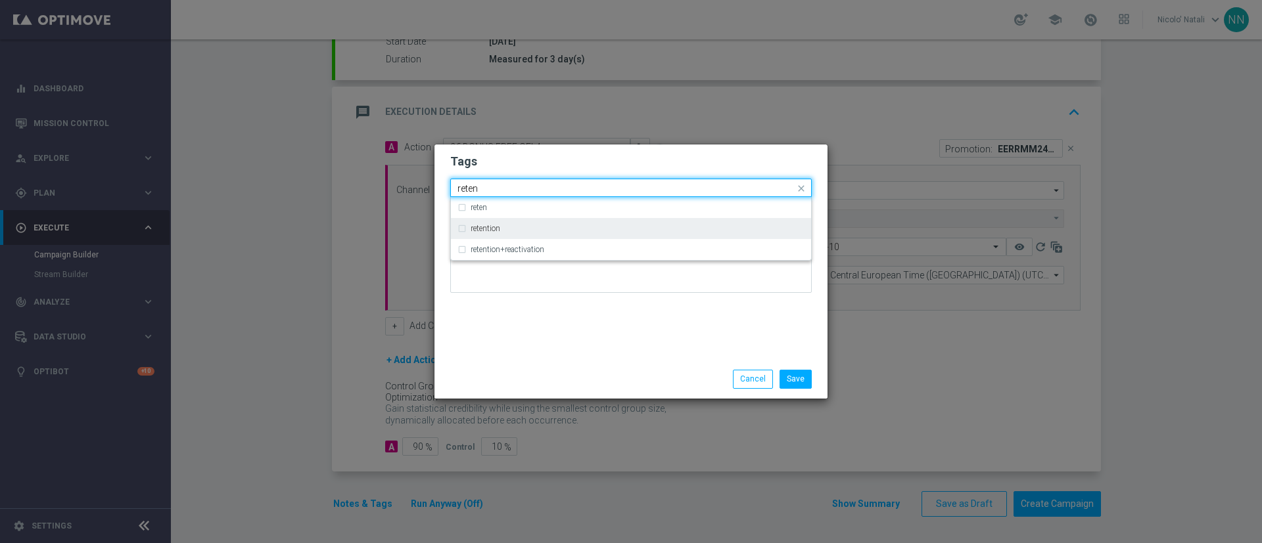
type input "reten"
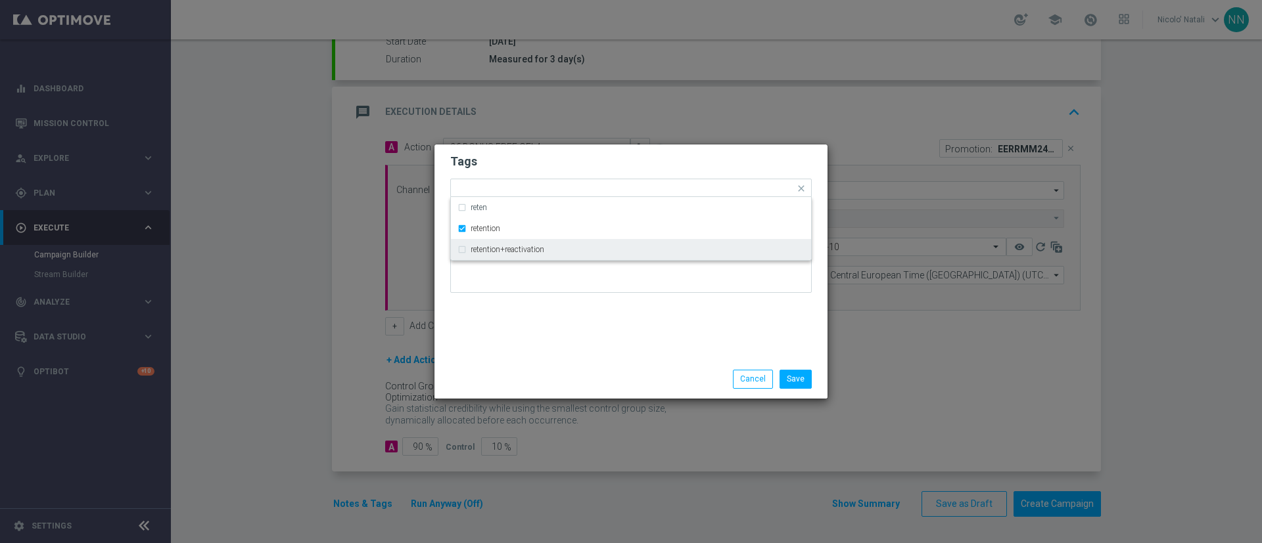
click at [528, 328] on div "Tags Quick find × retention reten retention retention+reactivation Notes" at bounding box center [630, 253] width 393 height 216
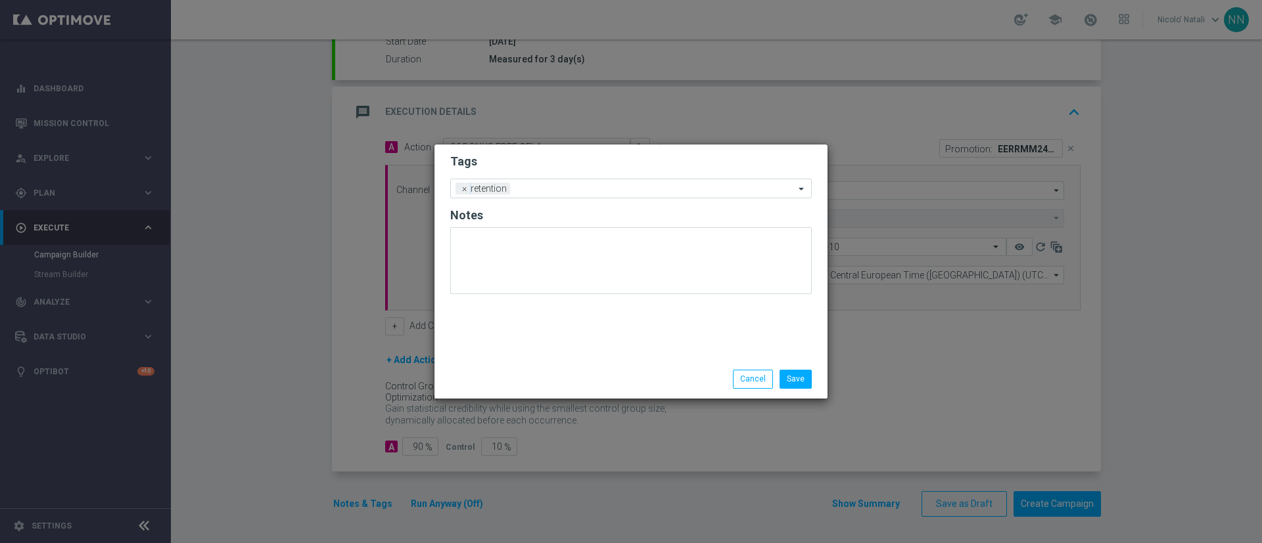
click at [545, 200] on form "Tags Add a new tag × retention Notes" at bounding box center [630, 227] width 361 height 154
click at [543, 185] on input "text" at bounding box center [654, 189] width 279 height 11
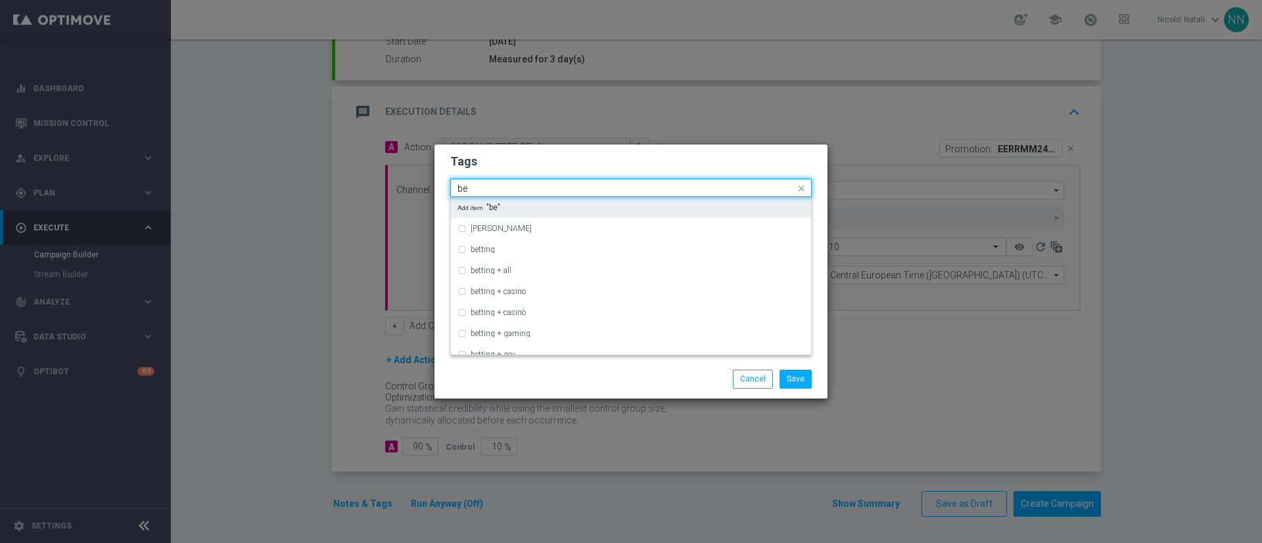
type input "b"
click at [536, 202] on div "betting" at bounding box center [630, 207] width 347 height 21
type input "betting"
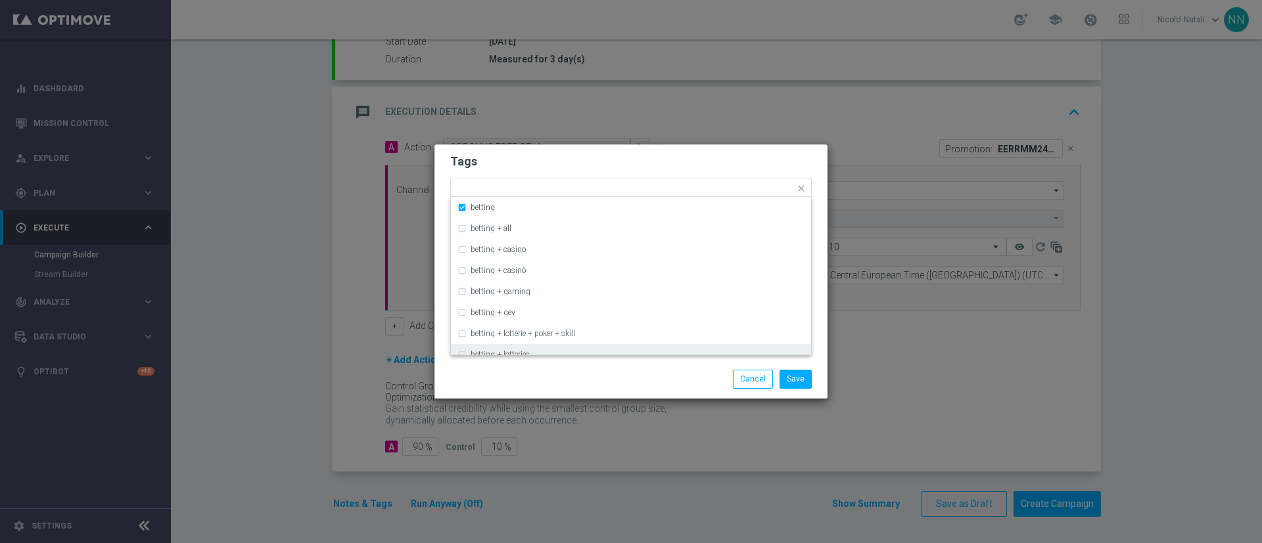
click at [540, 384] on div "Save Cancel" at bounding box center [630, 379] width 381 height 18
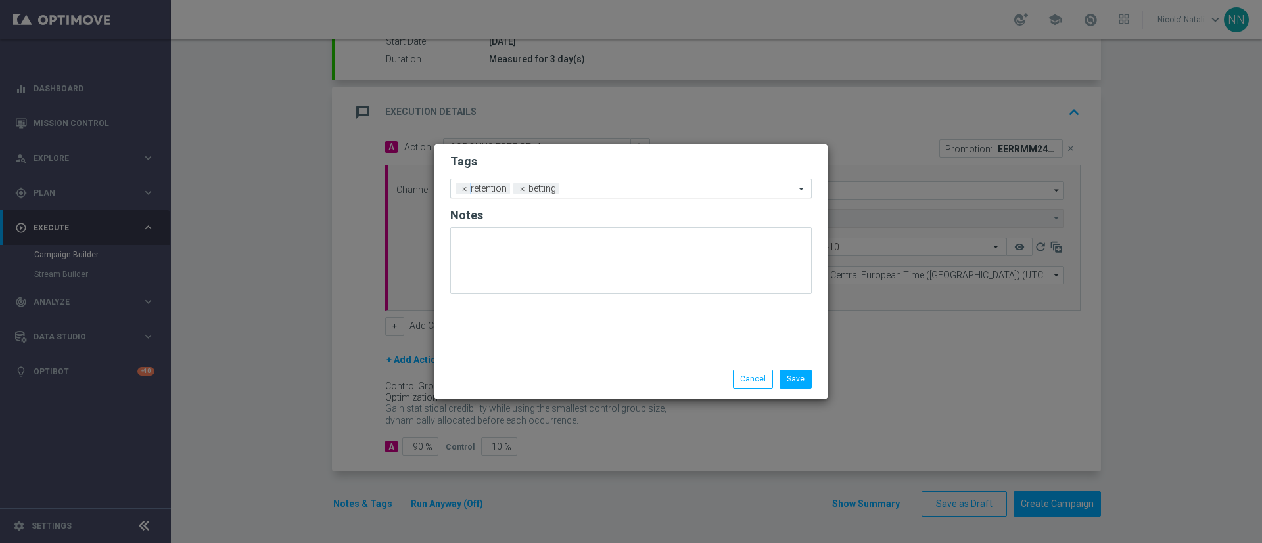
click at [591, 183] on div "Add a new tag × retention × betting" at bounding box center [623, 188] width 344 height 18
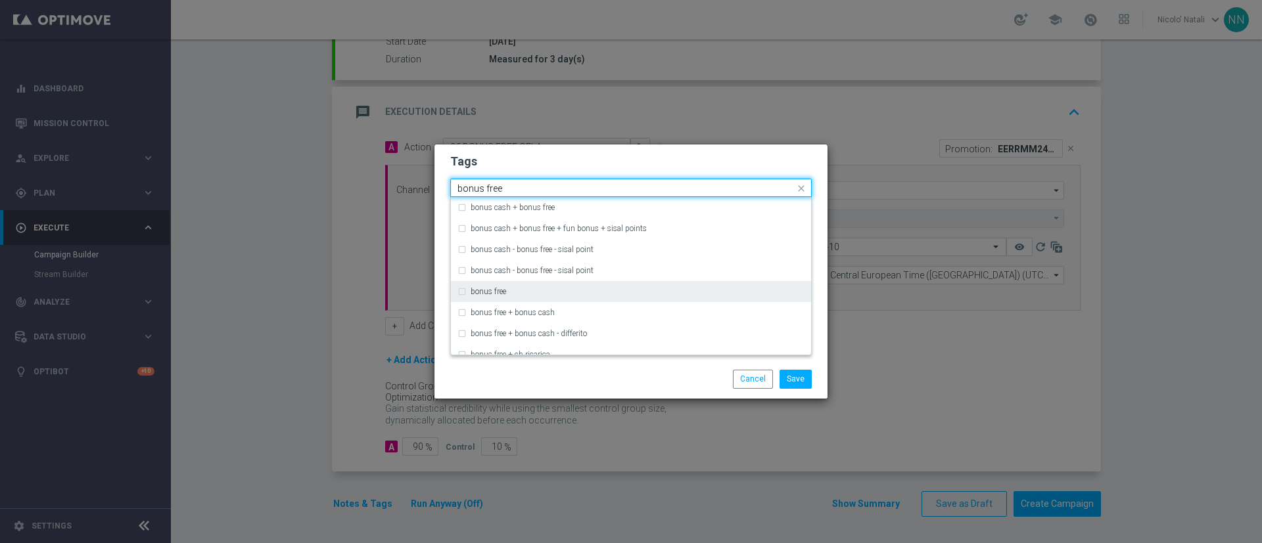
click at [522, 287] on div "bonus free" at bounding box center [630, 291] width 347 height 21
type input "bonus free"
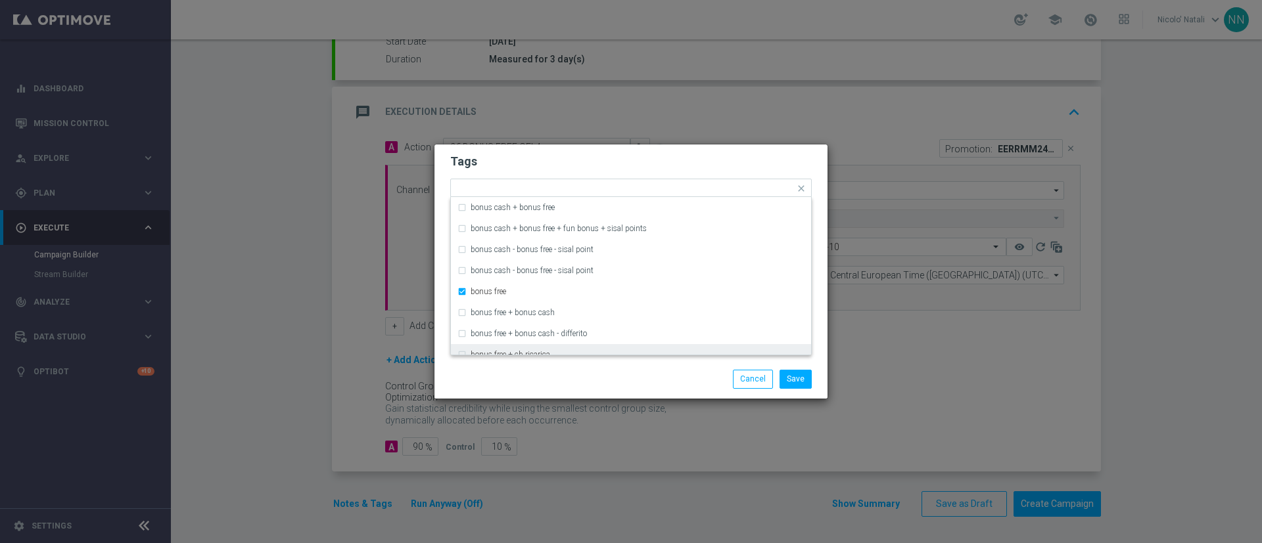
click at [526, 379] on div "Save Cancel" at bounding box center [630, 379] width 381 height 18
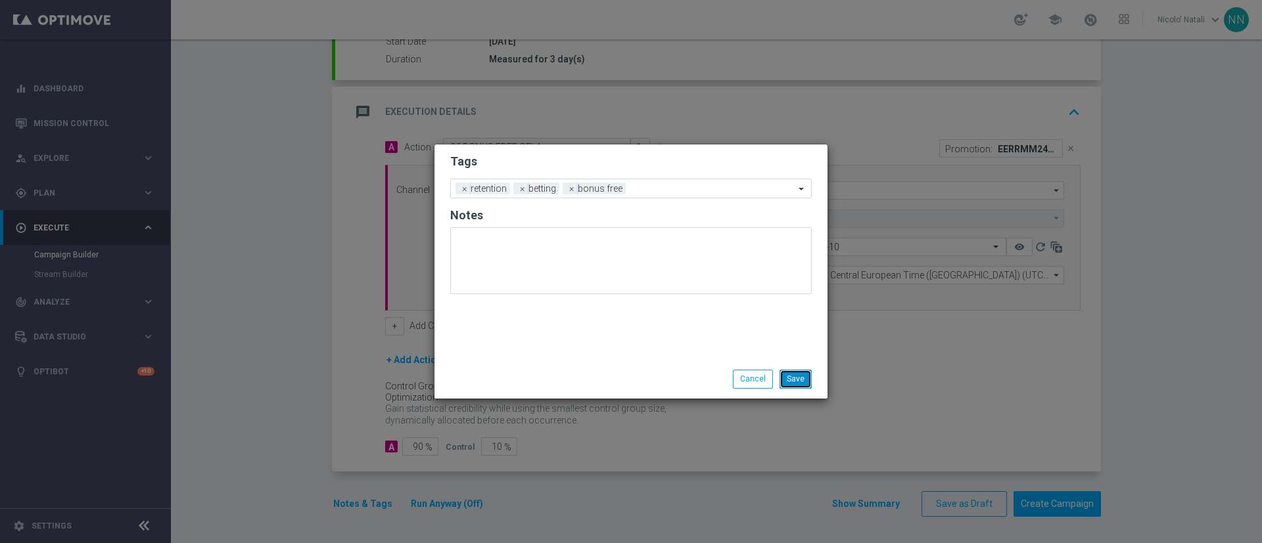
click at [802, 385] on button "Save" at bounding box center [795, 379] width 32 height 18
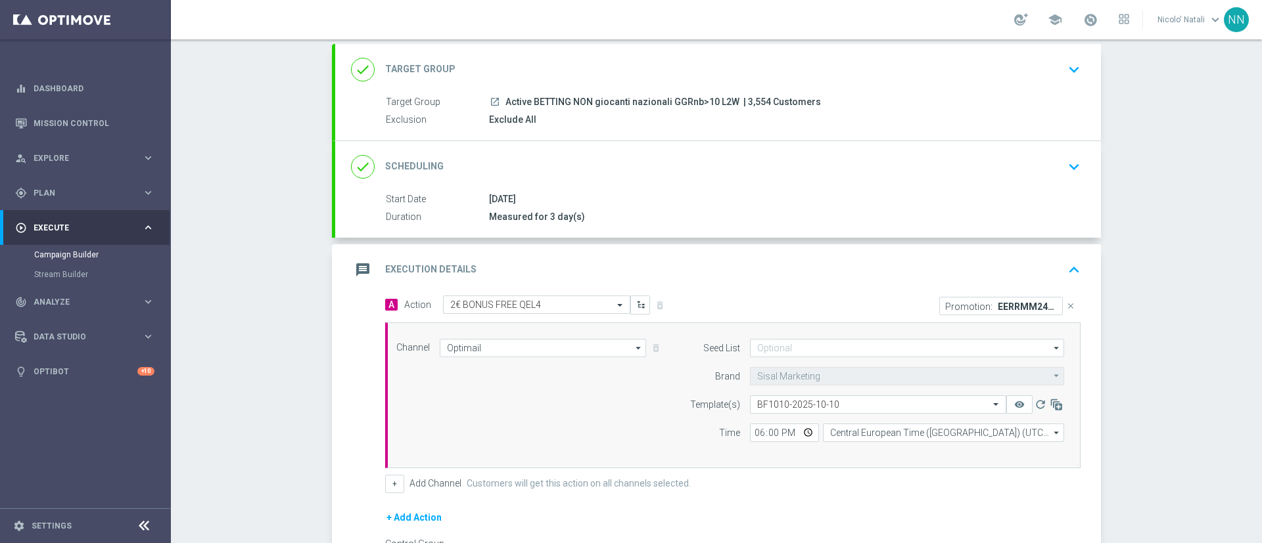
scroll to position [0, 0]
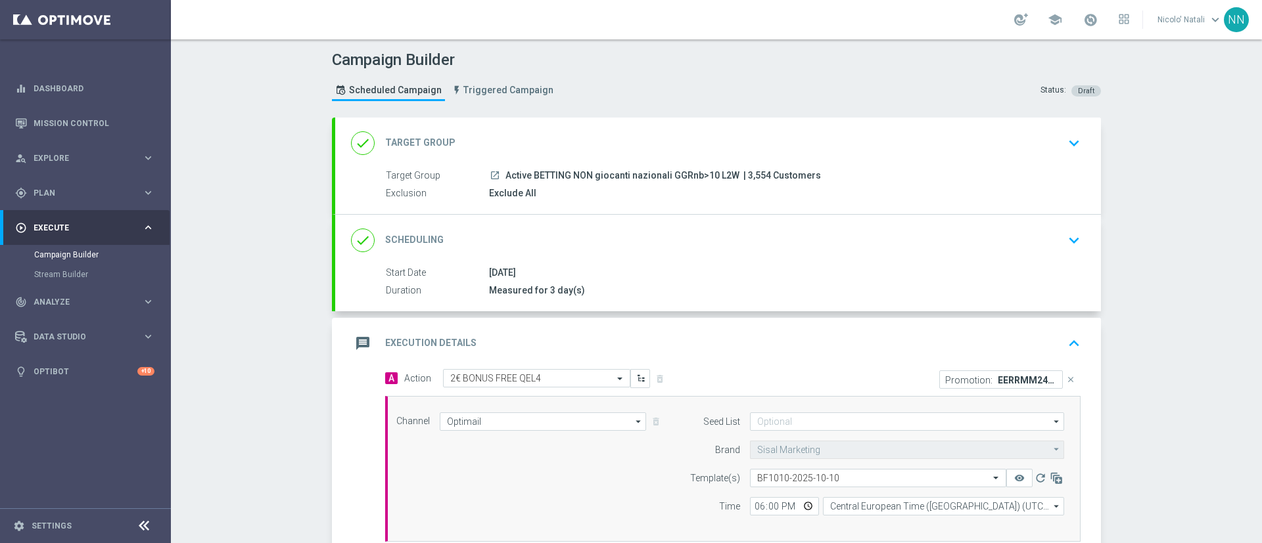
click at [603, 248] on div "done Scheduling keyboard_arrow_down" at bounding box center [718, 240] width 734 height 25
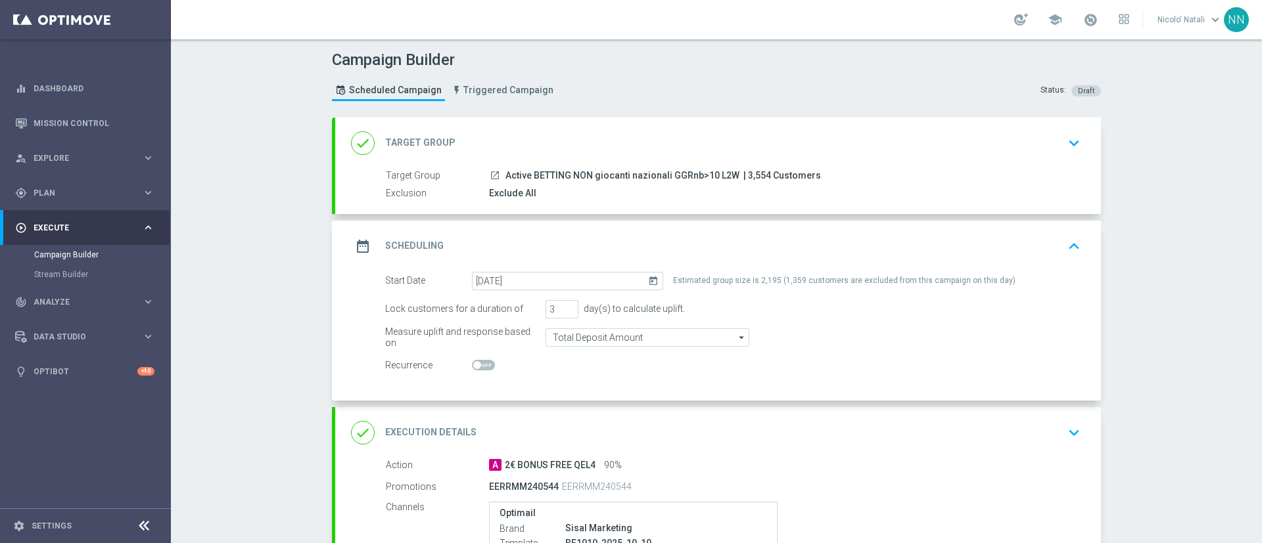
click at [714, 133] on div "done Target Group keyboard_arrow_down" at bounding box center [718, 143] width 734 height 25
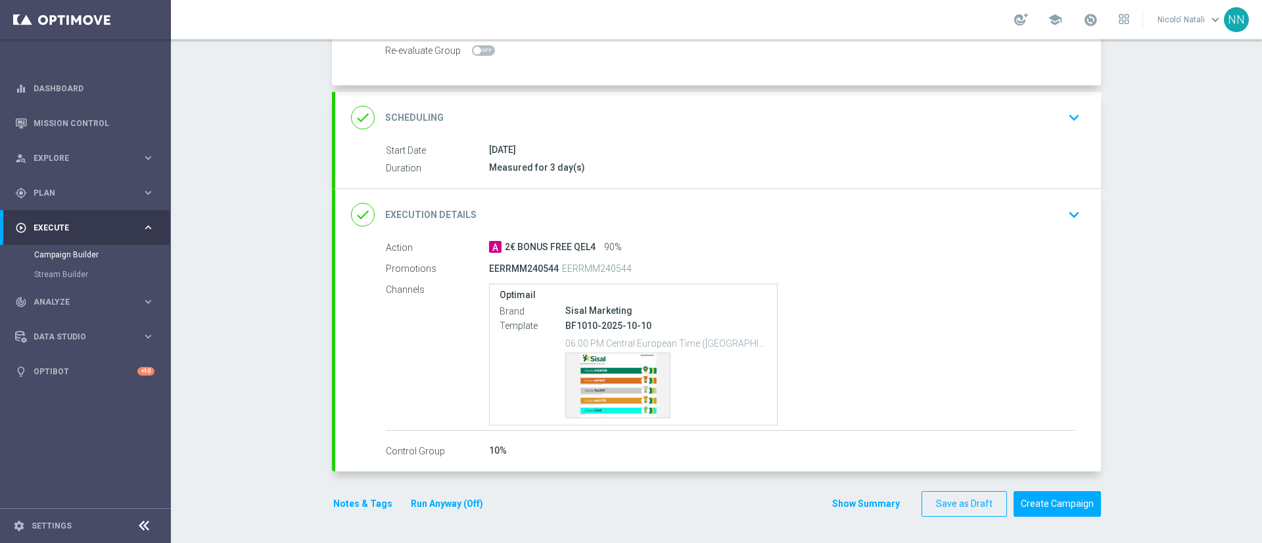
scroll to position [41, 0]
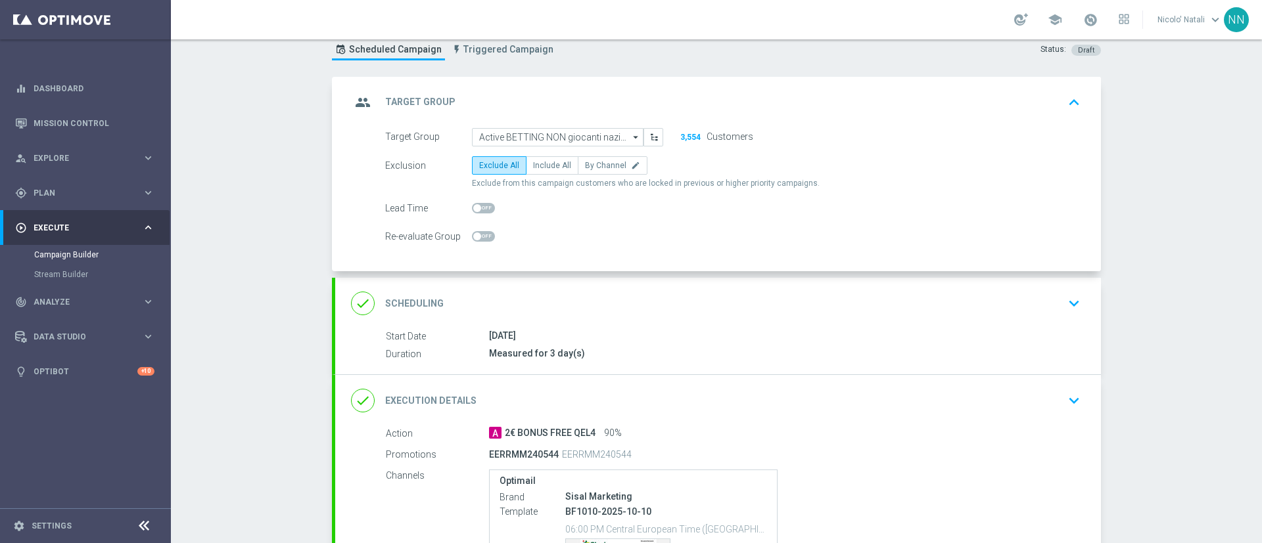
click at [701, 276] on accordion "group Target Group keyboard_arrow_up Target Group launch Active BETTING NON gio…" at bounding box center [716, 367] width 769 height 581
click at [701, 278] on div "done Scheduling keyboard_arrow_down" at bounding box center [718, 303] width 766 height 51
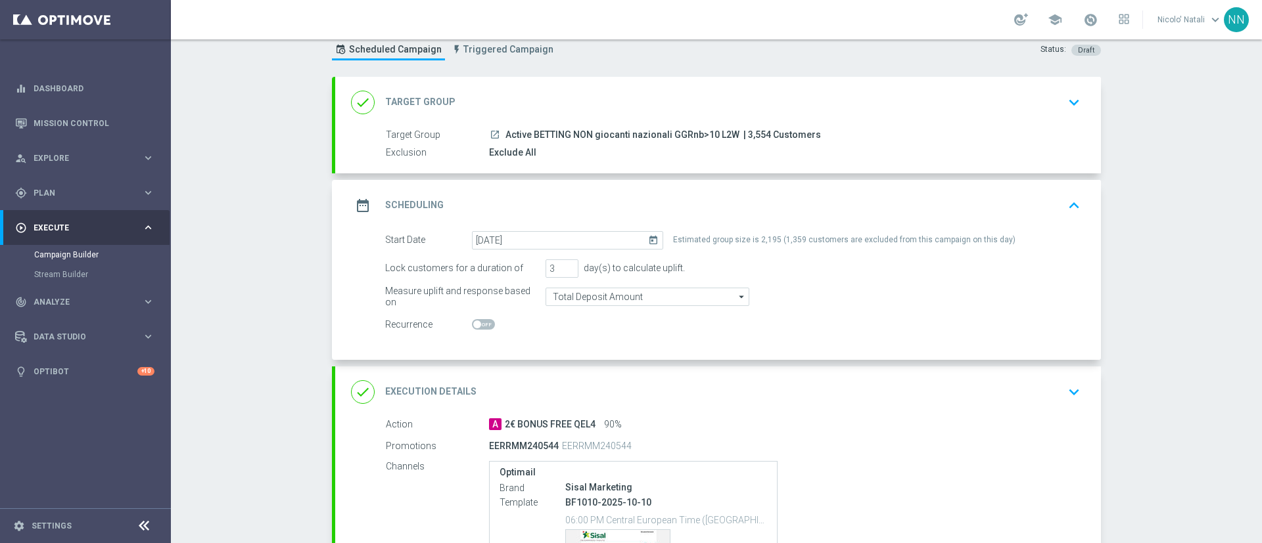
click at [730, 196] on div "date_range Scheduling keyboard_arrow_up" at bounding box center [718, 205] width 734 height 25
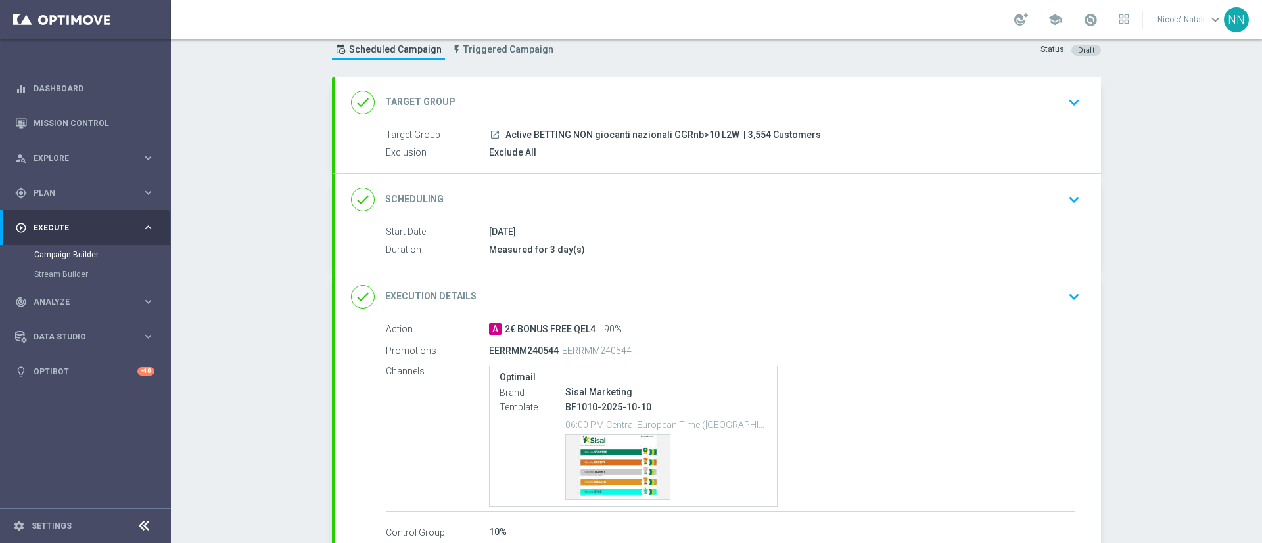
click at [716, 123] on div "done Target Group keyboard_arrow_down" at bounding box center [718, 102] width 766 height 51
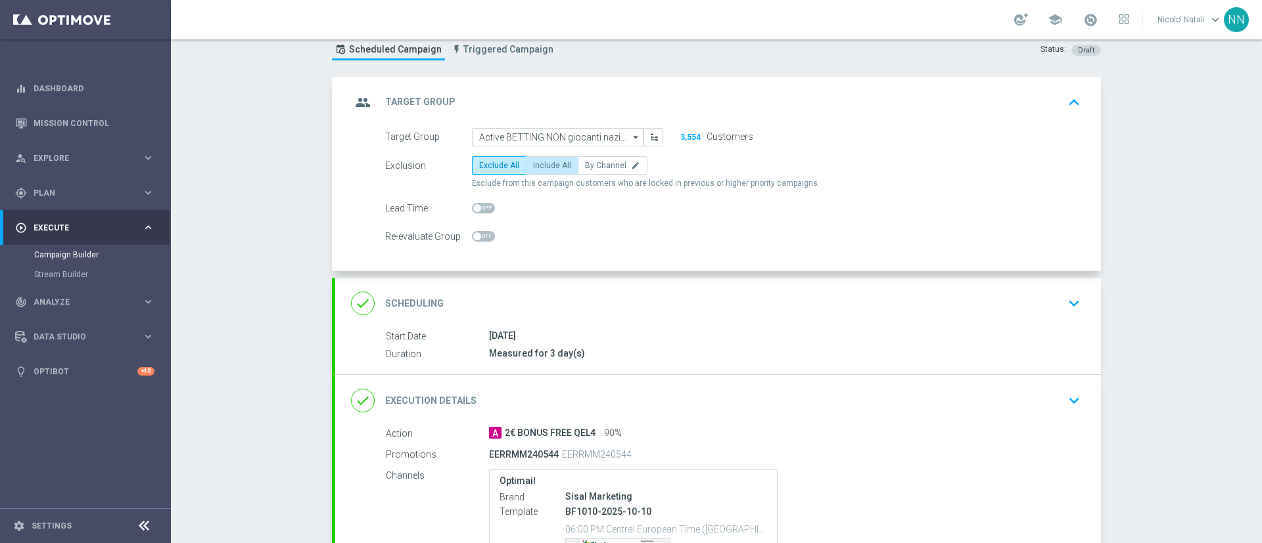
click at [556, 166] on span "Include All" at bounding box center [552, 165] width 38 height 9
click at [542, 166] on input "Include All" at bounding box center [537, 168] width 9 height 9
radio input "true"
click at [490, 159] on label "Exclude All" at bounding box center [499, 165] width 55 height 18
click at [488, 164] on input "Exclude All" at bounding box center [483, 168] width 9 height 9
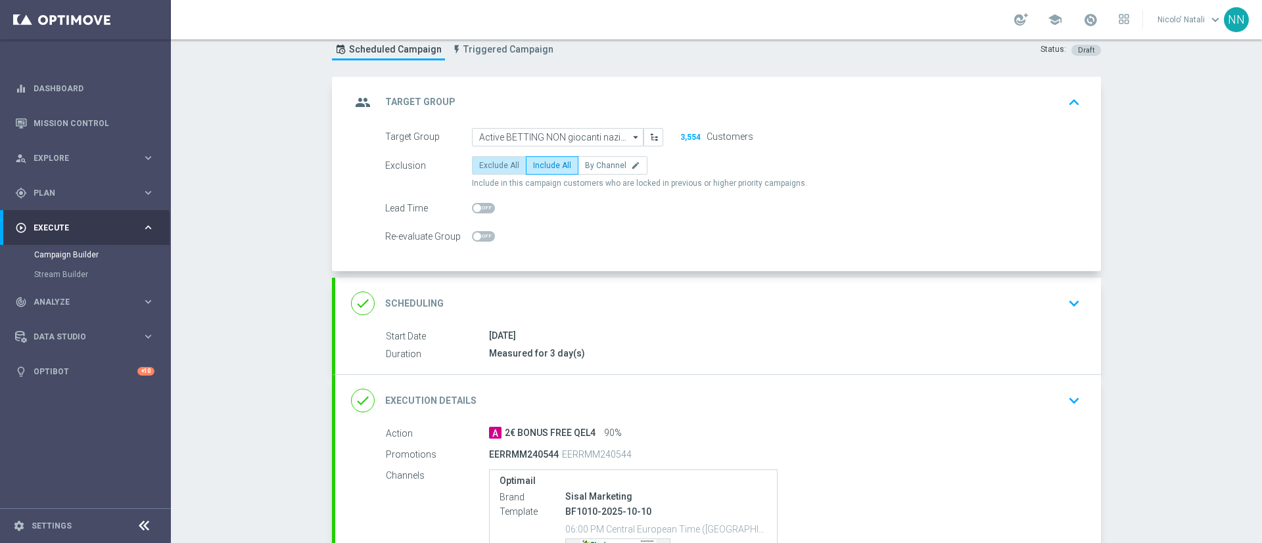
radio input "true"
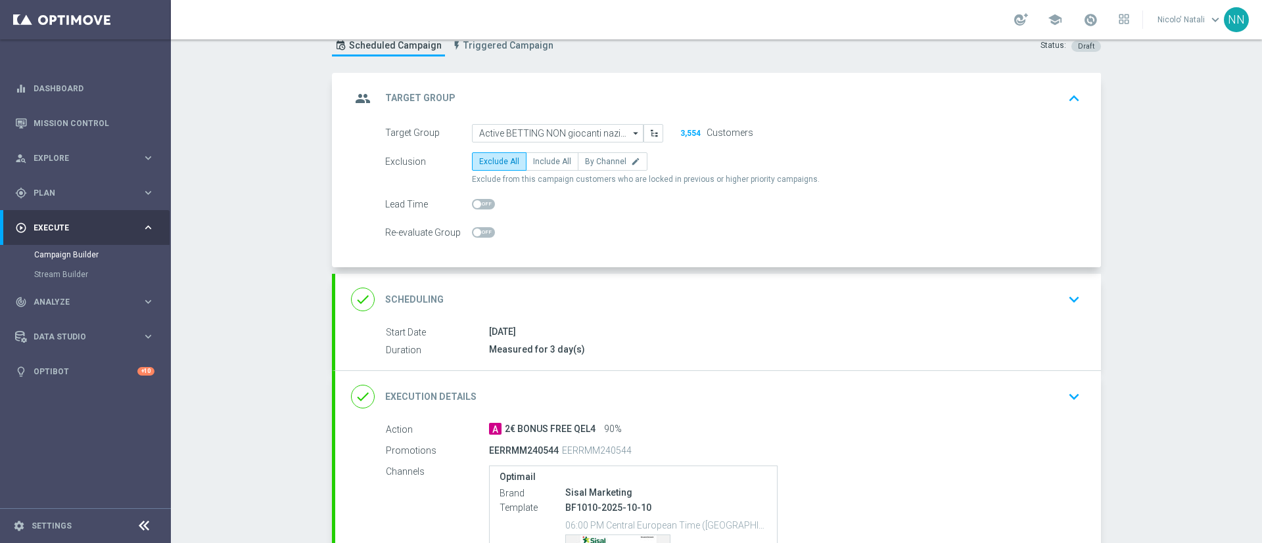
scroll to position [0, 0]
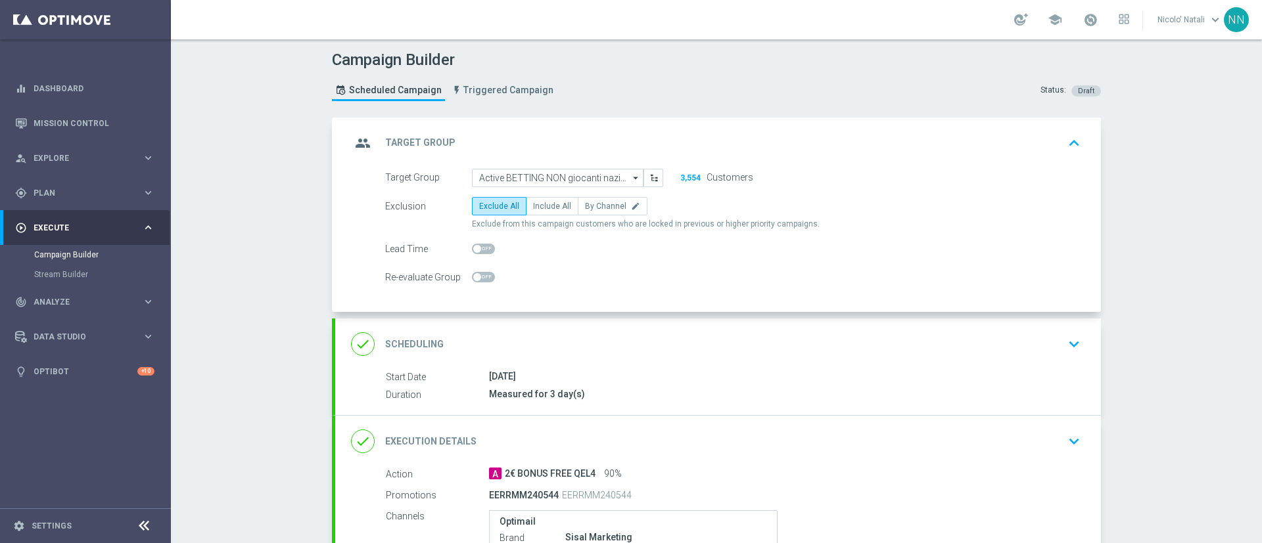
click at [644, 332] on div "done Scheduling keyboard_arrow_down" at bounding box center [718, 344] width 734 height 25
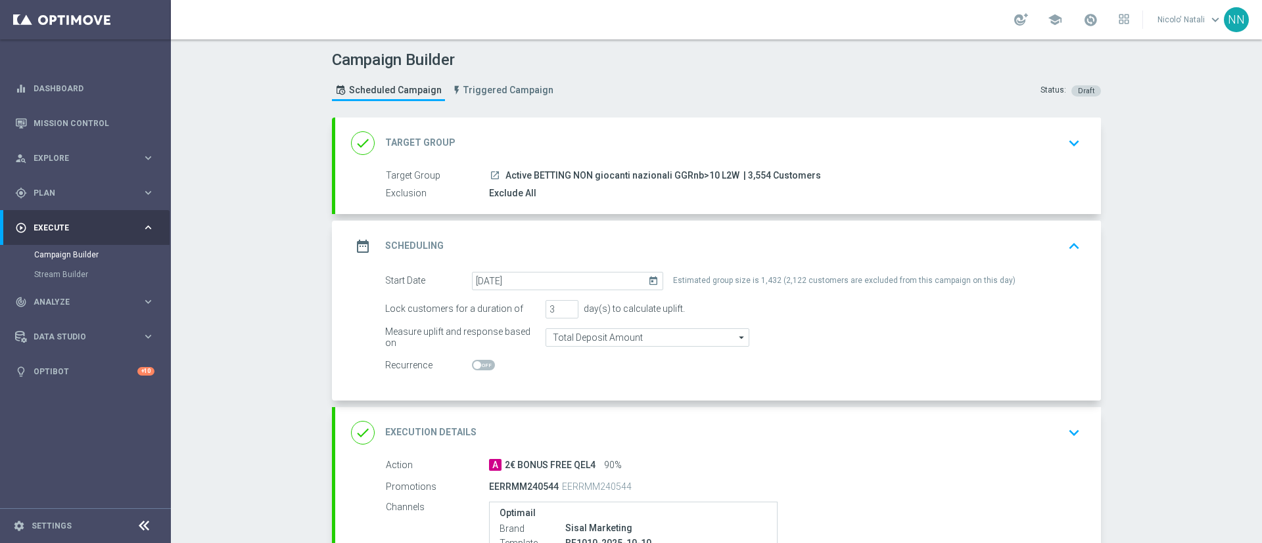
click at [583, 139] on div "done Target Group keyboard_arrow_down" at bounding box center [718, 143] width 734 height 25
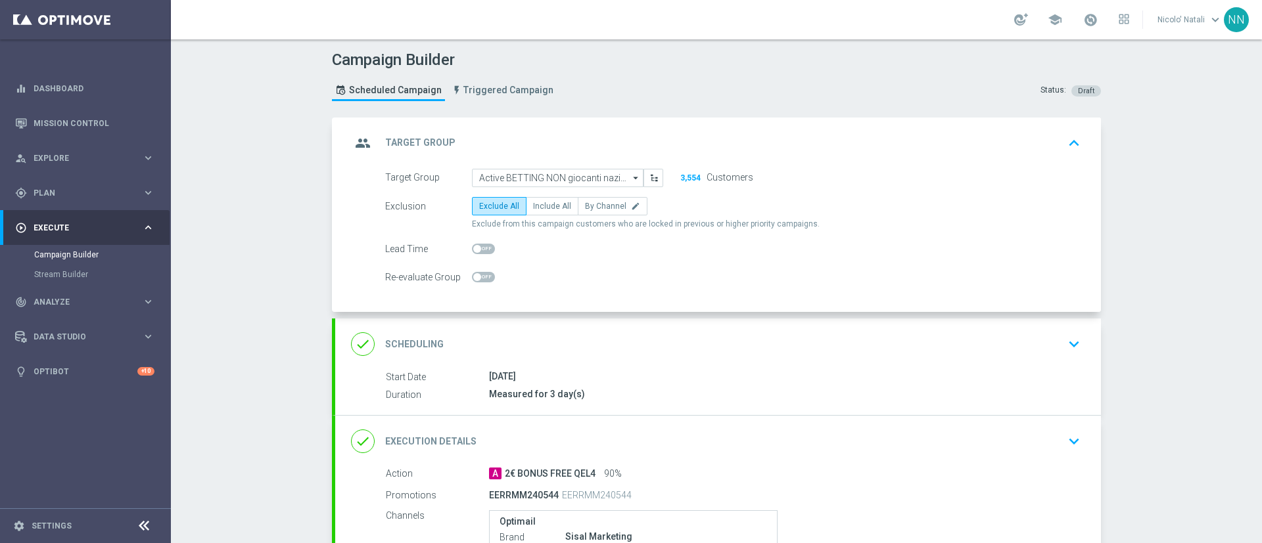
click at [536, 219] on span "Exclude from this campaign customers who are locked in previous or higher prior…" at bounding box center [646, 224] width 348 height 11
click at [536, 210] on span "Include All" at bounding box center [552, 206] width 38 height 9
click at [536, 210] on input "Include All" at bounding box center [537, 208] width 9 height 9
radio input "true"
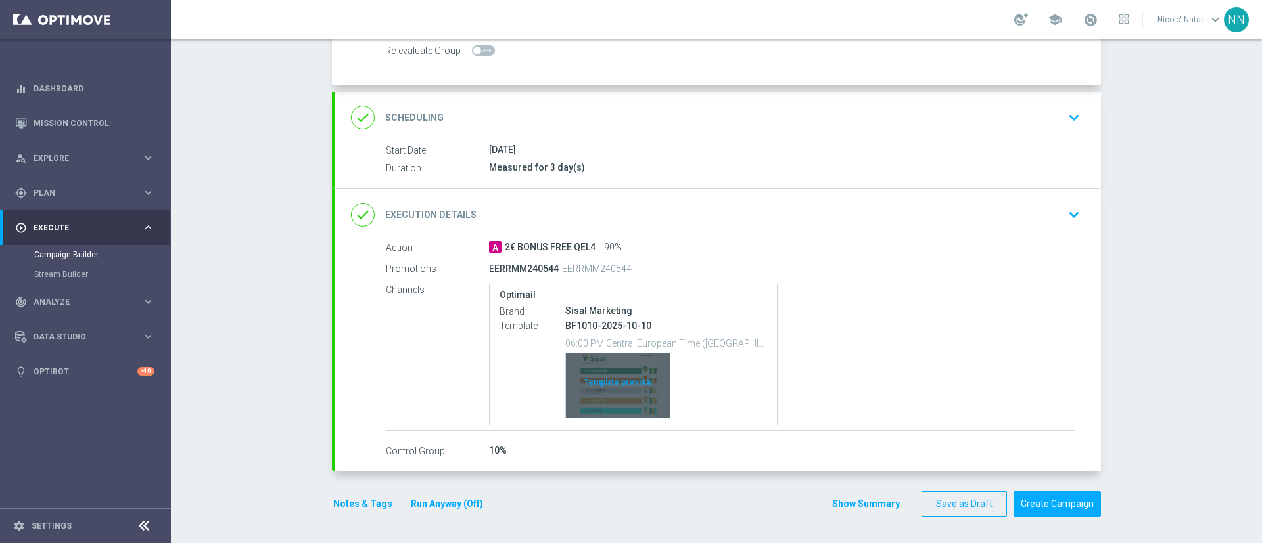
click at [622, 381] on div "Template preview" at bounding box center [618, 386] width 104 height 64
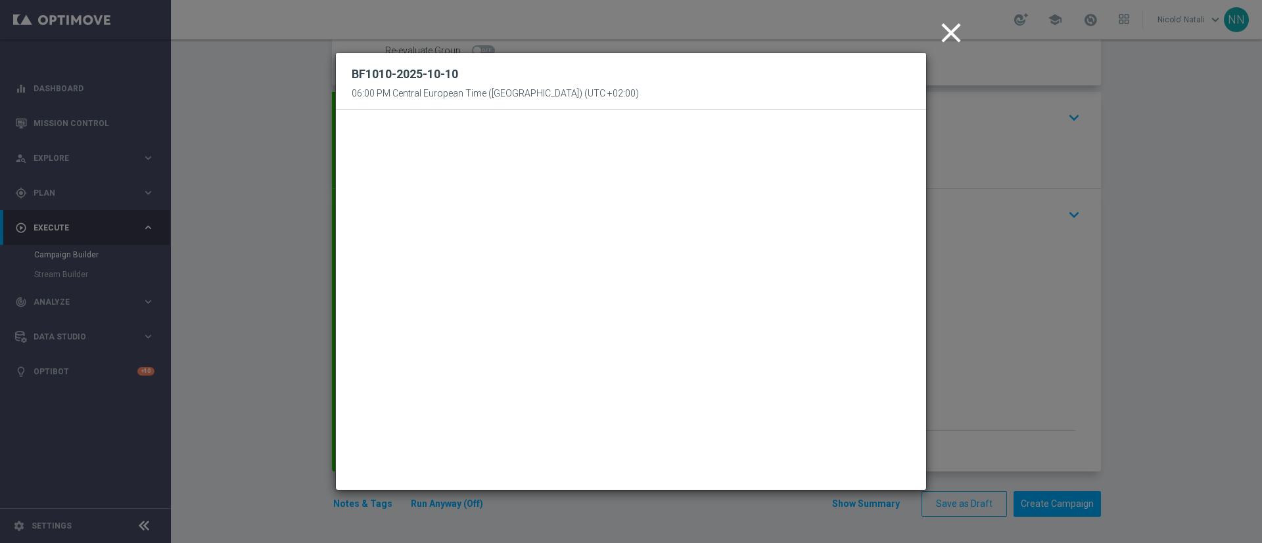
click at [948, 35] on icon "close" at bounding box center [951, 32] width 33 height 33
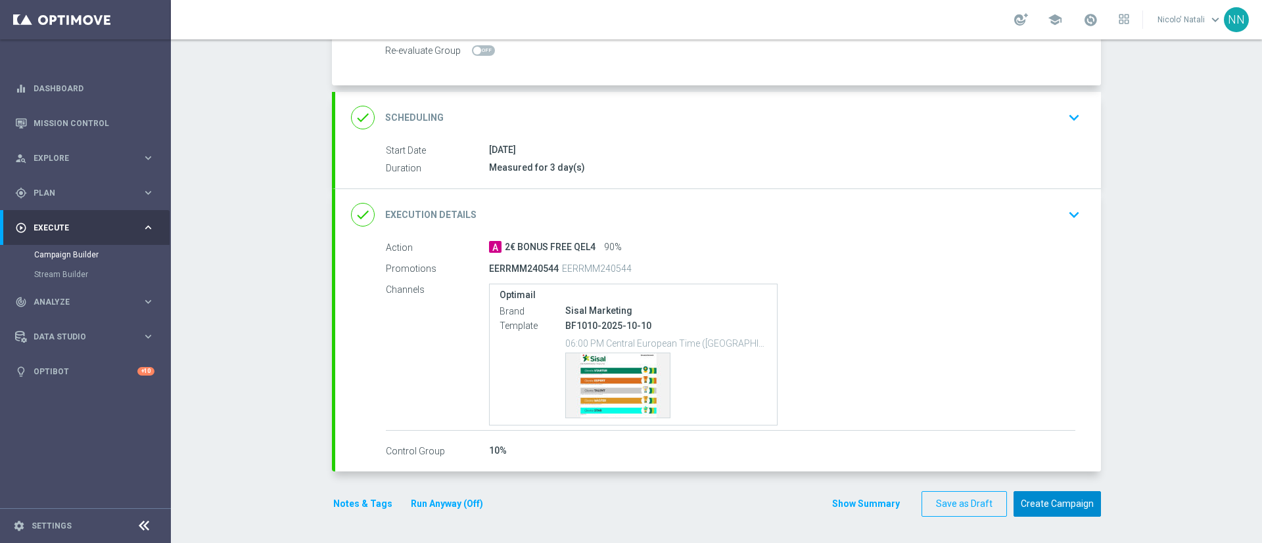
click at [1051, 509] on button "Create Campaign" at bounding box center [1056, 505] width 87 height 26
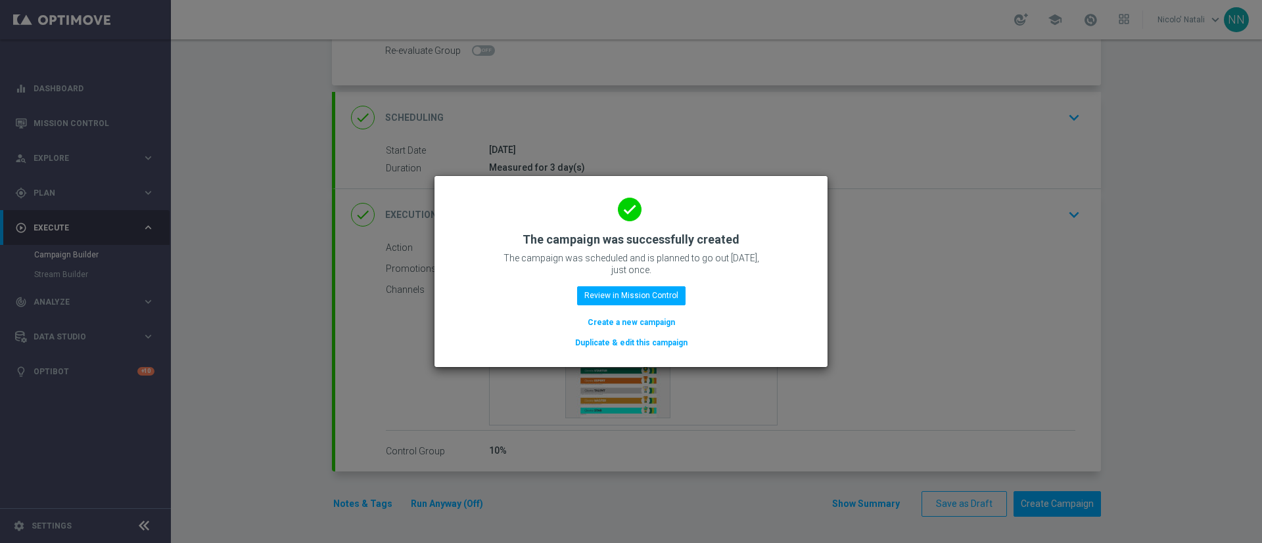
click at [643, 320] on button "Create a new campaign" at bounding box center [631, 322] width 90 height 14
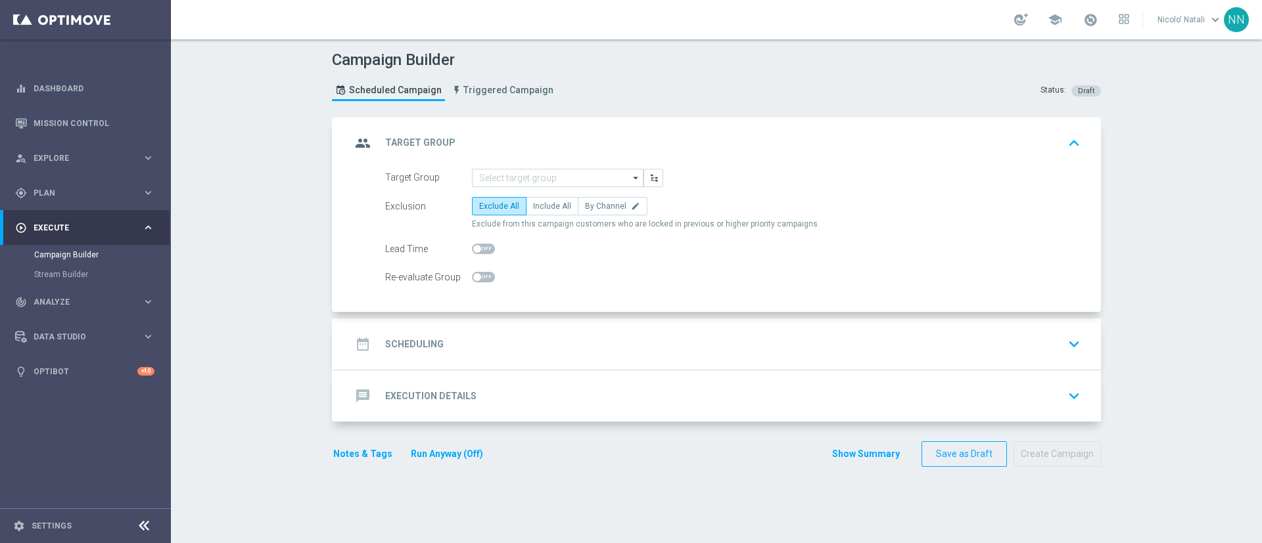
scroll to position [0, 0]
click at [517, 173] on input at bounding box center [558, 178] width 172 height 18
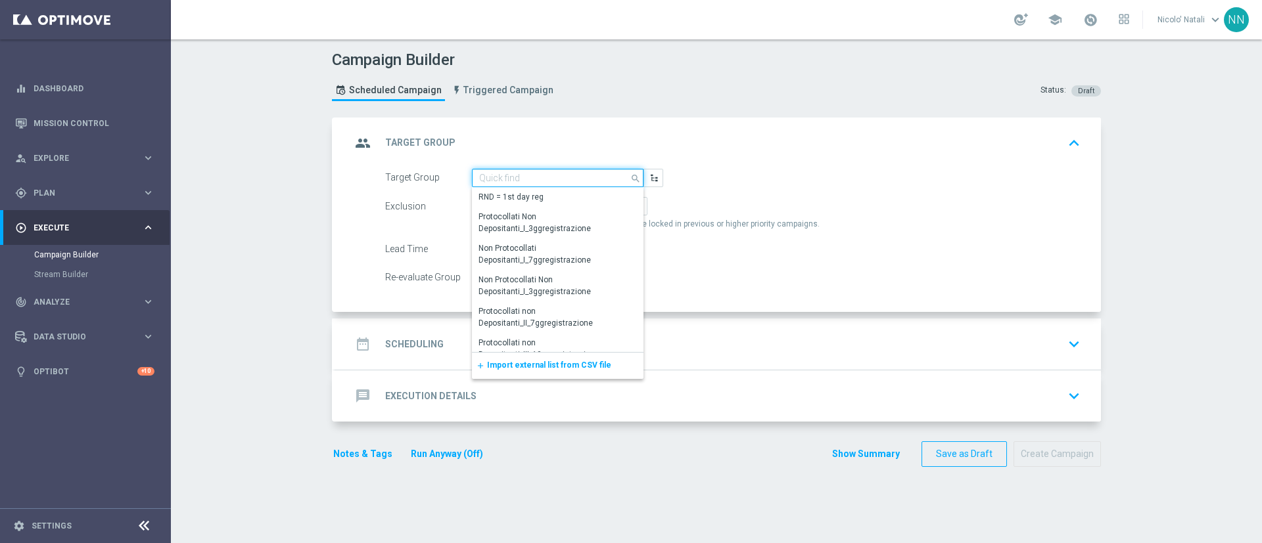
paste input "Active BETTING nosaldo GGR <= 0 WITHDRAWAL>0L2W"
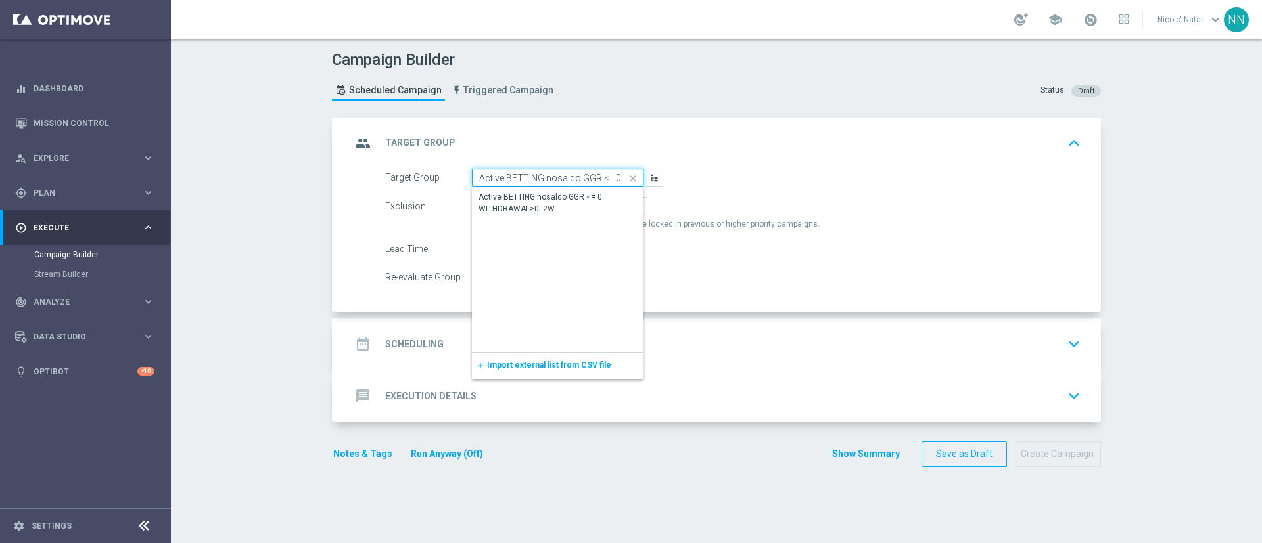
scroll to position [0, 76]
click at [515, 202] on div "Active BETTING nosaldo GGR <= 0 WITHDRAWAL>0L2W" at bounding box center [557, 203] width 158 height 24
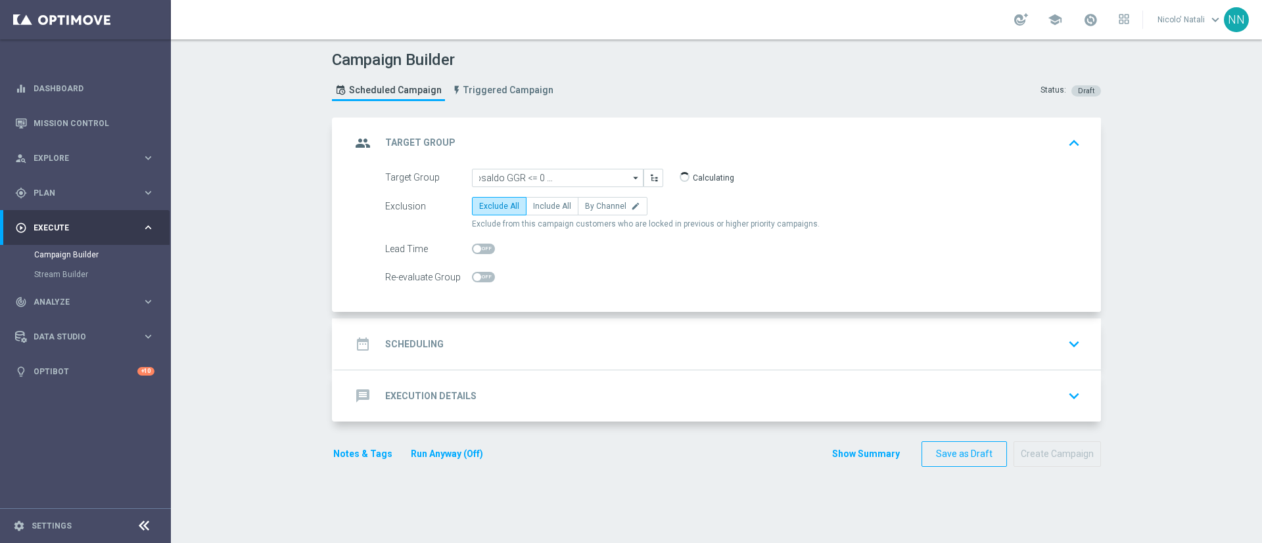
type input "Active BETTING nosaldo GGR <= 0 WITHDRAWAL>0L2W"
click at [554, 335] on div "date_range Scheduling keyboard_arrow_down" at bounding box center [718, 344] width 734 height 25
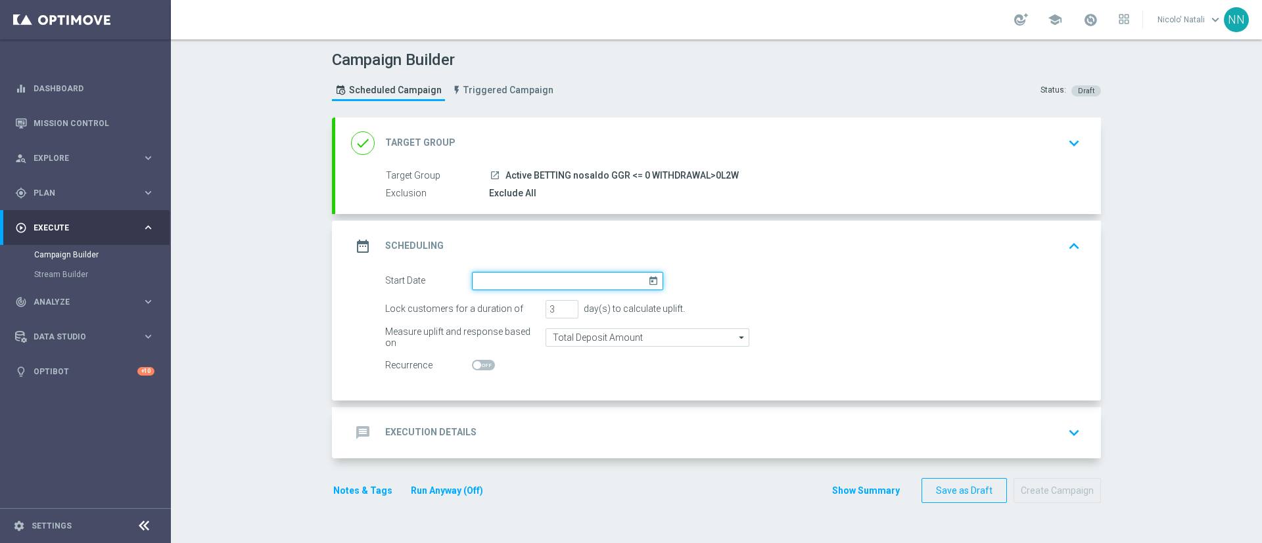
click at [530, 273] on input at bounding box center [567, 281] width 191 height 18
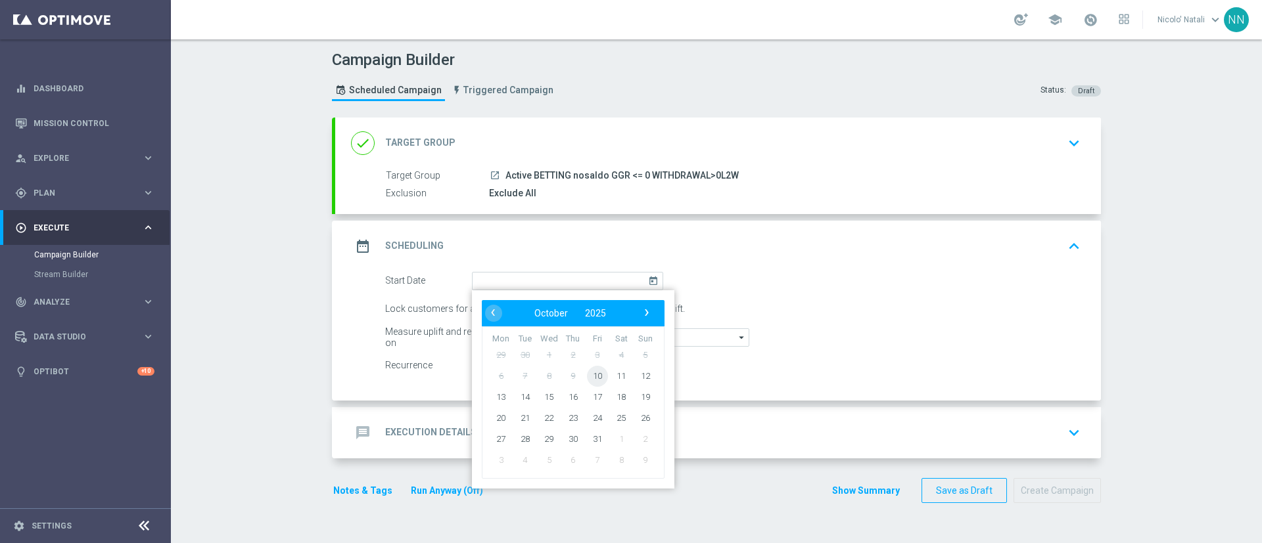
click at [588, 367] on span "10" at bounding box center [597, 375] width 21 height 21
type input "[DATE]"
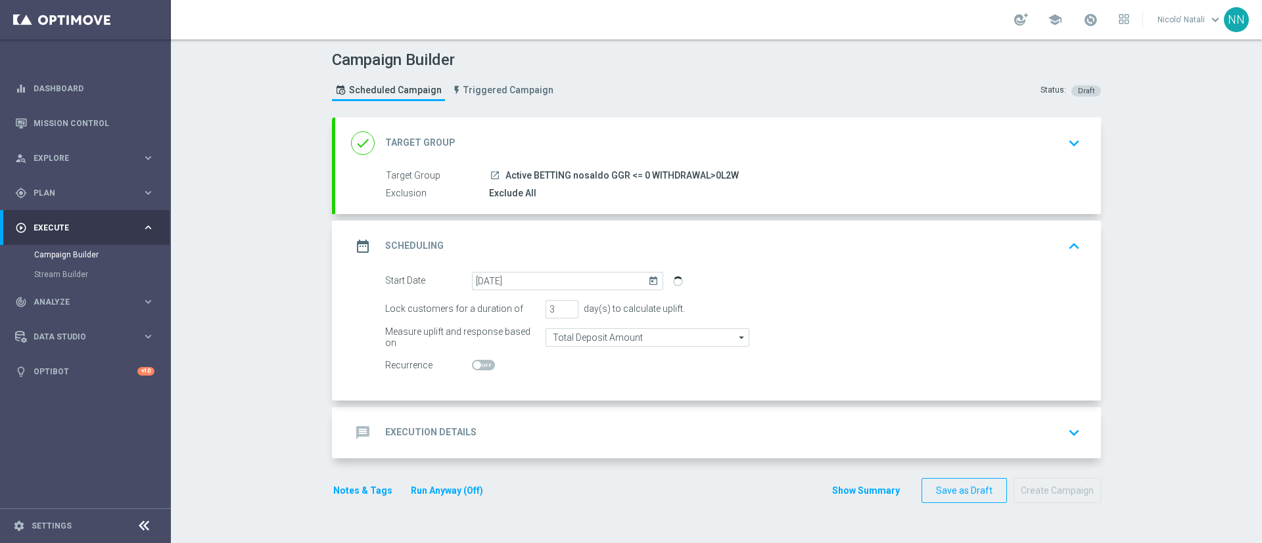
click at [513, 423] on div "message Execution Details keyboard_arrow_down" at bounding box center [718, 433] width 734 height 25
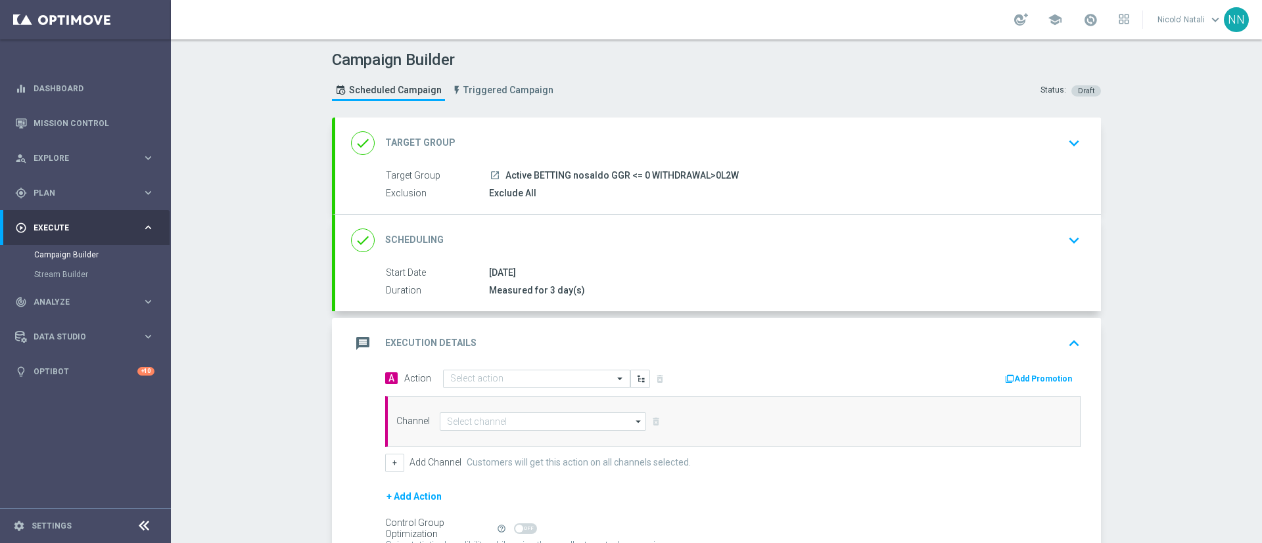
click at [497, 368] on div "message Execution Details keyboard_arrow_up" at bounding box center [718, 343] width 766 height 51
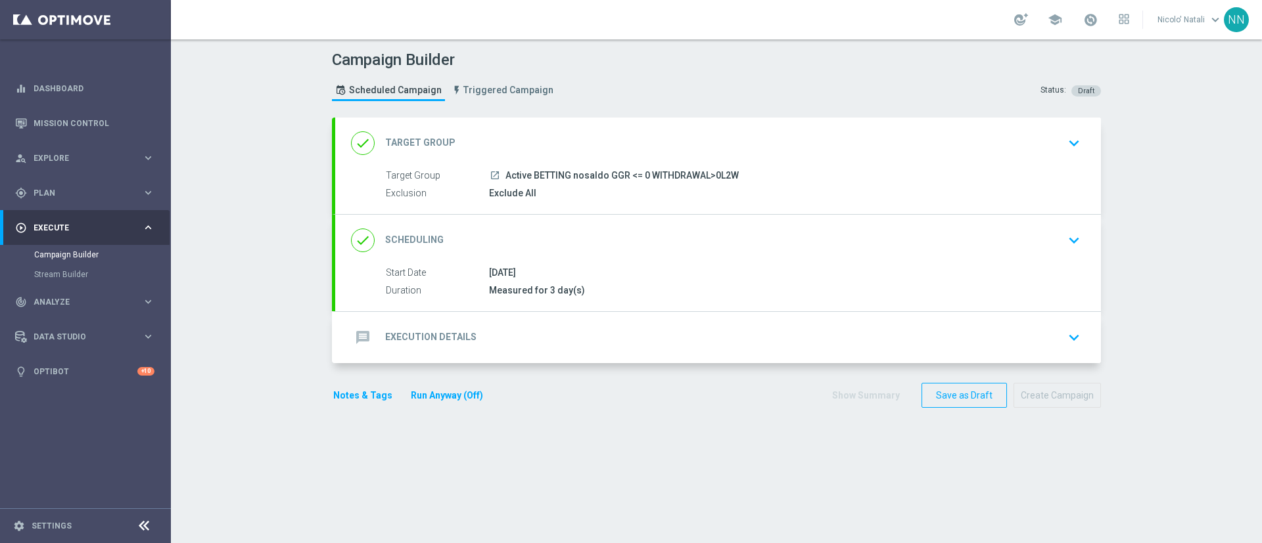
click at [494, 331] on div "message Execution Details keyboard_arrow_down" at bounding box center [718, 337] width 734 height 25
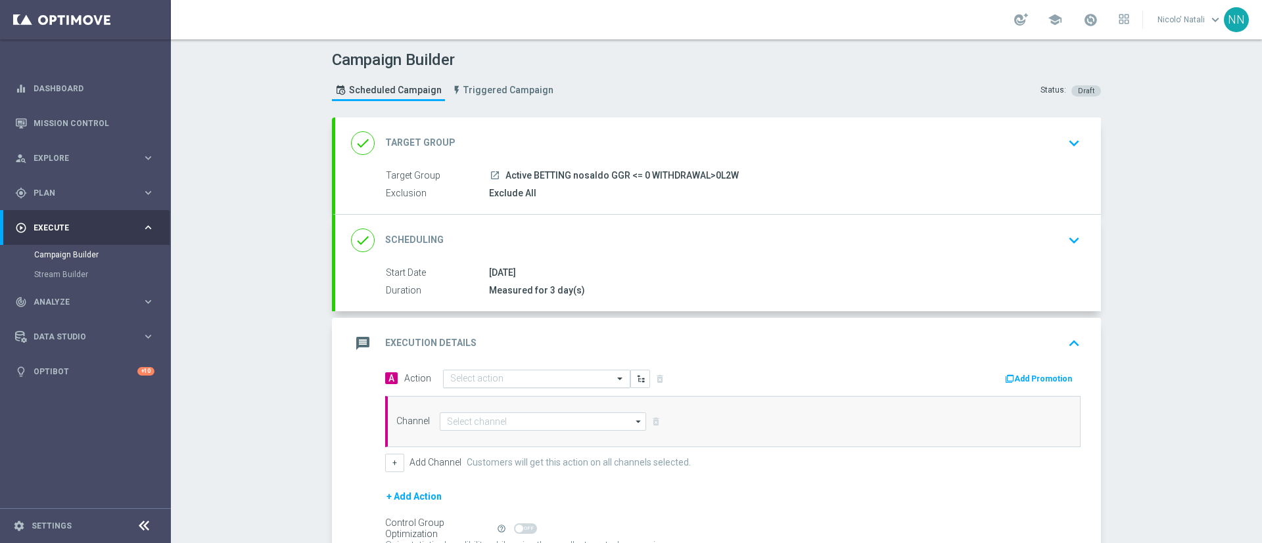
click at [490, 381] on input "text" at bounding box center [523, 379] width 147 height 11
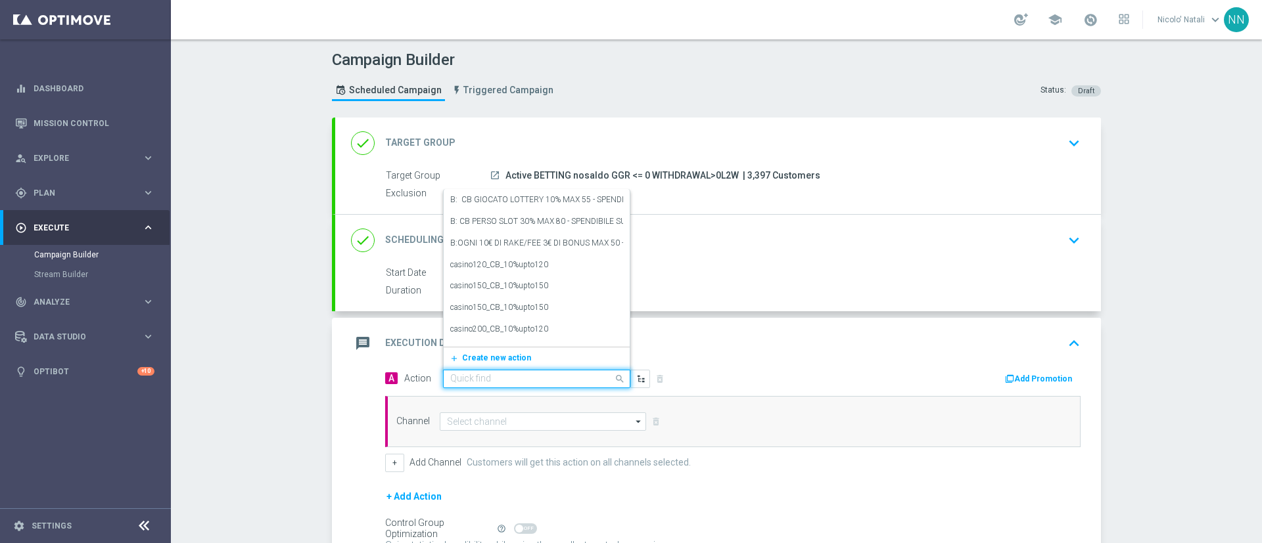
paste input "Deposita almeno 10€ ricevi 500 sisal point, Deposita almeno 30€ ricevi 1500 sis…"
type input "Deposita almeno 10€ ricevi 500 sisal point, Deposita almeno 30€ ricevi 1500 sis…"
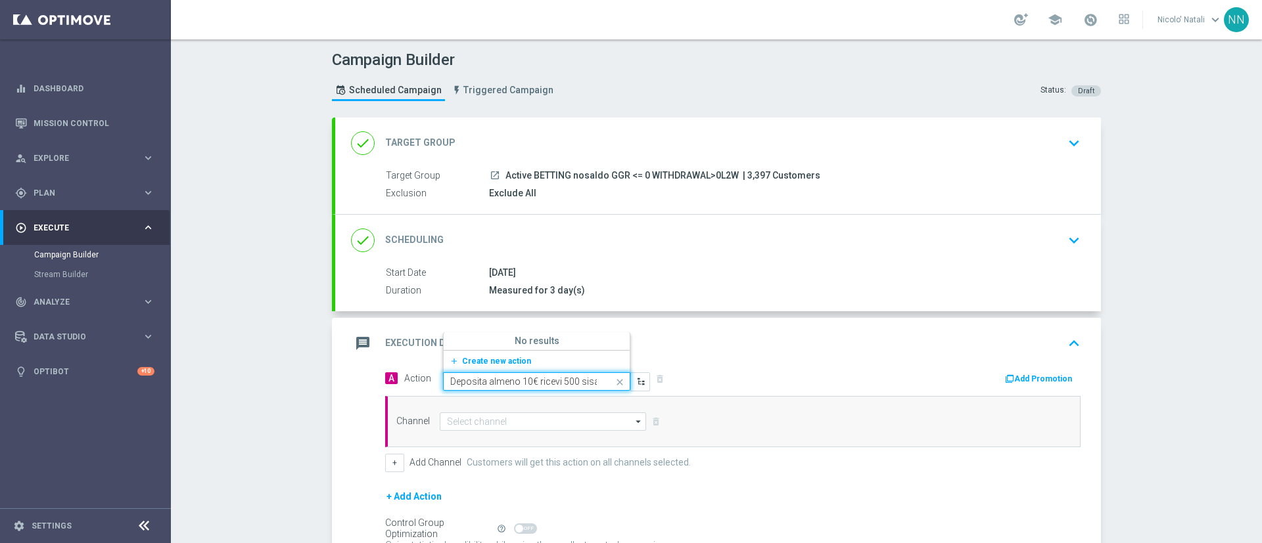
scroll to position [0, 206]
click at [474, 354] on button "add_new Create new action" at bounding box center [534, 361] width 181 height 15
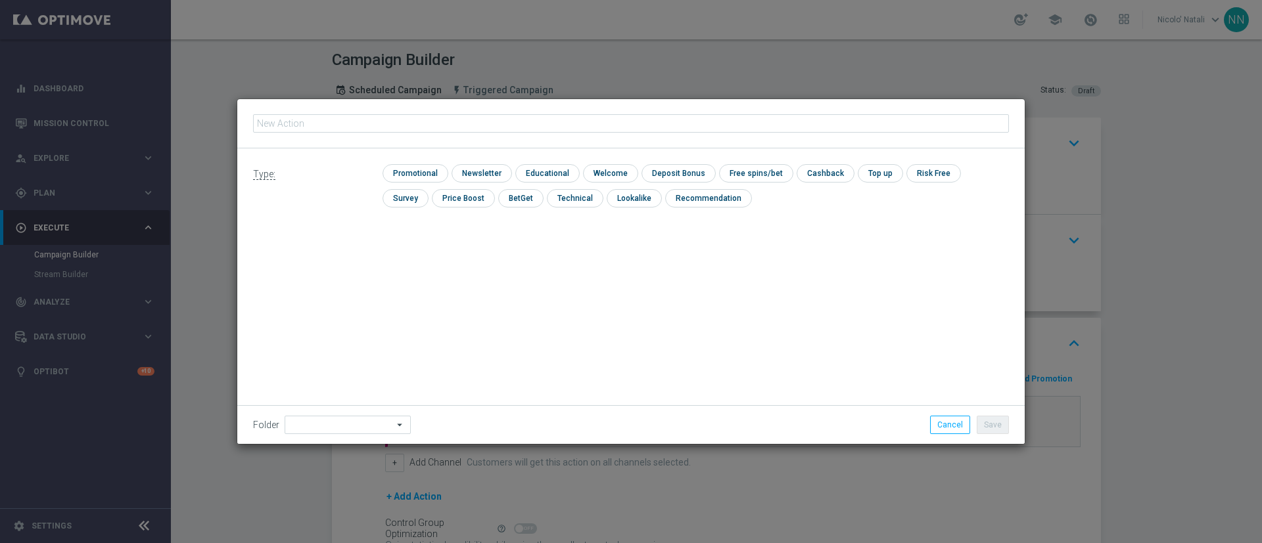
type input "Deposita almeno 10€ ricevi 500 sisal point, Deposita almeno 30€ ricevi 1500 sis…"
click at [418, 173] on input "checkbox" at bounding box center [413, 173] width 62 height 18
checkbox input "true"
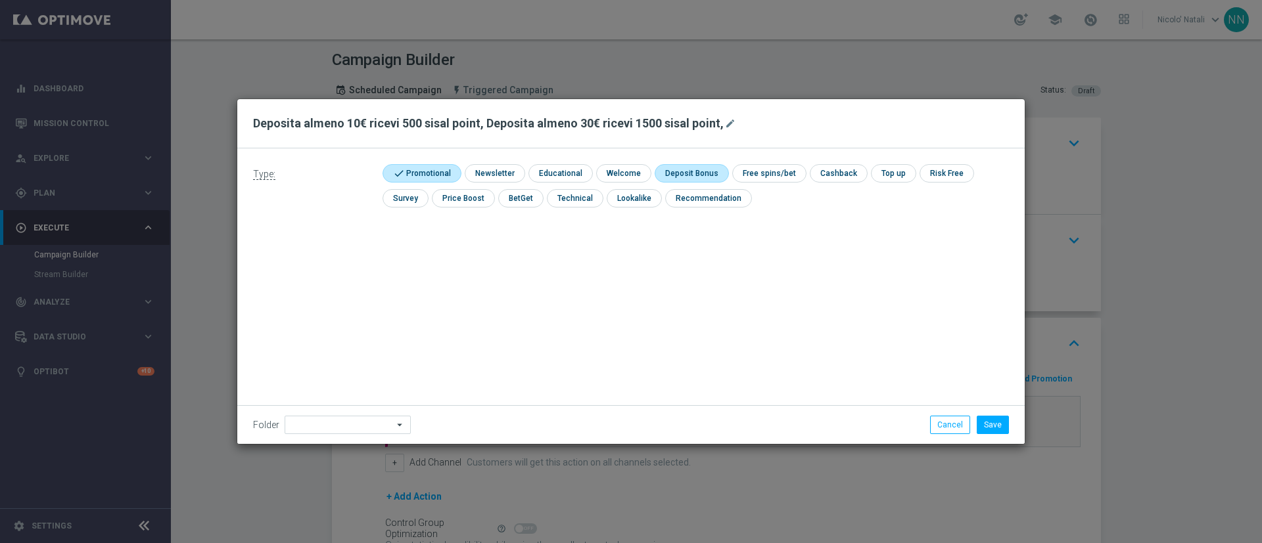
click at [694, 171] on input "checkbox" at bounding box center [690, 173] width 70 height 18
checkbox input "true"
click at [996, 425] on button "Save" at bounding box center [993, 425] width 32 height 18
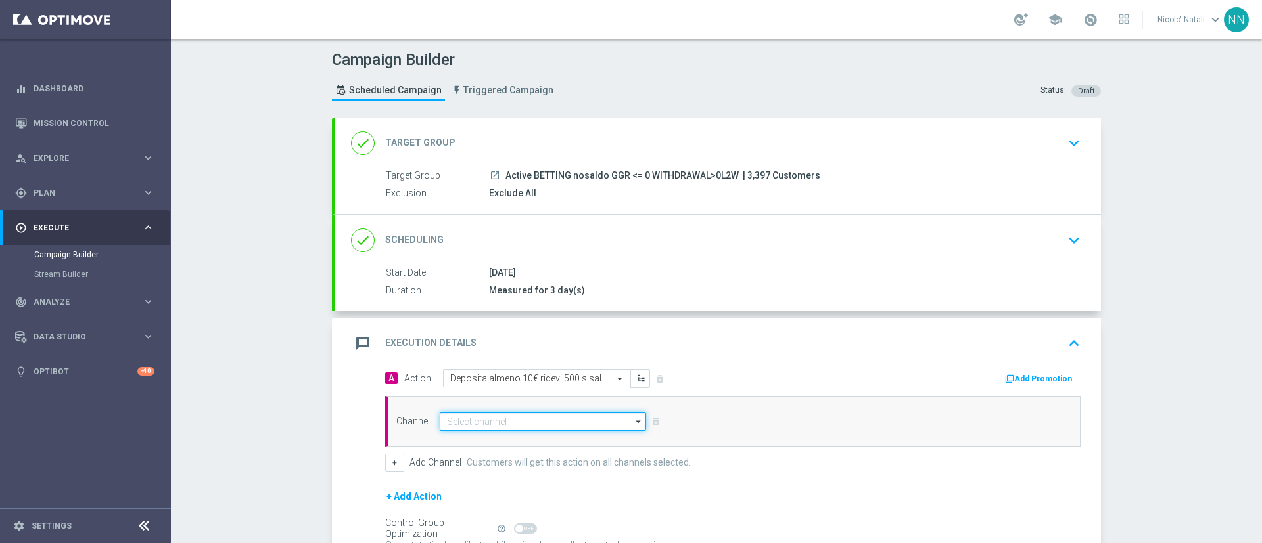
click at [526, 413] on input at bounding box center [543, 422] width 206 height 18
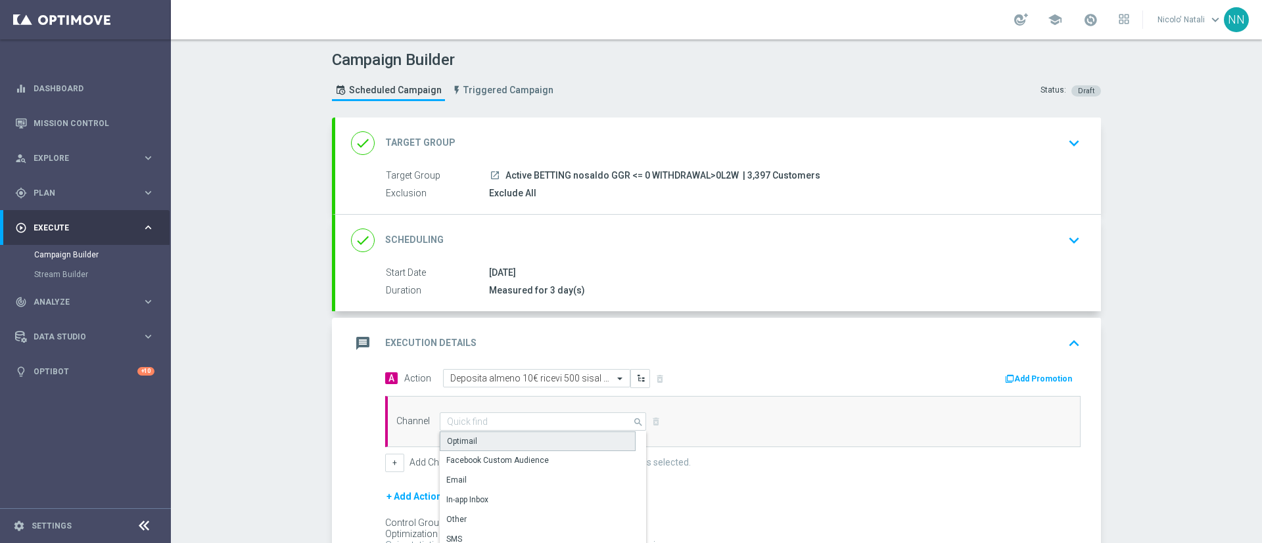
click at [510, 434] on div "Optimail" at bounding box center [538, 442] width 196 height 20
type input "Optimail"
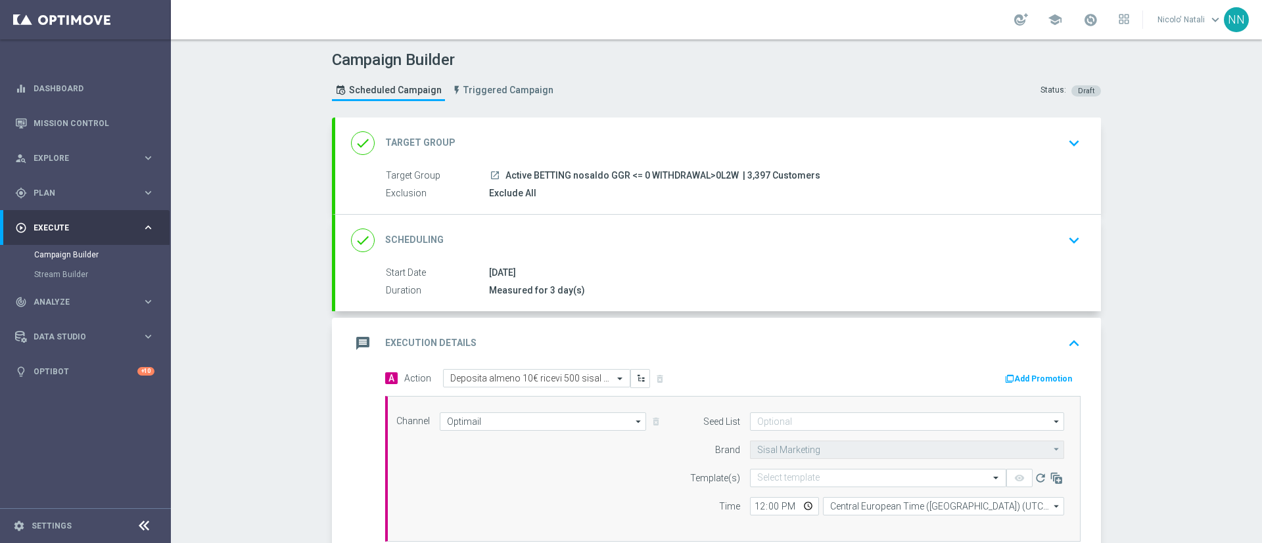
click at [1034, 377] on button "Add Promotion" at bounding box center [1040, 379] width 73 height 14
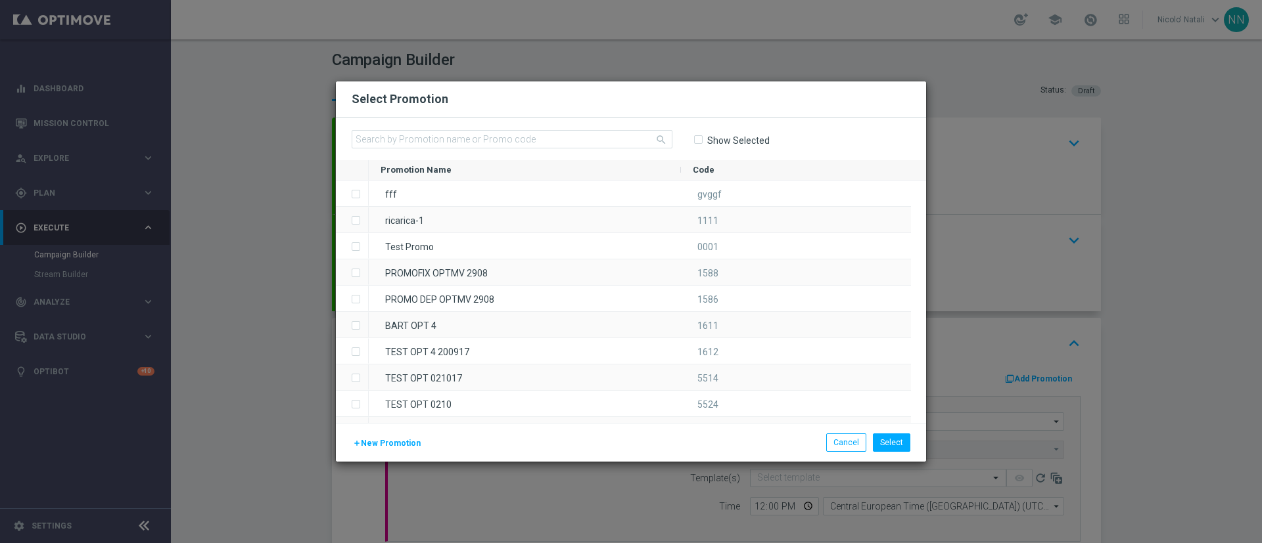
click at [506, 127] on div "search Show Selected" at bounding box center [631, 139] width 590 height 43
click at [505, 135] on input "text" at bounding box center [512, 139] width 321 height 18
paste input "SCOMMESSEDEP1010"
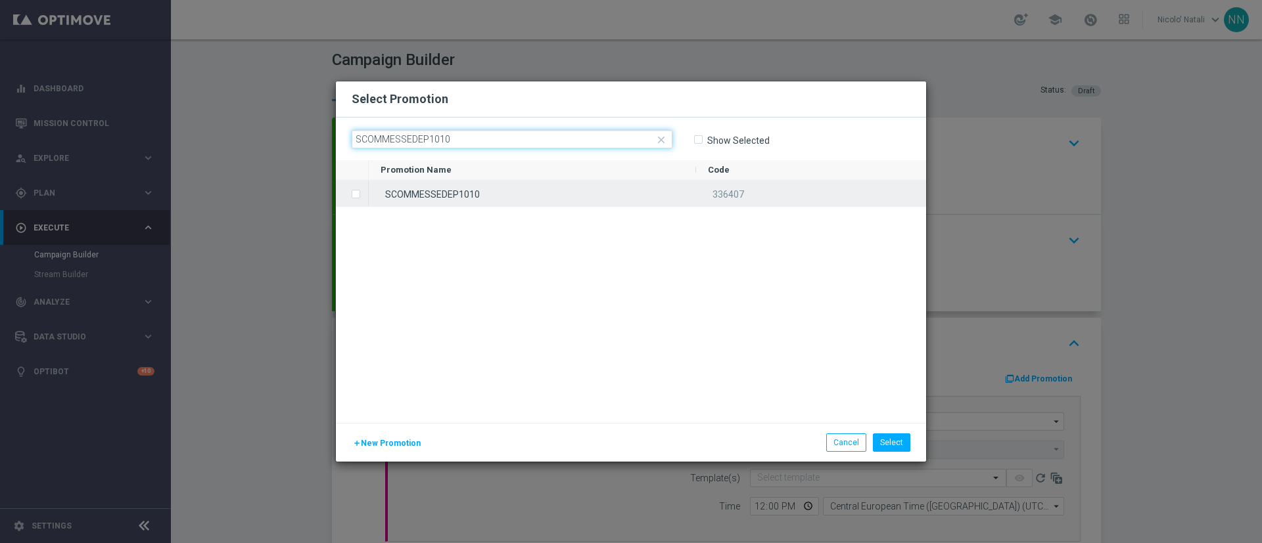
type input "SCOMMESSEDEP1010"
click at [496, 187] on div "SCOMMESSEDEP1010" at bounding box center [532, 194] width 327 height 26
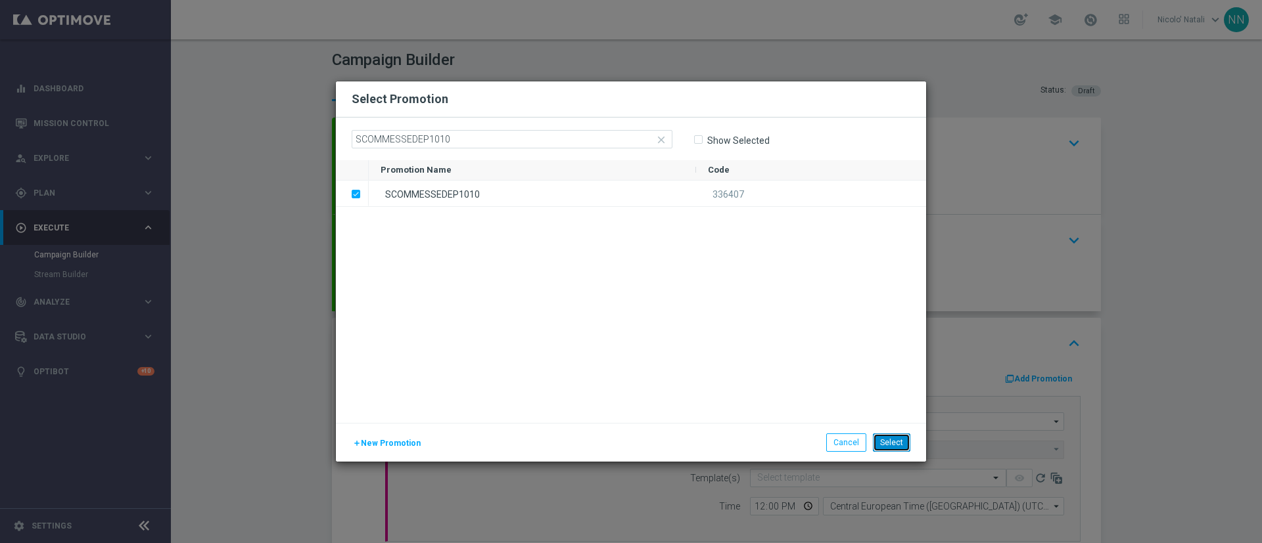
click at [887, 451] on button "Select" at bounding box center [891, 443] width 37 height 18
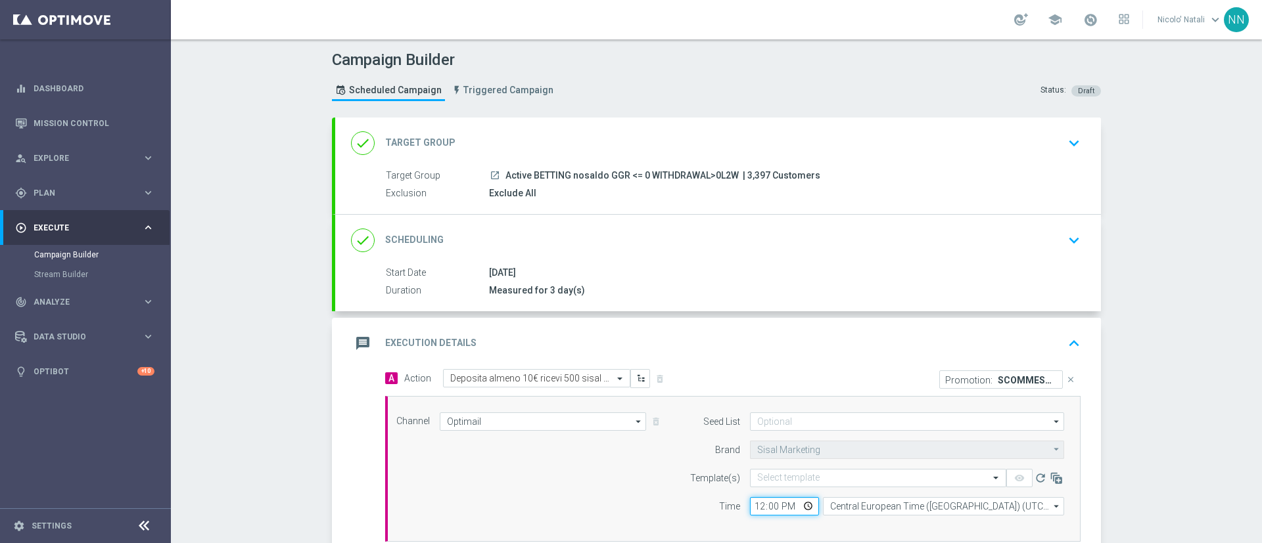
click at [754, 500] on input "12:00" at bounding box center [784, 506] width 69 height 18
type input "18:00"
click at [767, 482] on input "text" at bounding box center [865, 478] width 216 height 11
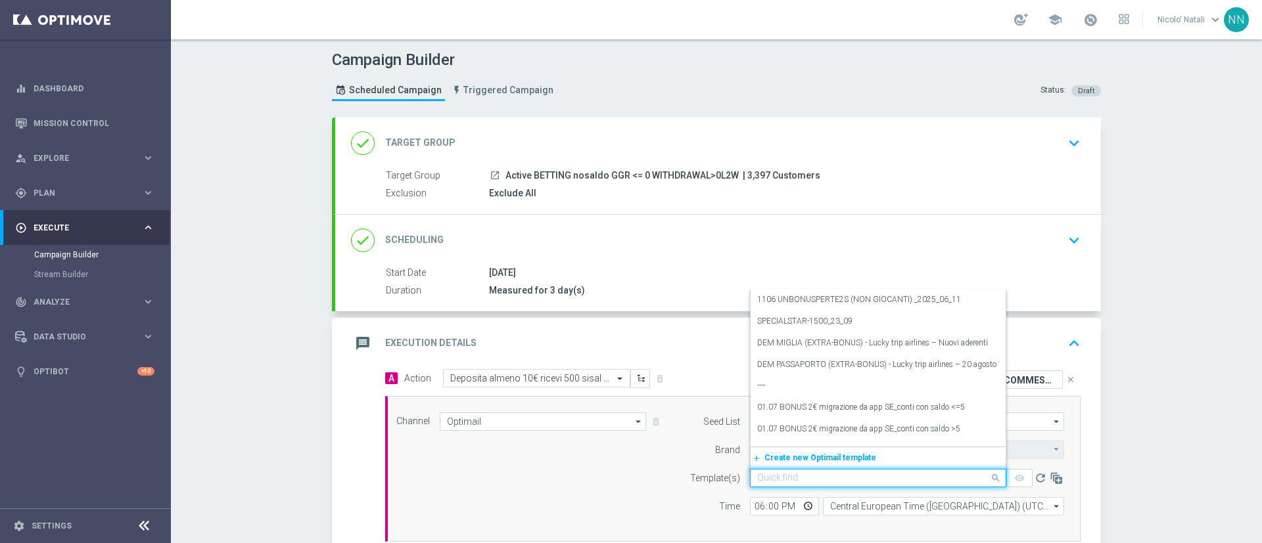
paste input "SCOMMESSEDEP1010-2025-10-10"
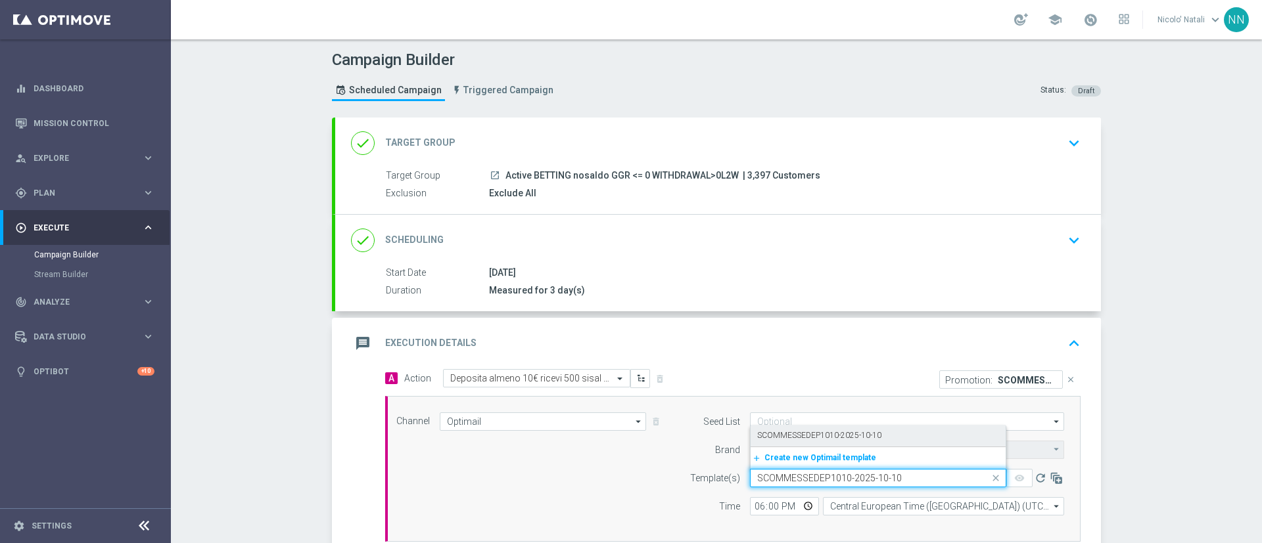
click at [796, 430] on label "SCOMMESSEDEP1010-2025-10-10" at bounding box center [819, 435] width 124 height 11
type input "SCOMMESSEDEP1010-2025-10-10"
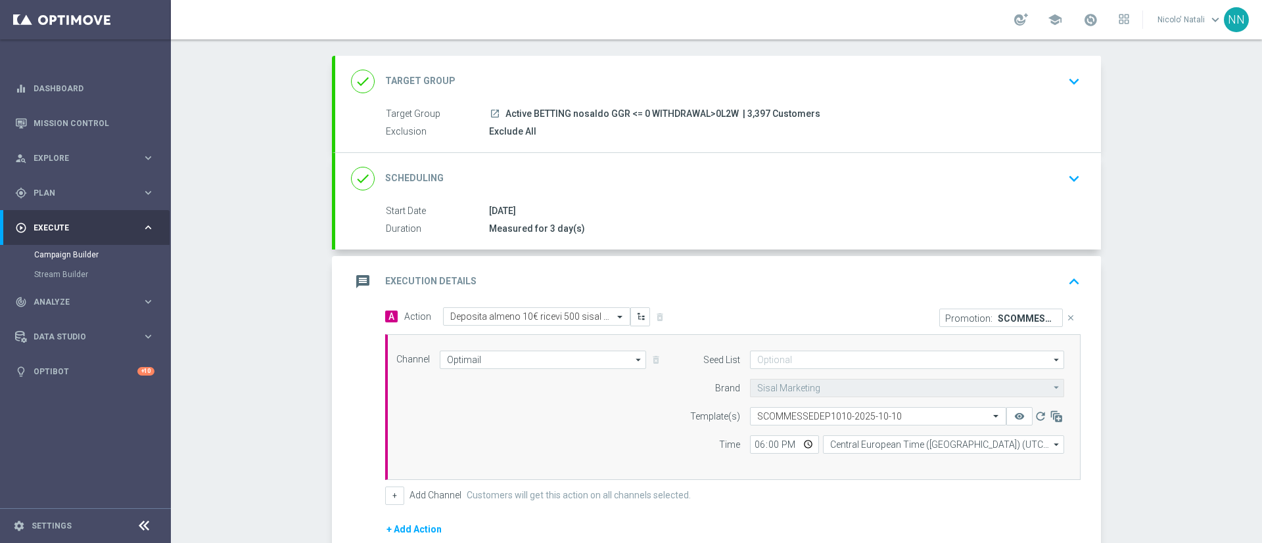
scroll to position [54, 0]
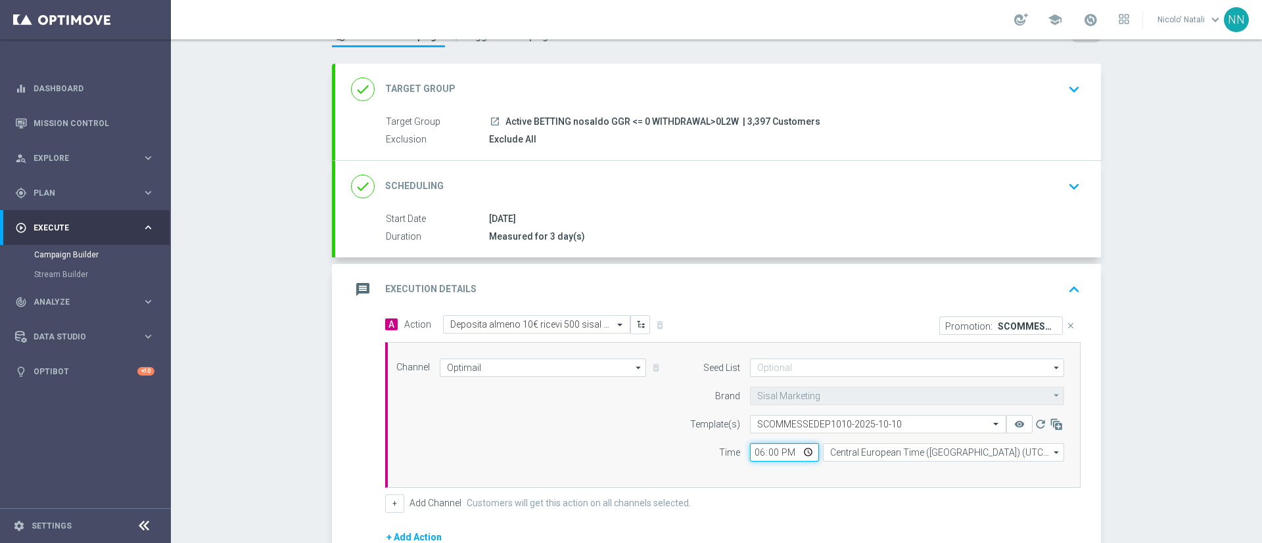
click at [754, 451] on input "18:00" at bounding box center [784, 453] width 69 height 18
type input "19:00"
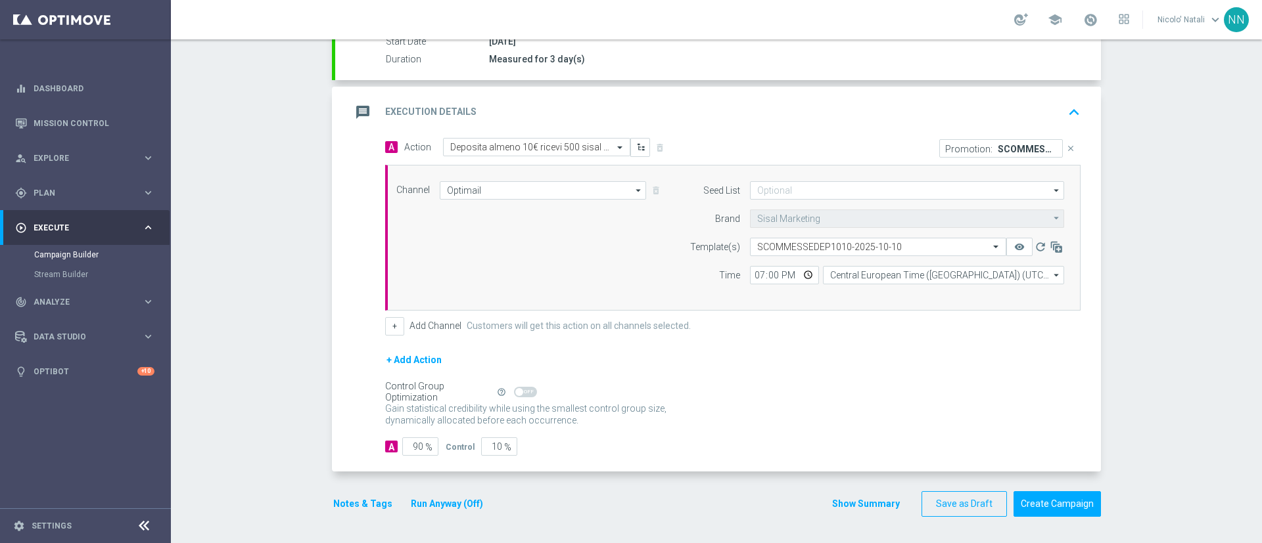
click at [716, 513] on div "Notes & Tags Run Anyway (Off) Show Summary Save as Draft Create Campaign" at bounding box center [716, 505] width 769 height 26
click at [369, 500] on button "Notes & Tags" at bounding box center [363, 504] width 62 height 16
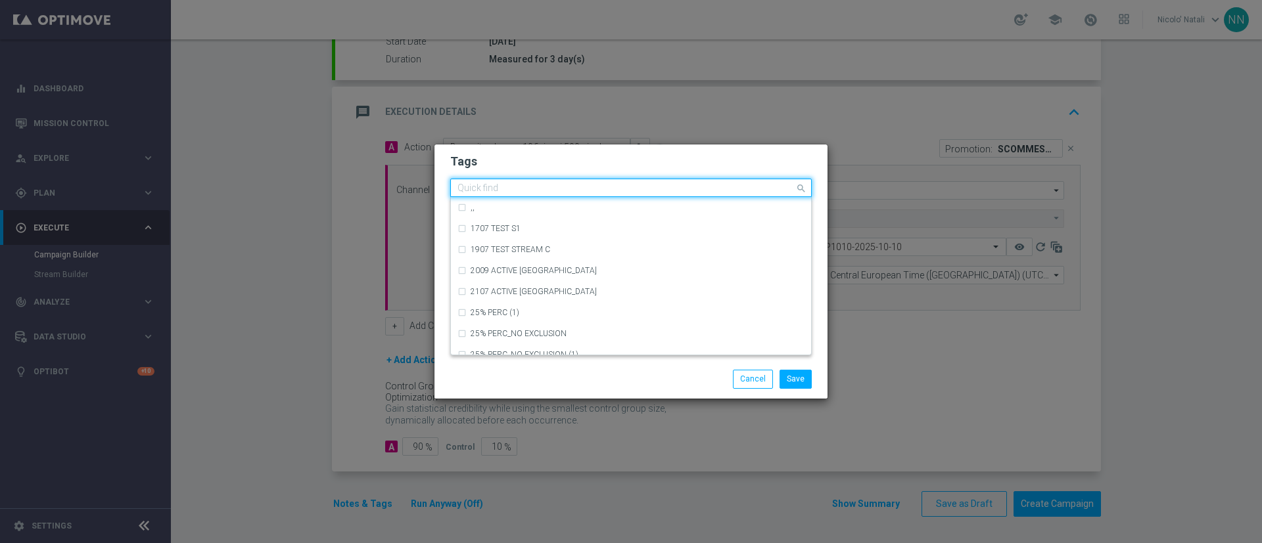
click at [482, 189] on input "text" at bounding box center [625, 188] width 337 height 11
paste input "Deposita almeno 10€ ricevi 500 sisal point, Deposita almeno 30€ ricevi 1500 sis…"
type input "Deposita almeno 10€ ricevi 500 sisal point, Deposita almeno 30€ ricevi 1500 sis…"
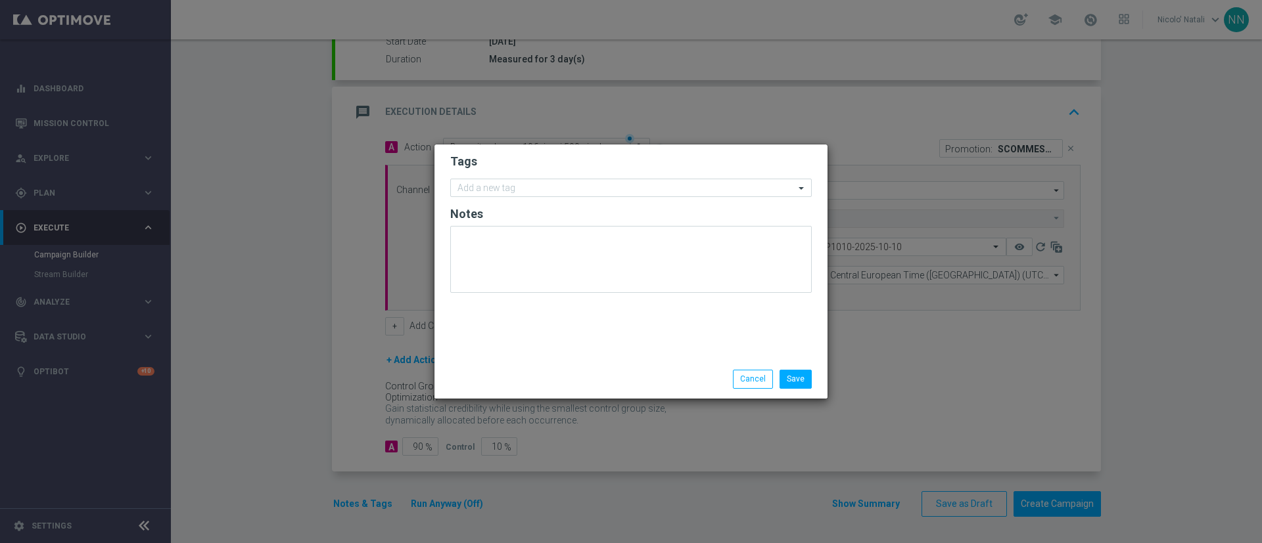
click at [825, 114] on modal-container "Tags Add a new tag Notes Save Cancel" at bounding box center [631, 271] width 1262 height 543
click at [809, 110] on modal-container "Tags Add a new tag Notes Save Cancel" at bounding box center [631, 271] width 1262 height 543
click at [745, 381] on button "Cancel" at bounding box center [753, 379] width 40 height 18
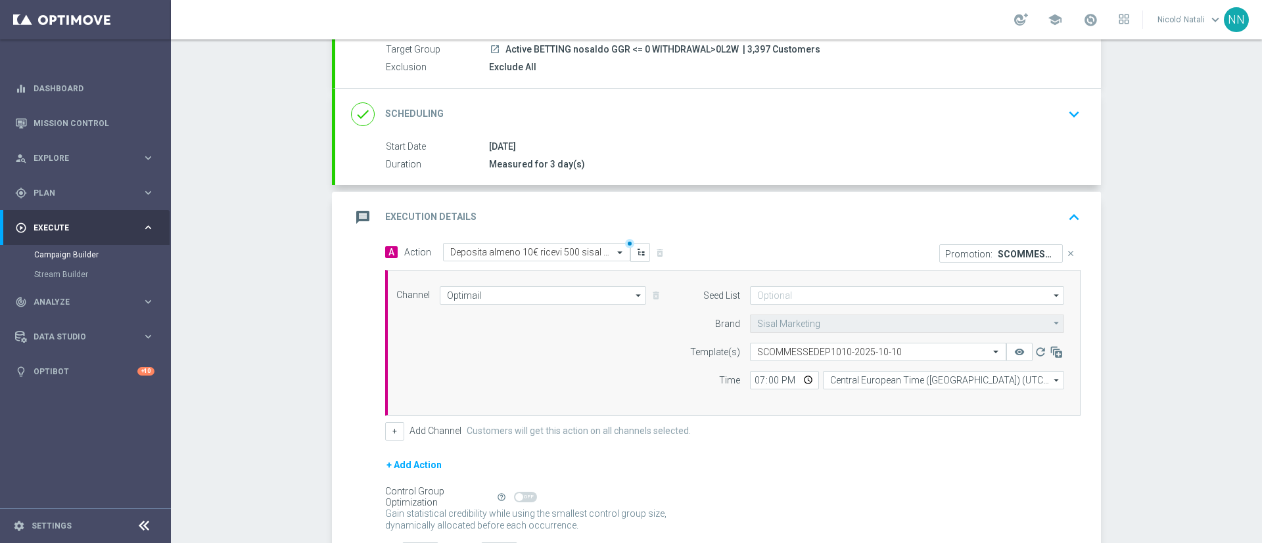
scroll to position [125, 0]
click at [570, 299] on input "Optimail" at bounding box center [543, 297] width 206 height 18
click at [699, 225] on div "message Execution Details keyboard_arrow_up" at bounding box center [718, 218] width 734 height 25
type input "Optimail"
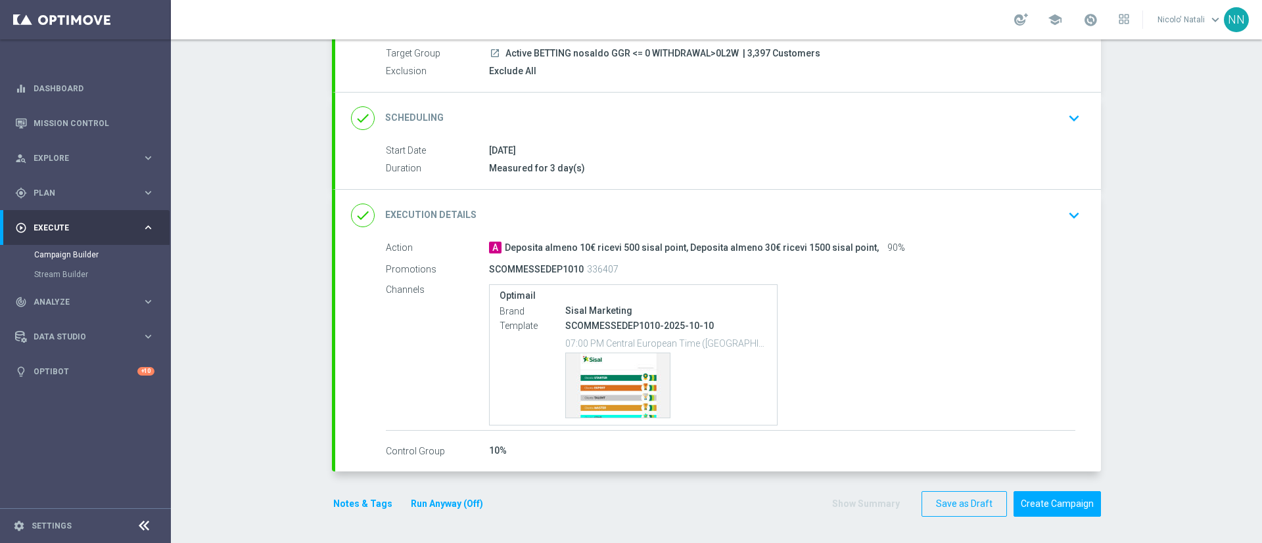
scroll to position [122, 0]
click at [607, 382] on div "Template preview" at bounding box center [618, 386] width 104 height 64
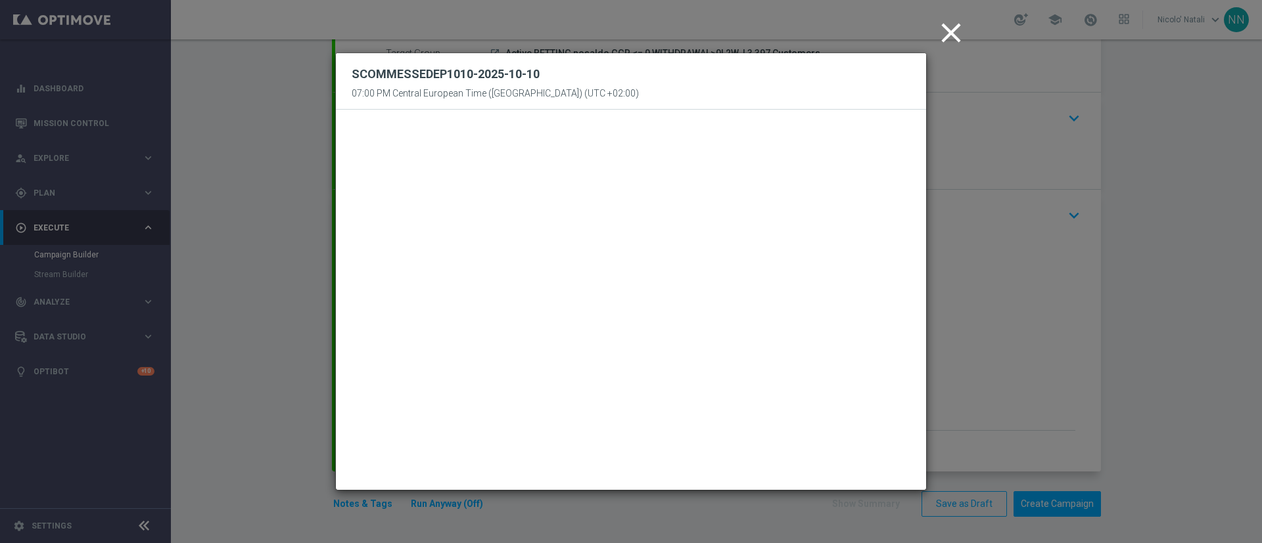
click at [961, 26] on icon "close" at bounding box center [951, 32] width 33 height 33
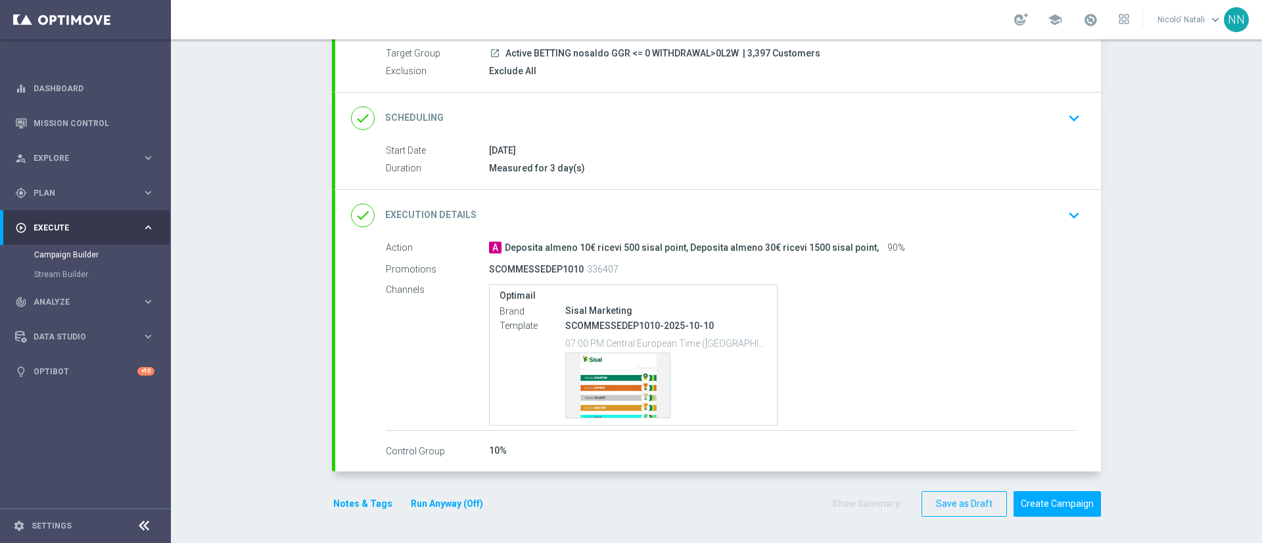
scroll to position [0, 0]
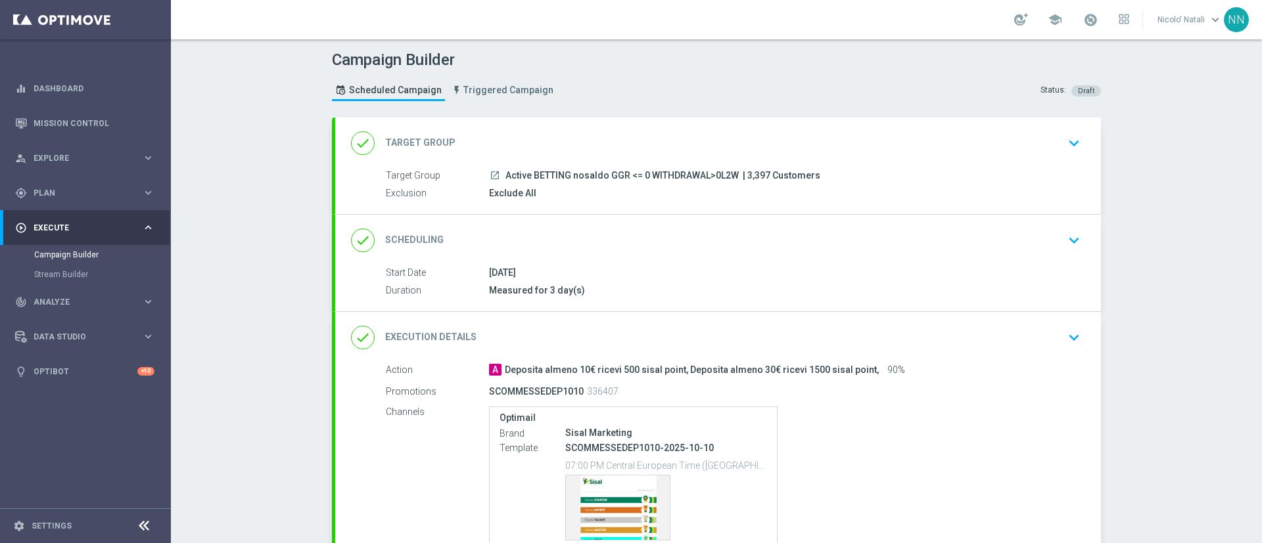
click at [900, 154] on div "done Target Group keyboard_arrow_down" at bounding box center [718, 143] width 734 height 25
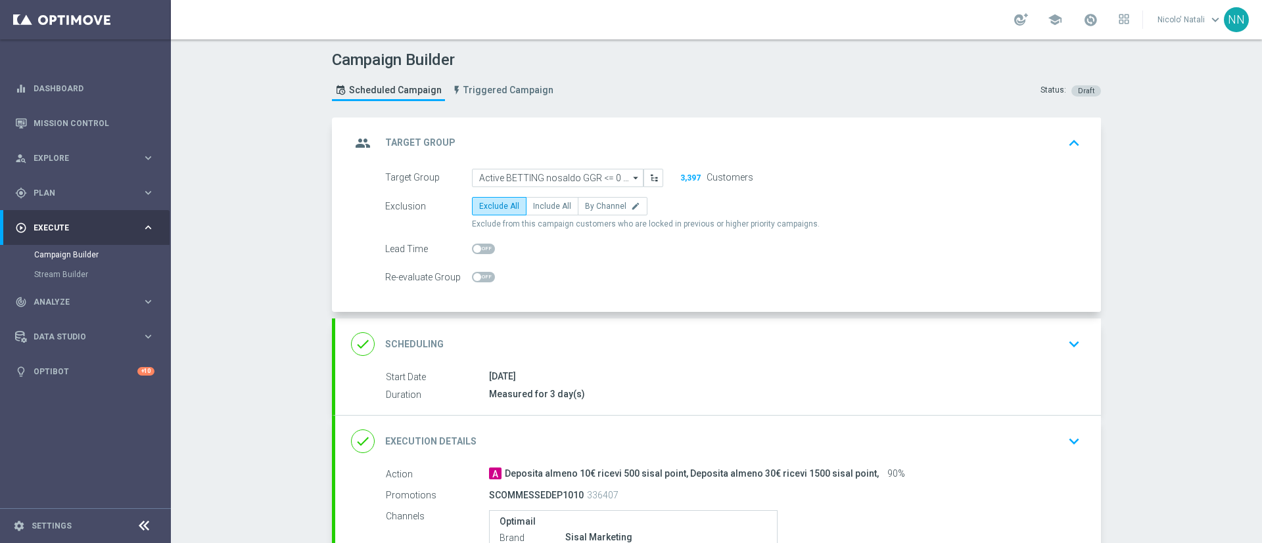
click at [651, 325] on div "done Scheduling keyboard_arrow_down" at bounding box center [718, 344] width 766 height 51
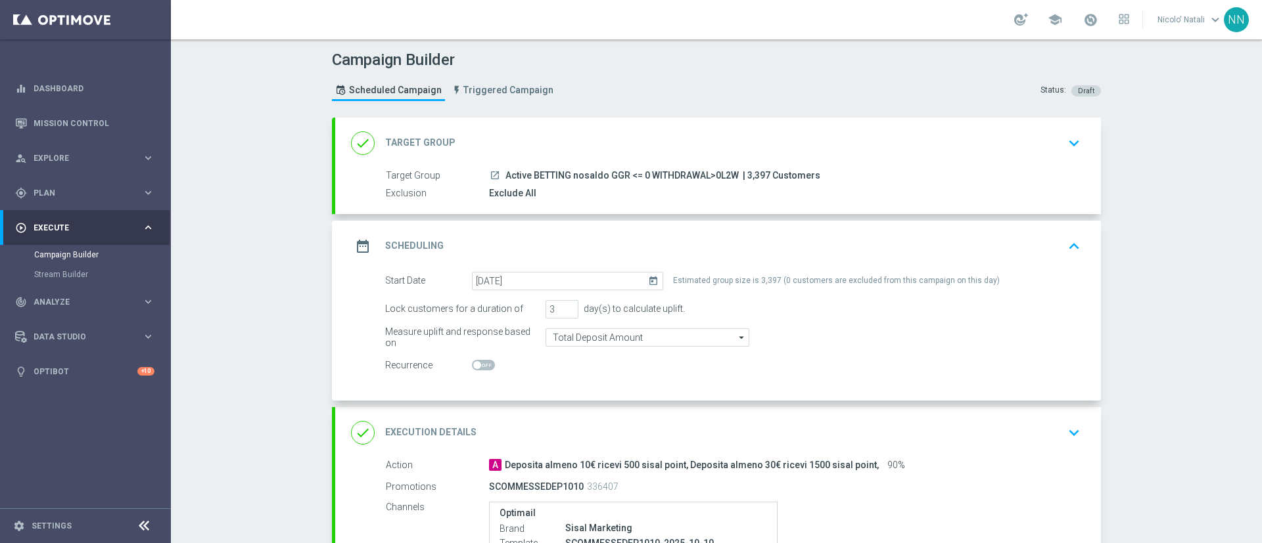
click at [568, 137] on div "done Target Group keyboard_arrow_down" at bounding box center [718, 143] width 734 height 25
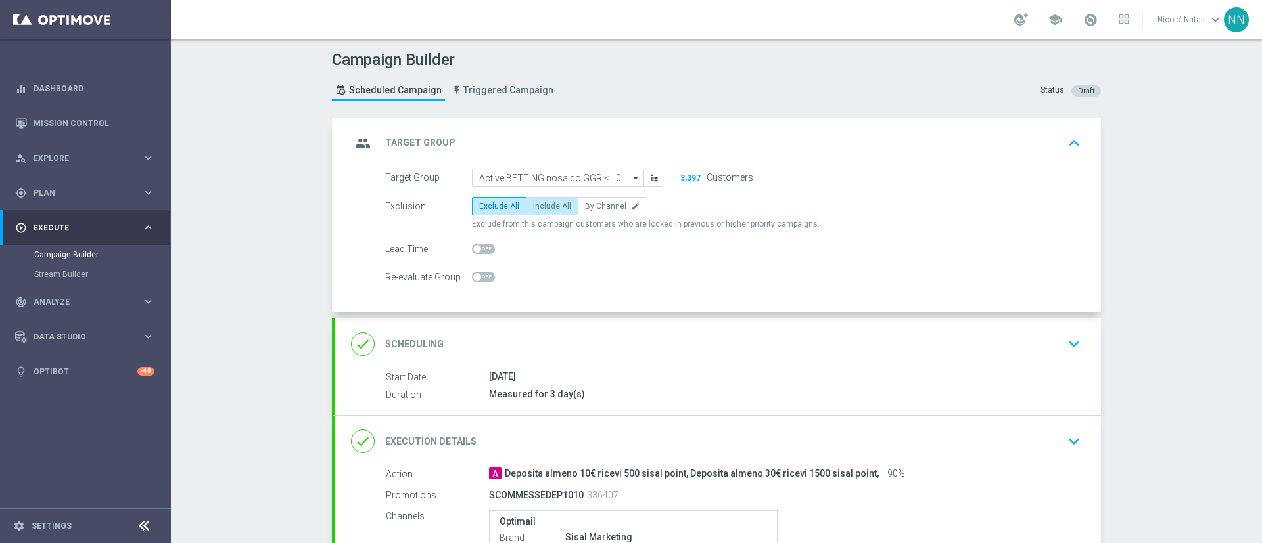
click at [555, 212] on label "Include All" at bounding box center [552, 206] width 53 height 18
click at [542, 212] on input "Include All" at bounding box center [537, 208] width 9 height 9
radio input "true"
click at [505, 205] on span "Exclude All" at bounding box center [499, 206] width 40 height 9
click at [488, 205] on input "Exclude All" at bounding box center [483, 208] width 9 height 9
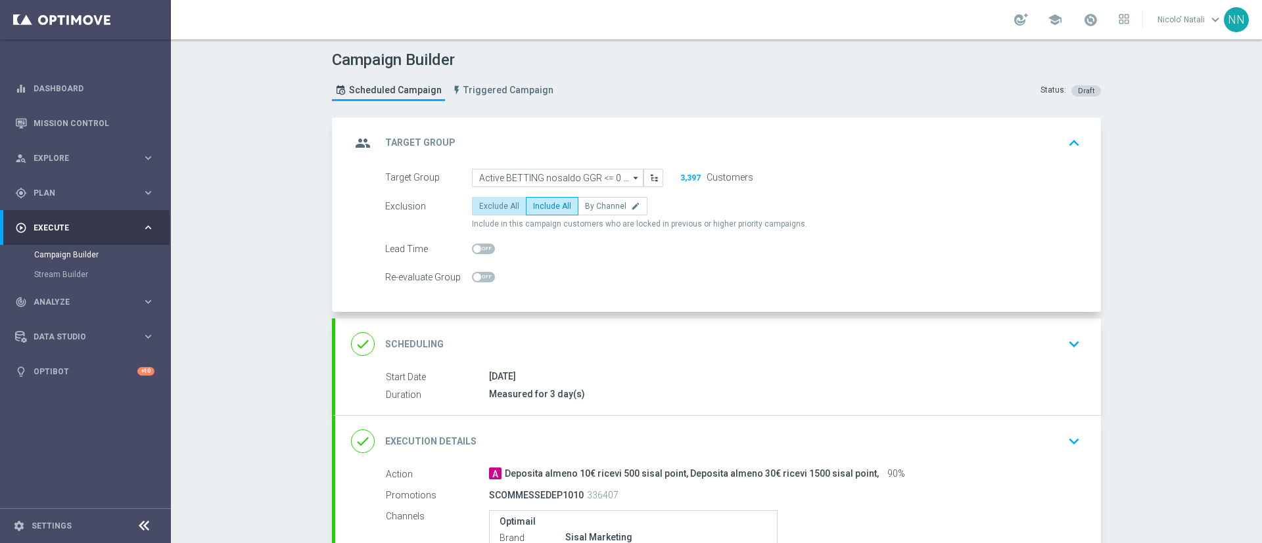
radio input "true"
click at [599, 348] on div "done Scheduling keyboard_arrow_down" at bounding box center [718, 344] width 734 height 25
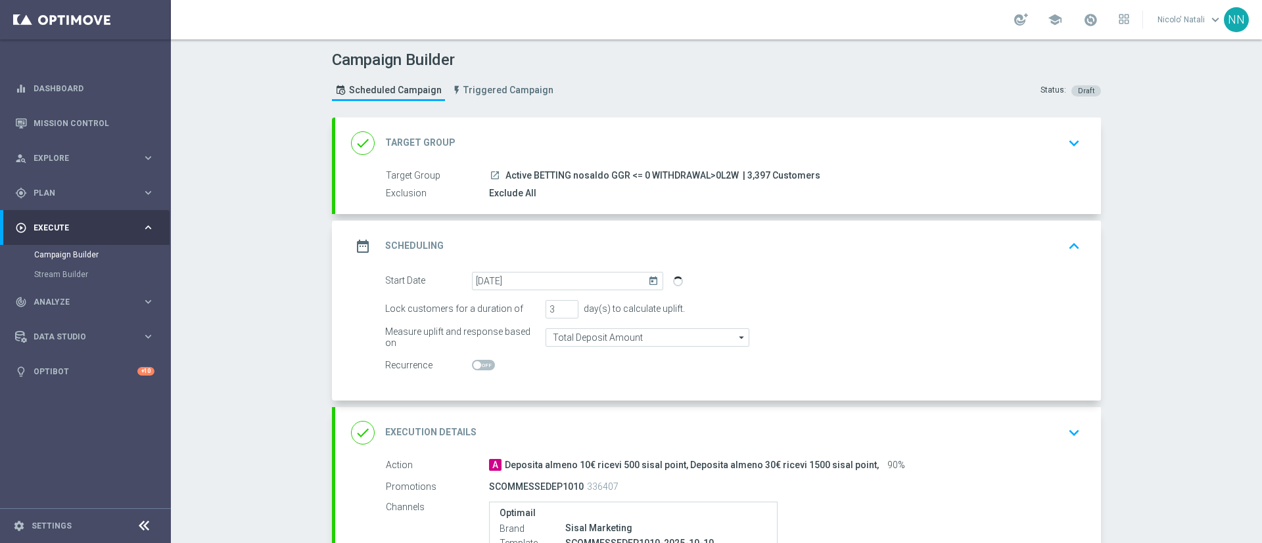
click at [639, 160] on div "done Target Group keyboard_arrow_down" at bounding box center [718, 143] width 766 height 51
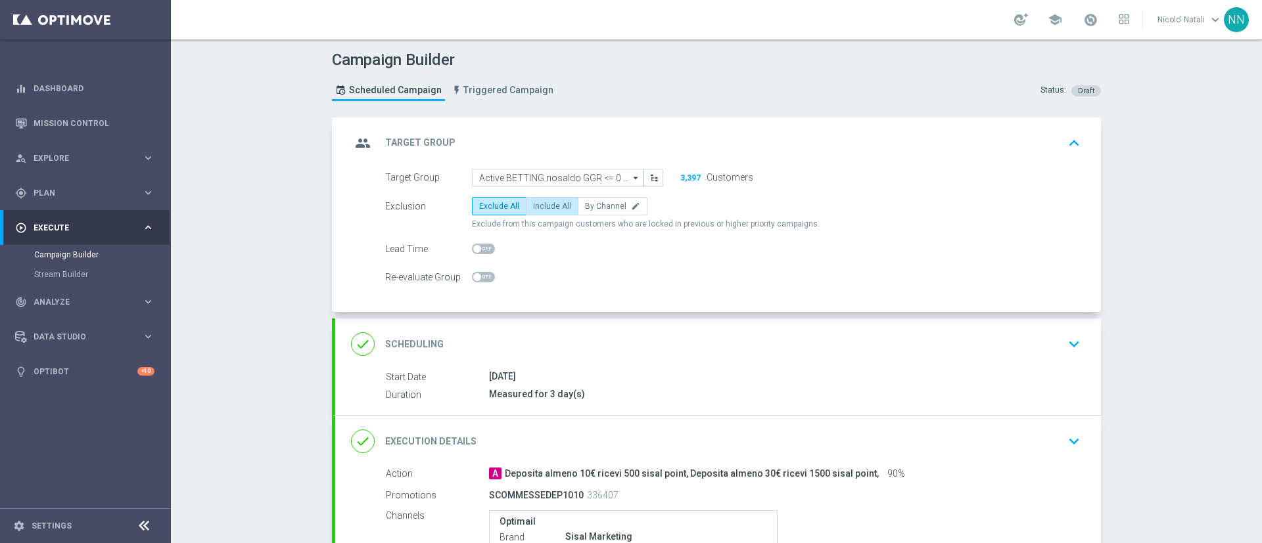
click at [544, 202] on span "Include All" at bounding box center [552, 206] width 38 height 9
click at [542, 204] on input "Include All" at bounding box center [537, 208] width 9 height 9
radio input "true"
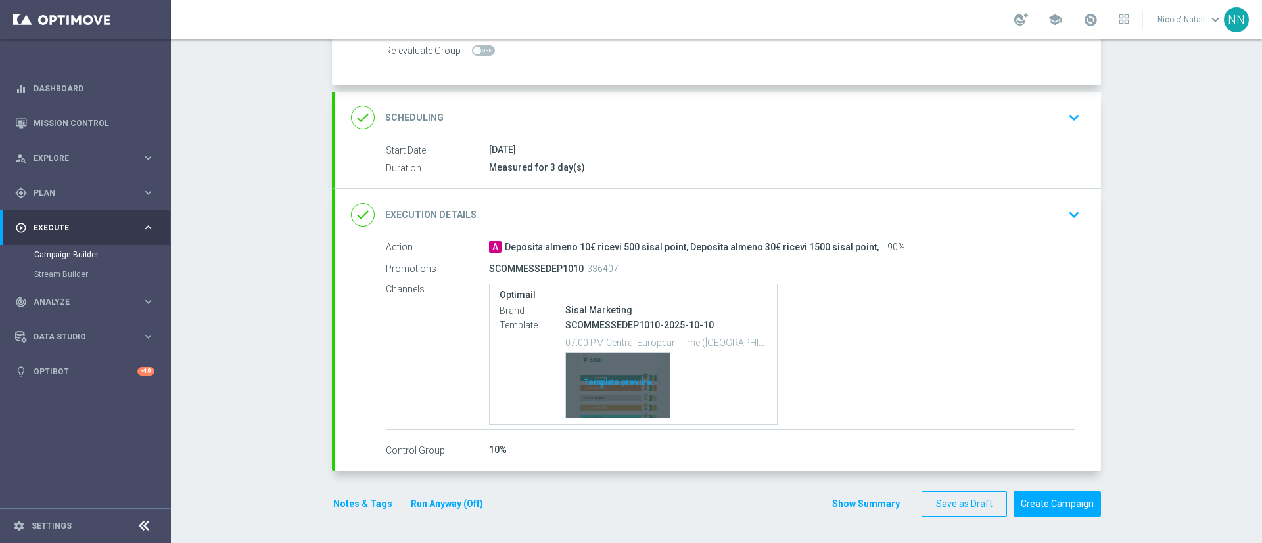
click at [614, 375] on div "Template preview" at bounding box center [618, 386] width 104 height 64
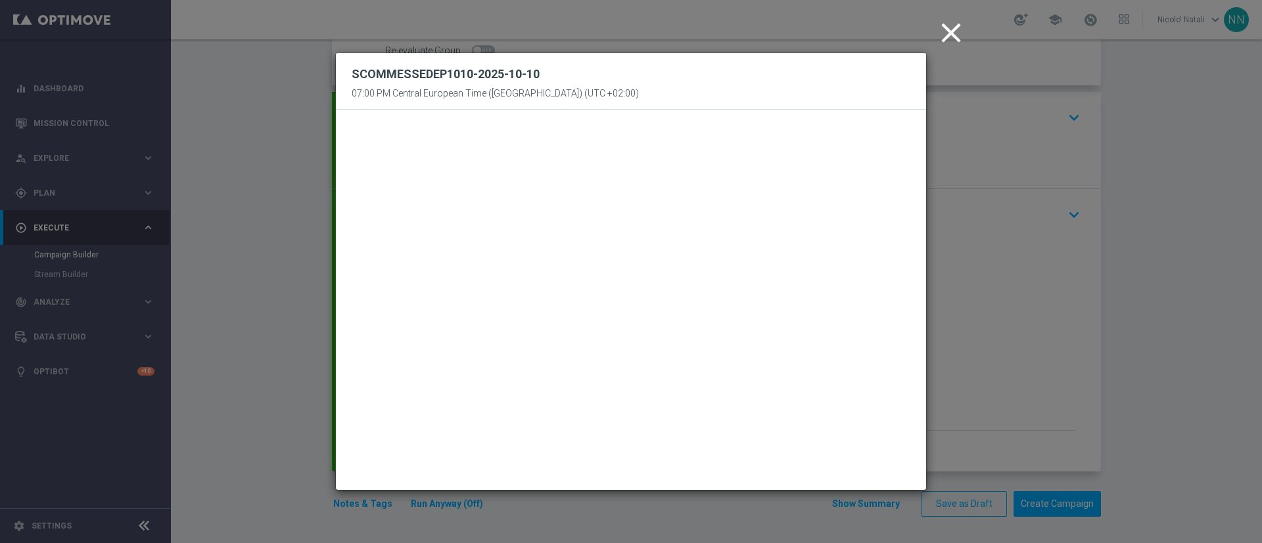
click at [956, 24] on icon "close" at bounding box center [951, 32] width 33 height 33
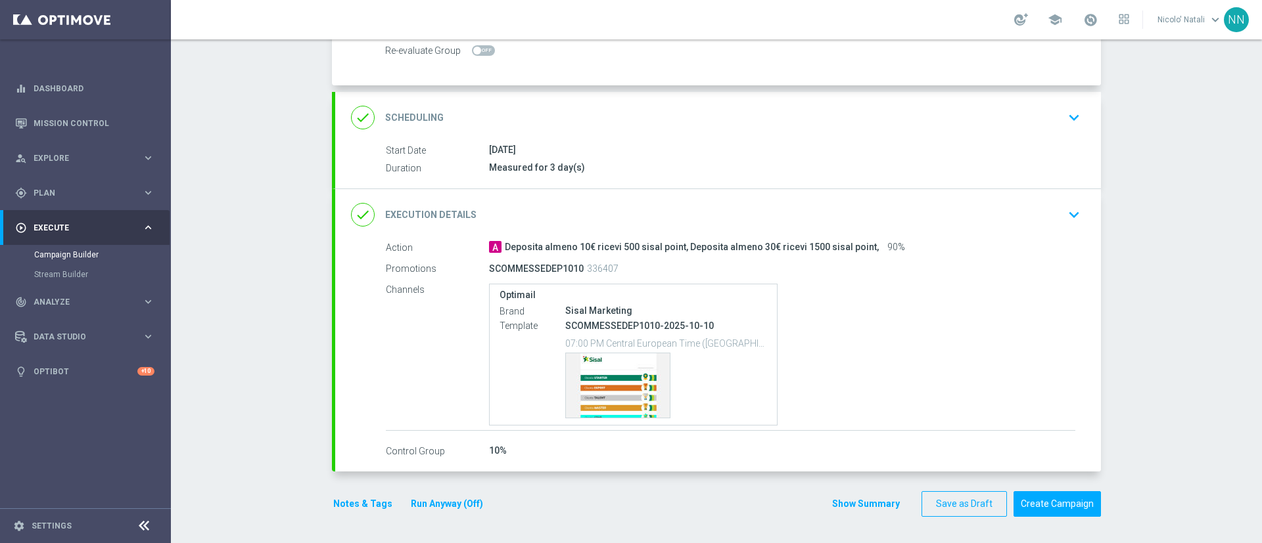
click at [361, 506] on button "Notes & Tags" at bounding box center [363, 504] width 62 height 16
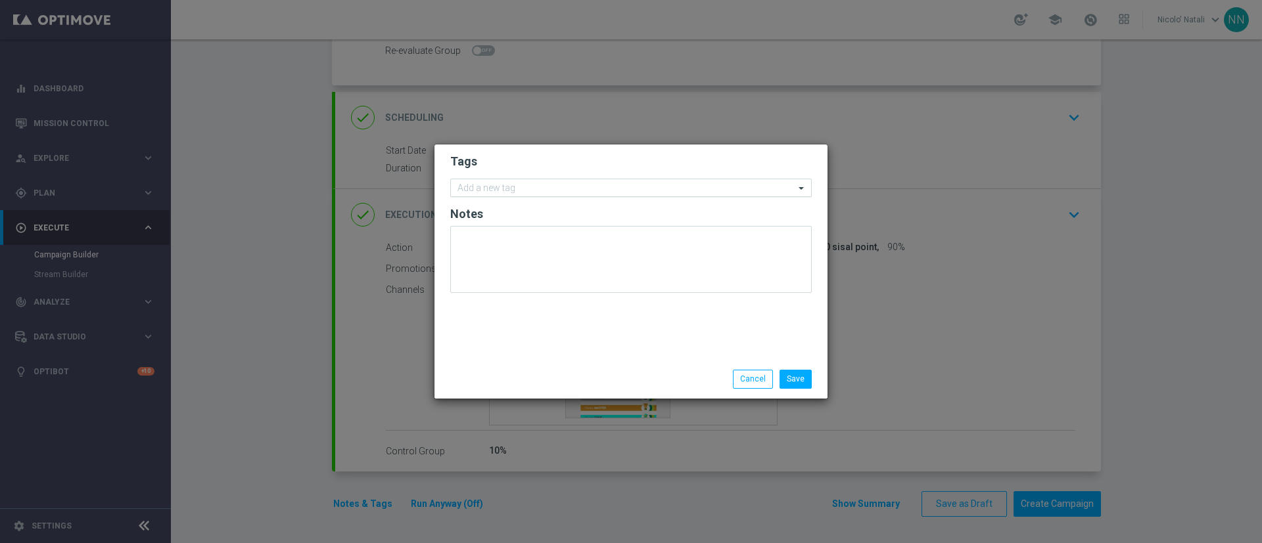
click at [503, 184] on input "text" at bounding box center [625, 188] width 337 height 11
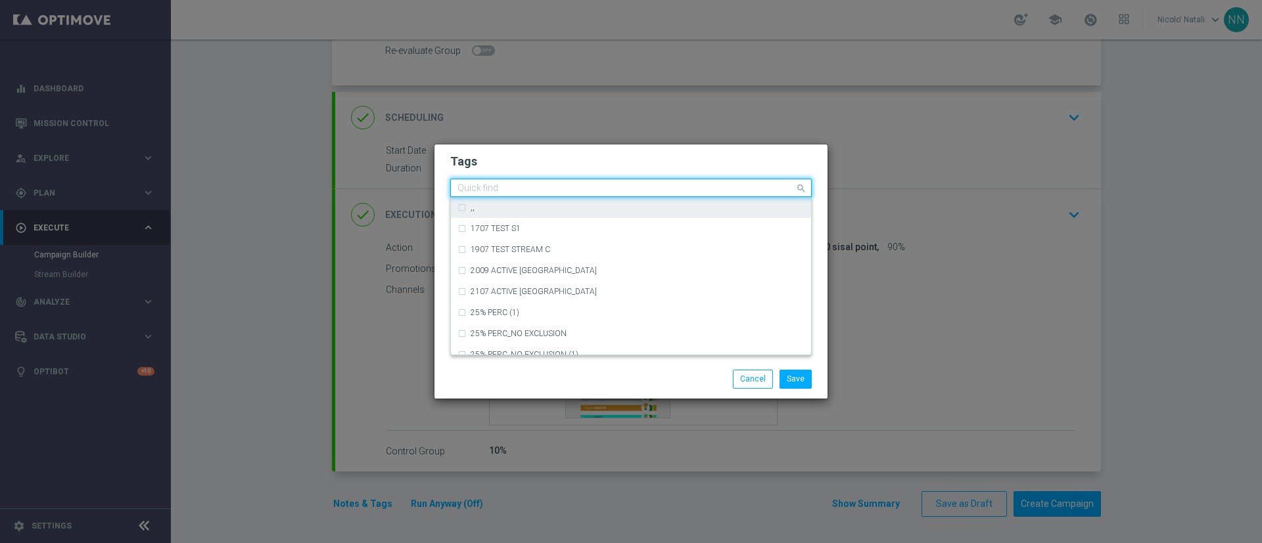
type input "t"
type input "u"
type input "p"
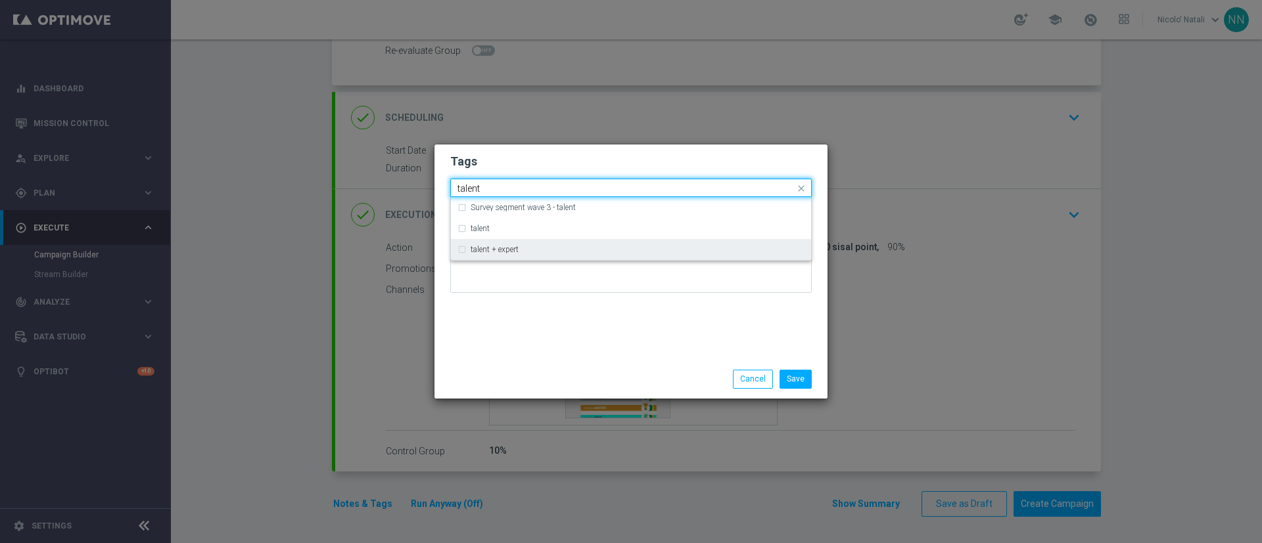
click at [549, 250] on div "talent + expert" at bounding box center [638, 250] width 334 height 8
type input "talent"
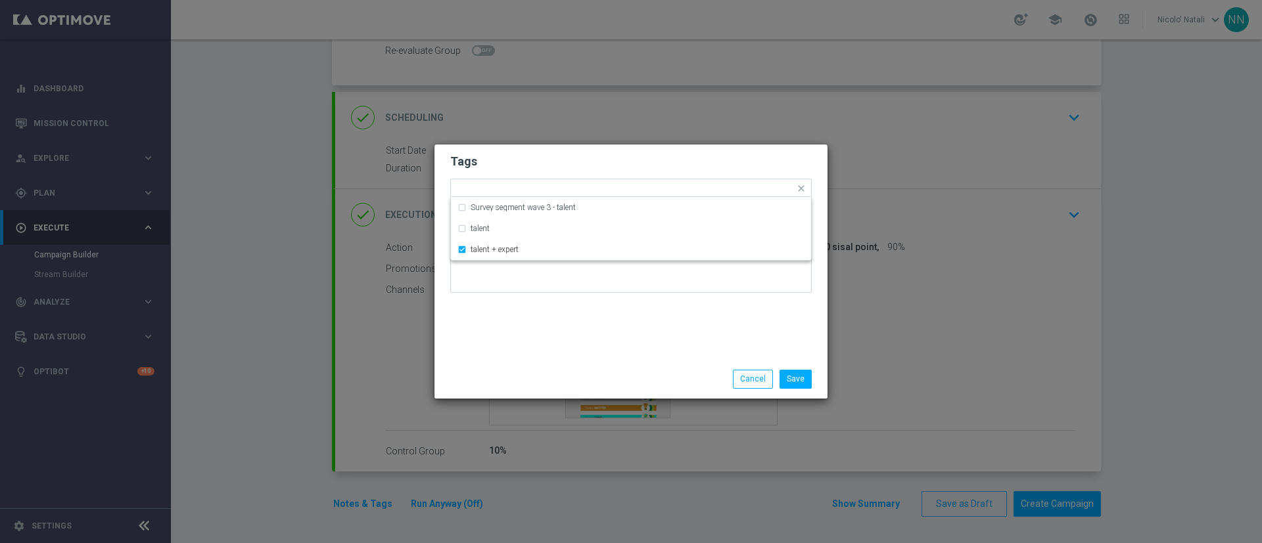
click at [545, 325] on div "Tags Quick find × talent + expert Survey segment wave 3 - talent talent talent …" at bounding box center [630, 253] width 393 height 216
click at [581, 187] on input "text" at bounding box center [665, 189] width 259 height 11
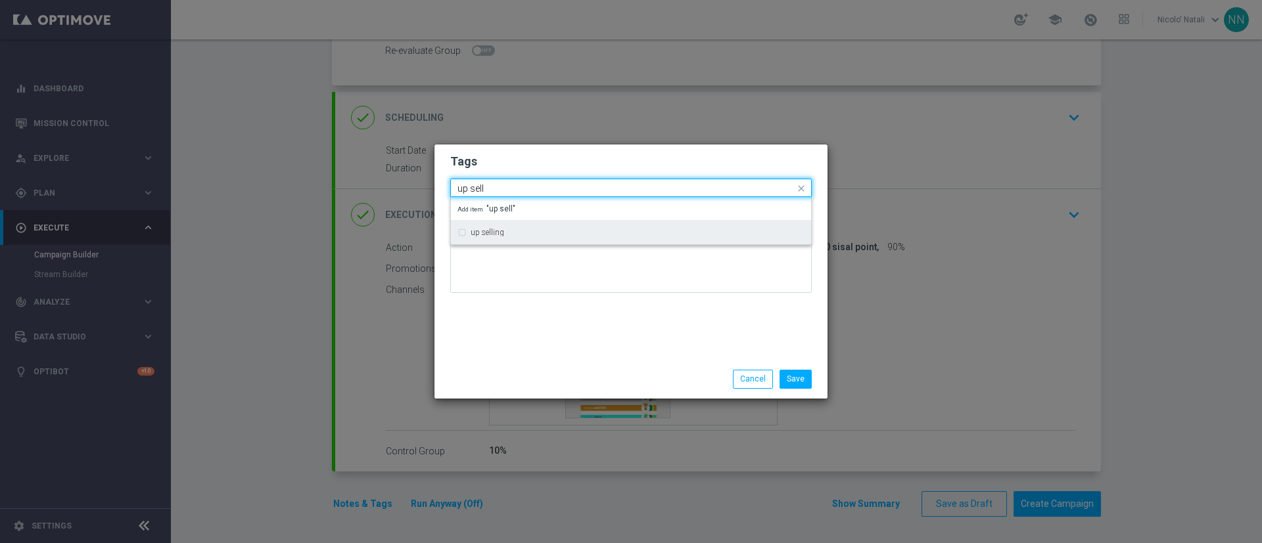
click at [560, 231] on div "up selling" at bounding box center [638, 233] width 334 height 8
type input "up sell"
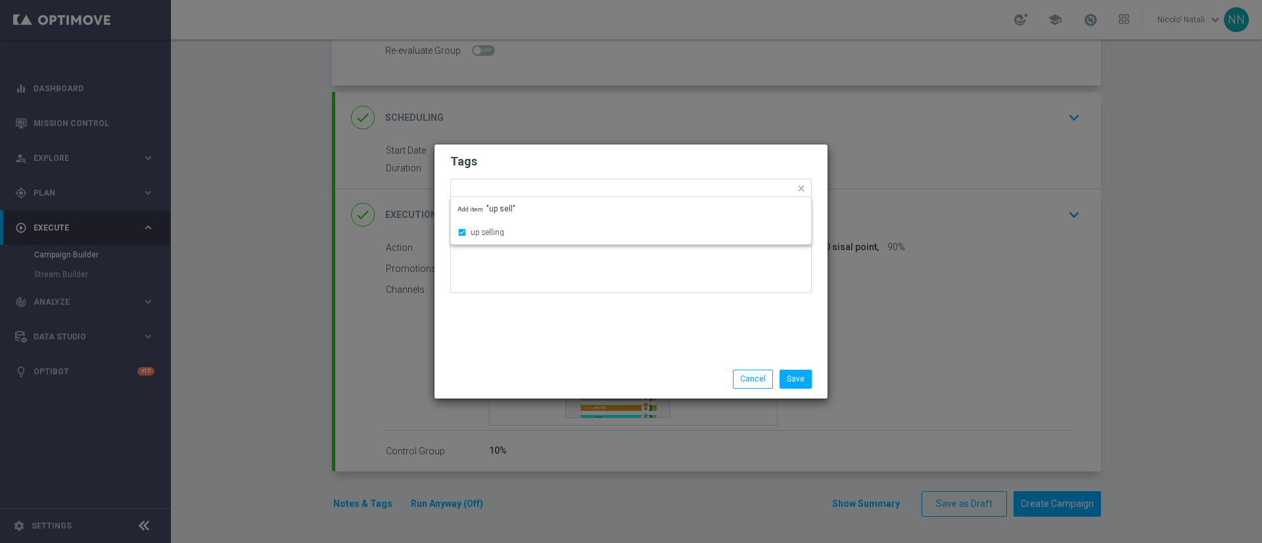
click at [556, 302] on div at bounding box center [630, 264] width 361 height 77
click at [617, 187] on input "text" at bounding box center [695, 189] width 198 height 11
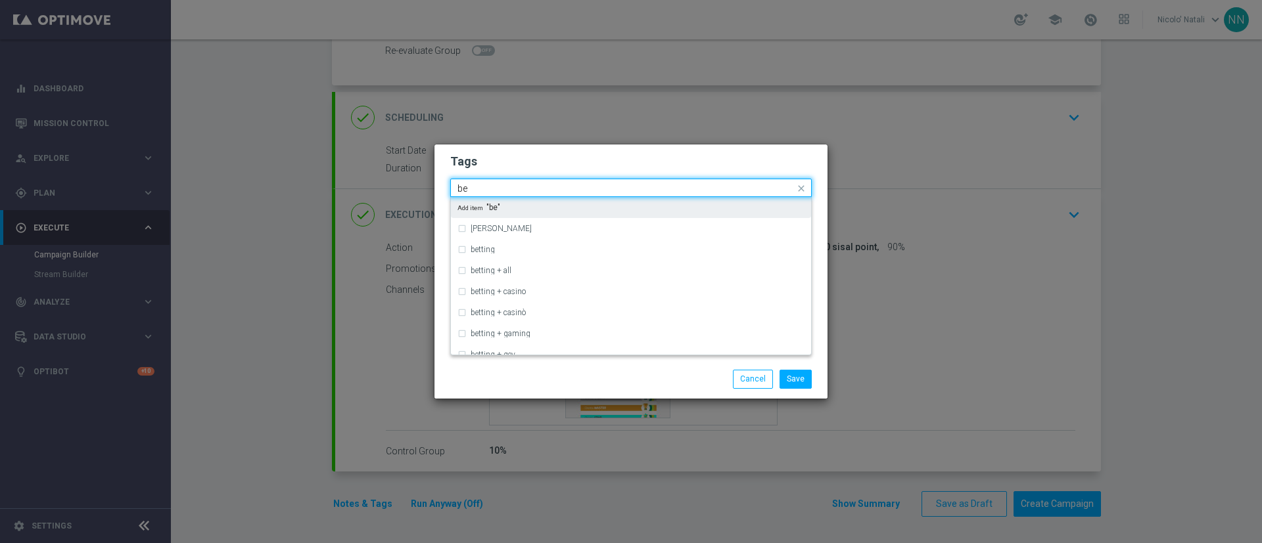
type input "b"
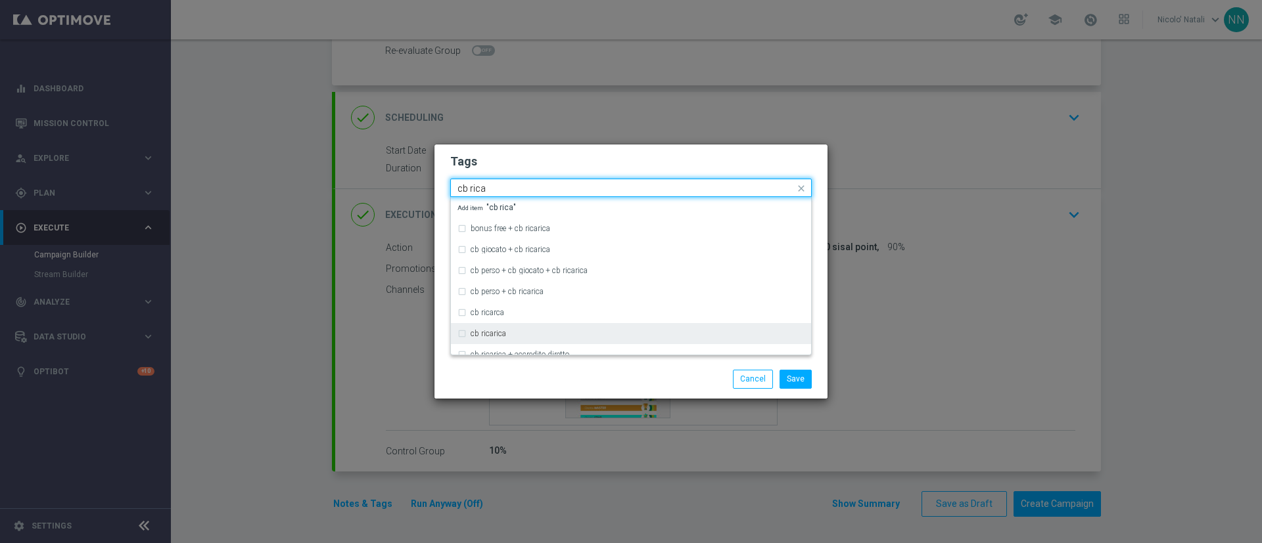
click at [520, 328] on div "cb ricarica" at bounding box center [630, 333] width 347 height 21
type input "cb rica"
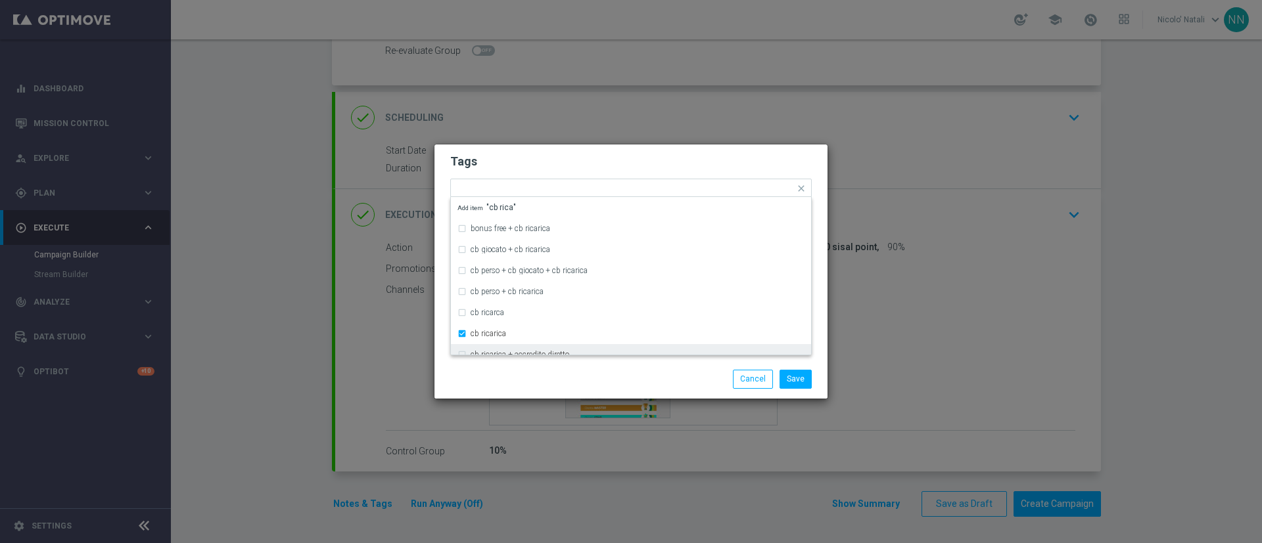
click at [522, 363] on div "Save Cancel" at bounding box center [630, 379] width 393 height 38
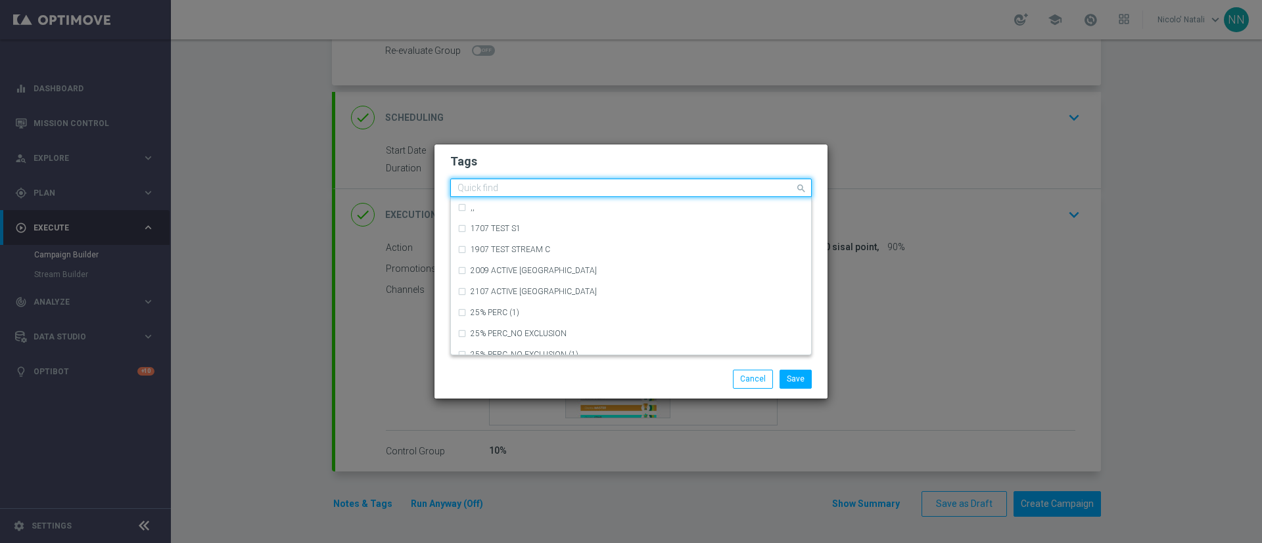
click at [664, 181] on div "Quick find × talent + expert × up selling × cb ricarica" at bounding box center [623, 188] width 344 height 16
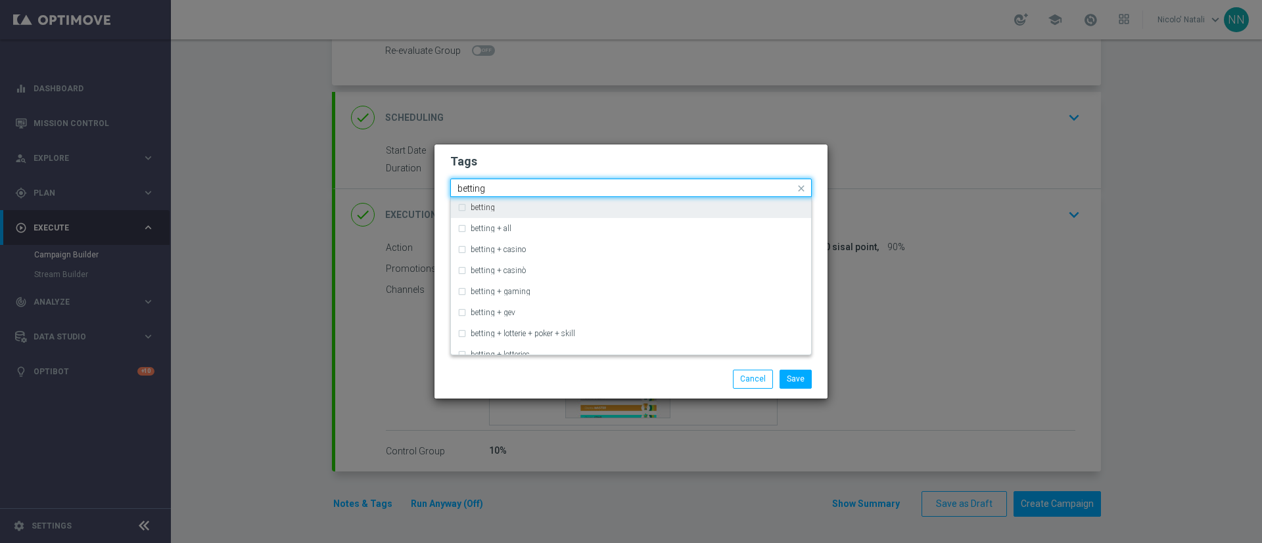
click at [645, 202] on div "betting" at bounding box center [630, 207] width 347 height 21
type input "betting"
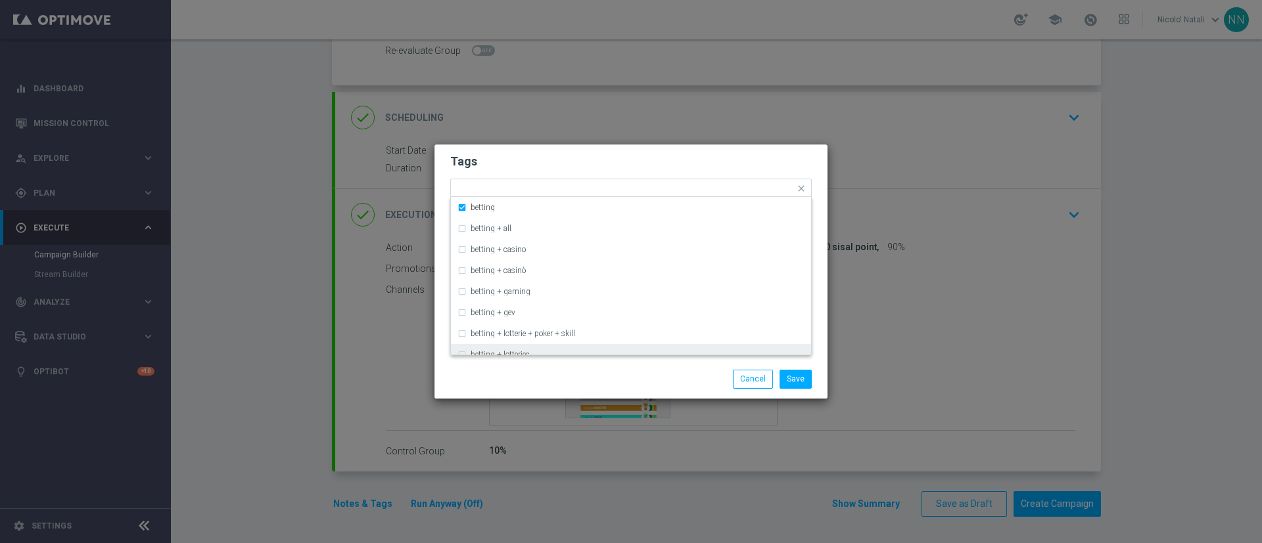
click at [605, 369] on div "Save Cancel" at bounding box center [630, 379] width 393 height 38
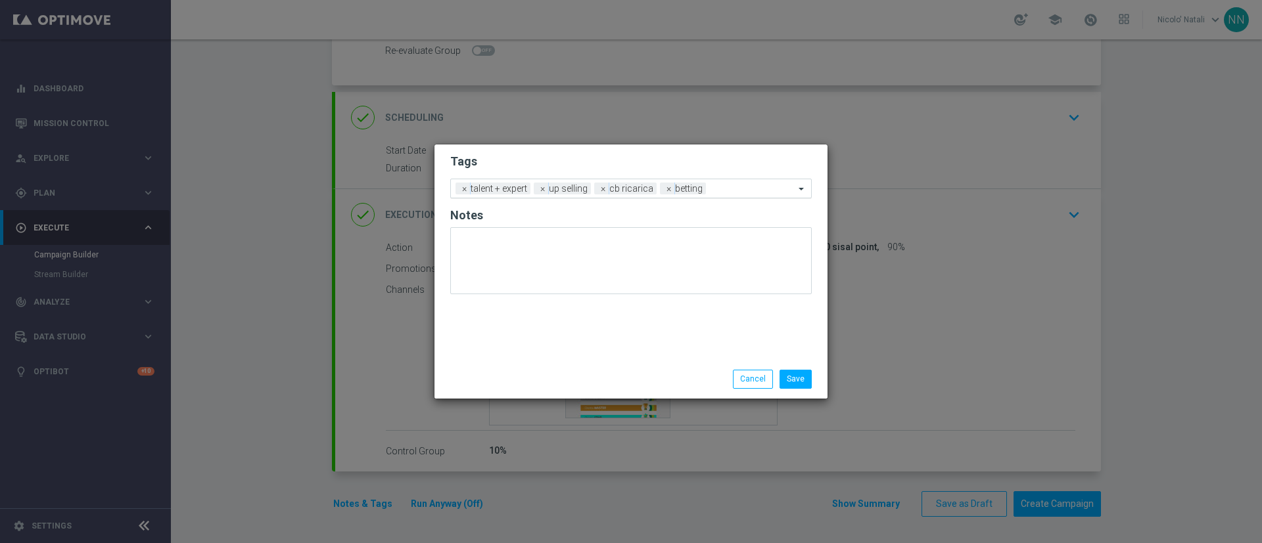
click at [723, 181] on div "Add a new tag × talent + expert × up selling × cb ricarica × betting" at bounding box center [623, 188] width 344 height 18
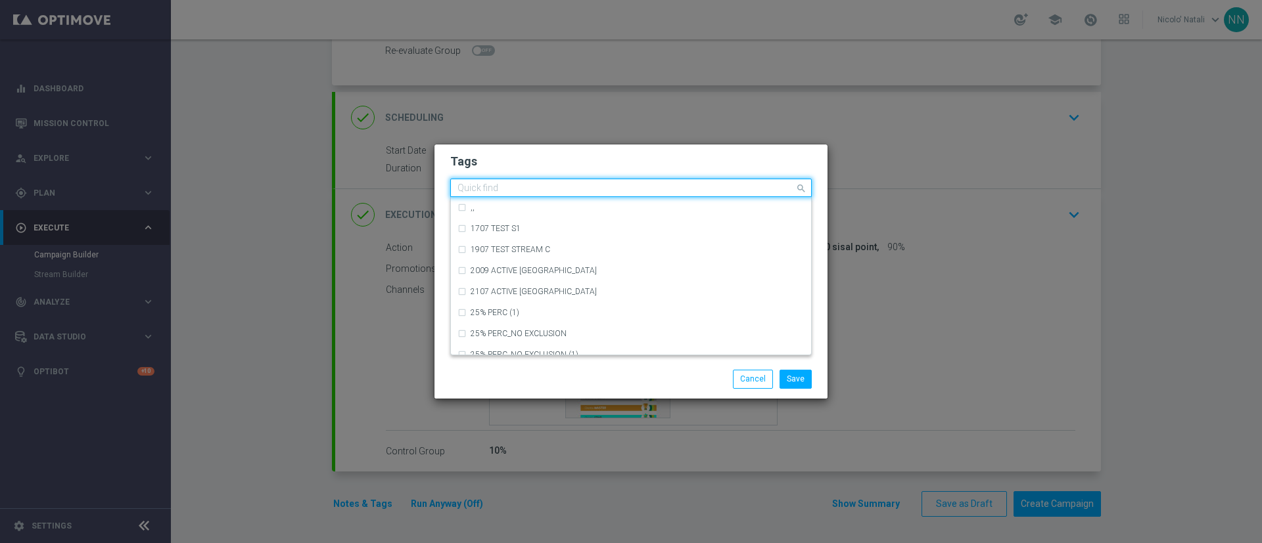
type input "a"
click at [570, 269] on div "bonus cash" at bounding box center [638, 271] width 334 height 8
type input "bonu"
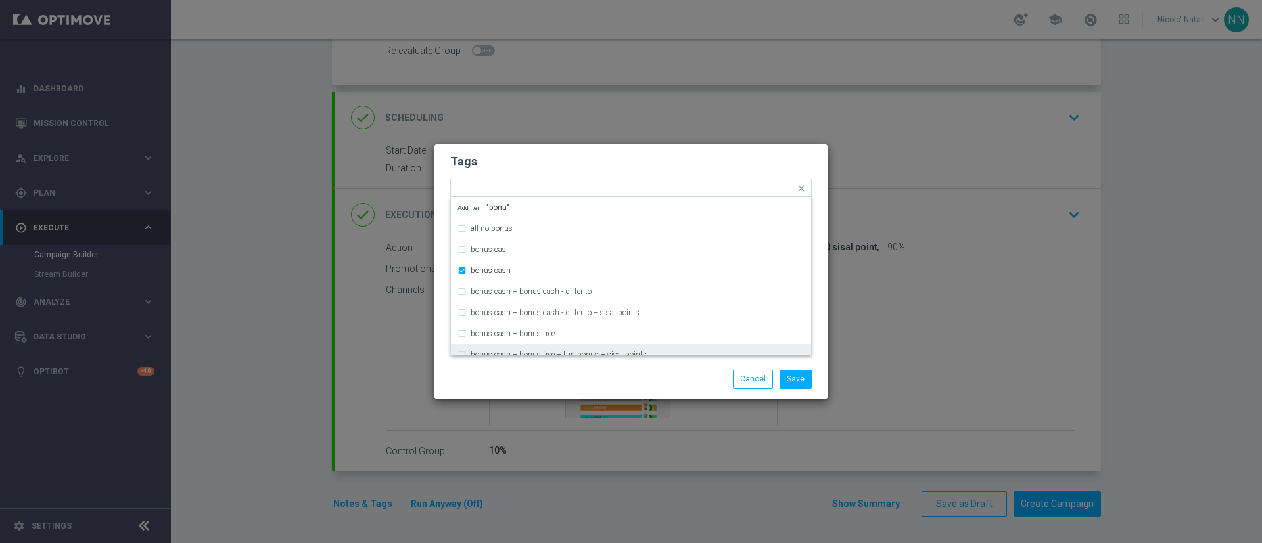
click at [570, 358] on div "Tags Quick find × talent + expert × up selling × cb ricarica × betting × bonus …" at bounding box center [630, 253] width 393 height 216
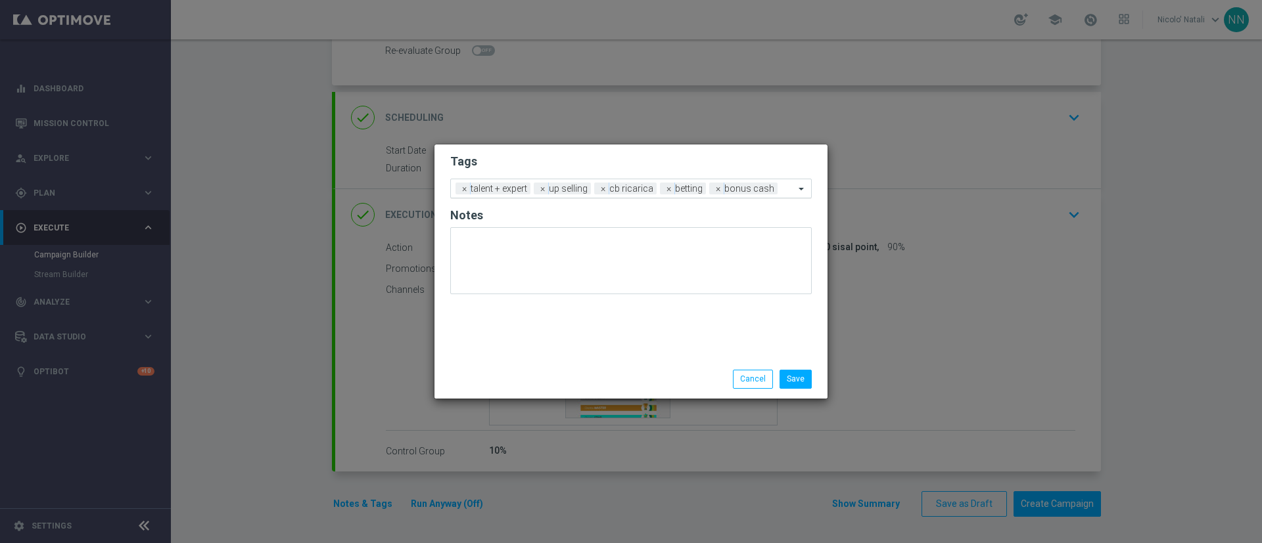
click at [772, 184] on div "Add a new tag × talent + expert × up selling × cb ricarica × betting × bonus ca…" at bounding box center [623, 188] width 344 height 18
click at [610, 173] on form "Tags Add a new tag × talent + expert × up selling × cb ricarica × betting × bon…" at bounding box center [630, 227] width 361 height 154
click at [716, 193] on span "×" at bounding box center [718, 189] width 12 height 12
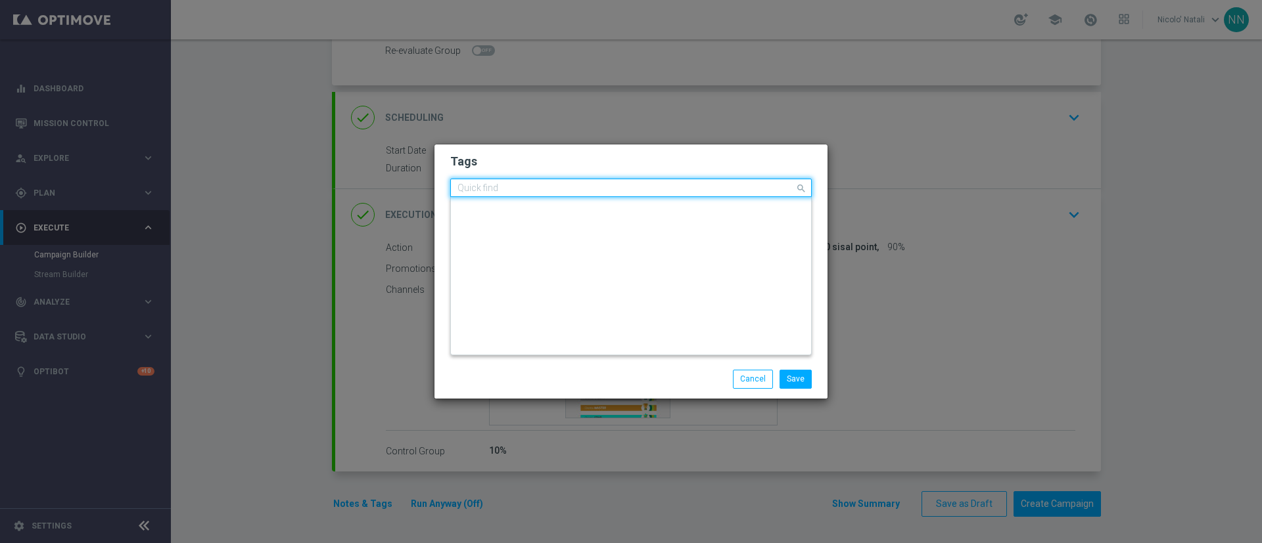
click at [718, 191] on input "text" at bounding box center [625, 188] width 337 height 11
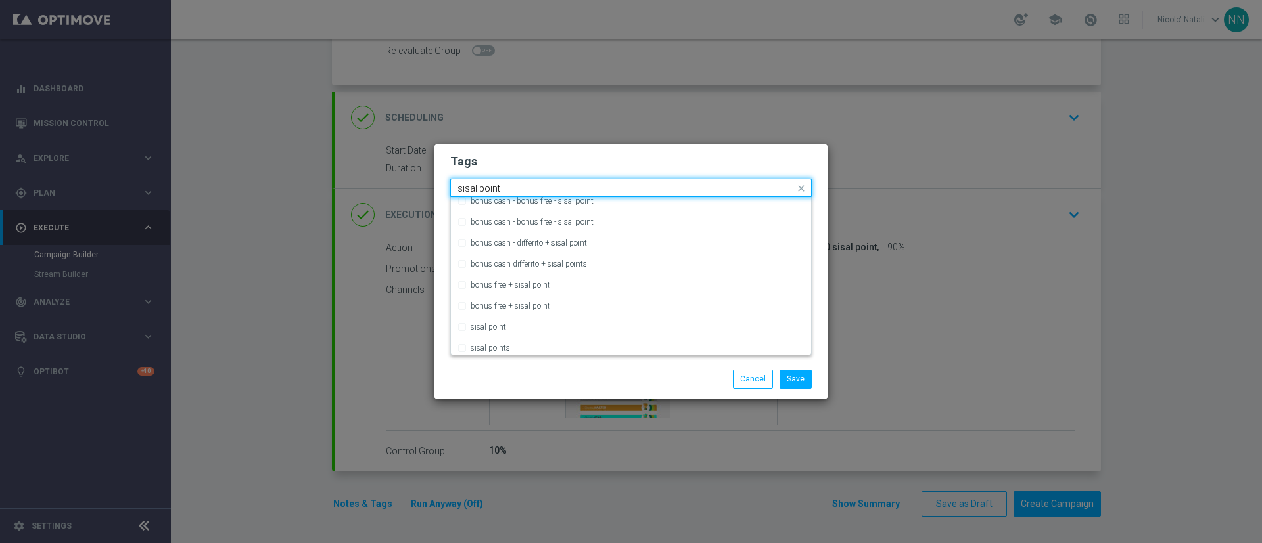
scroll to position [93, 0]
click at [559, 321] on div "sisal point" at bounding box center [638, 325] width 334 height 8
type input "sisal point"
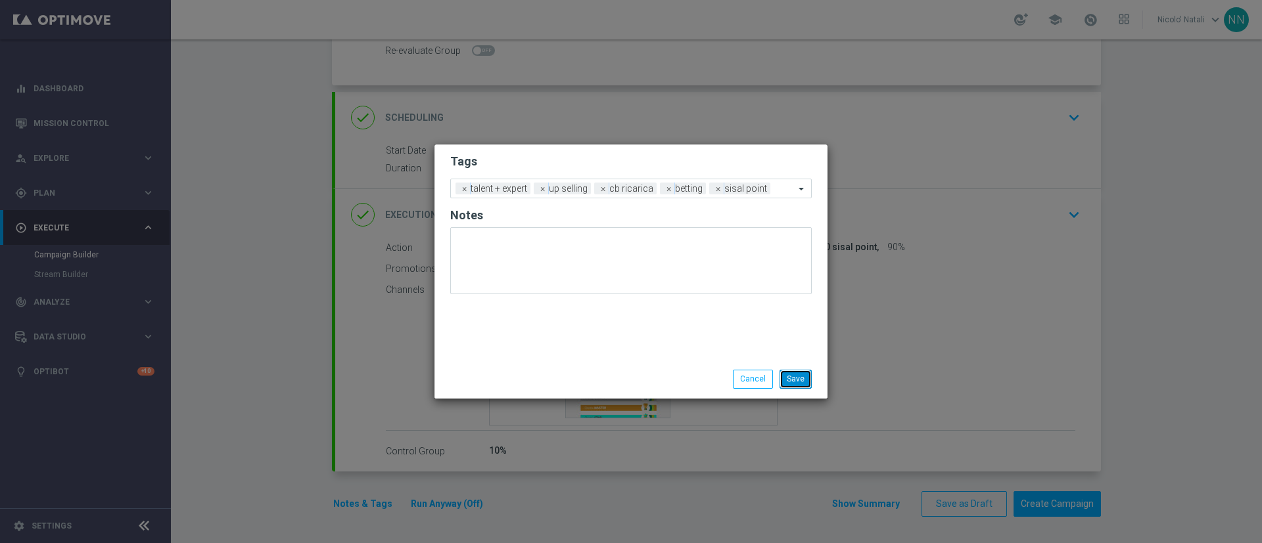
click at [798, 376] on button "Save" at bounding box center [795, 379] width 32 height 18
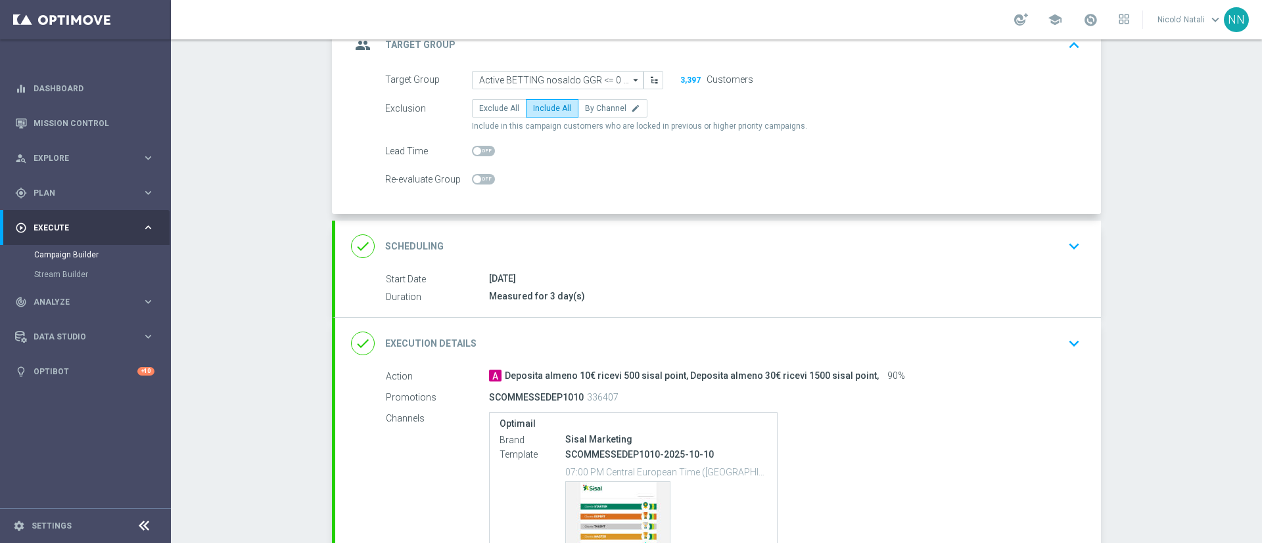
scroll to position [99, 0]
click at [767, 220] on div "done Scheduling keyboard_arrow_down" at bounding box center [718, 245] width 766 height 51
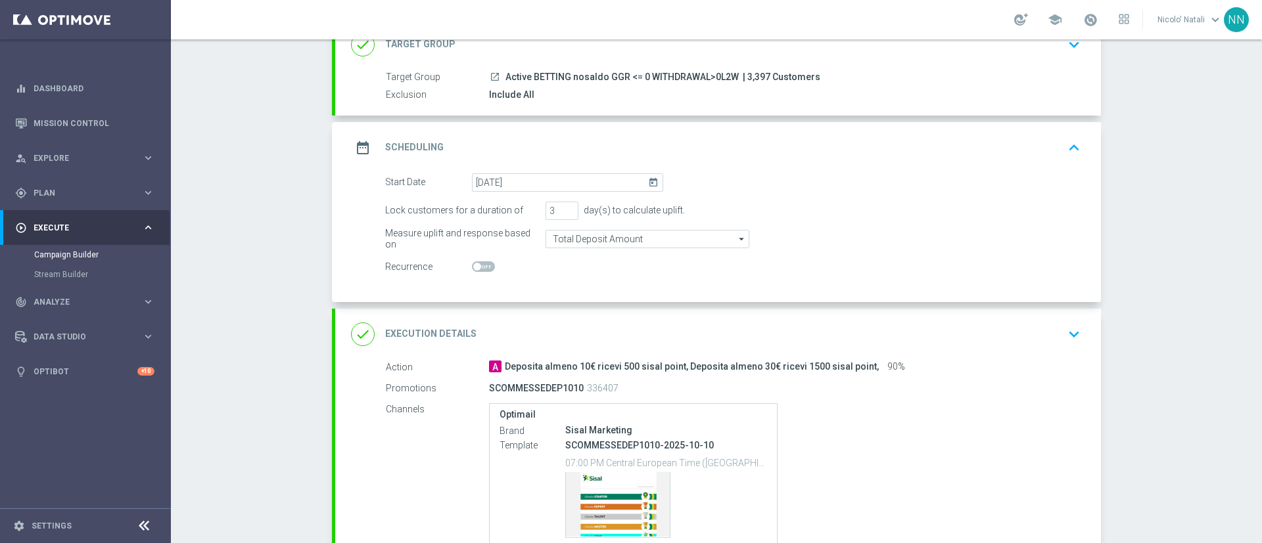
scroll to position [218, 0]
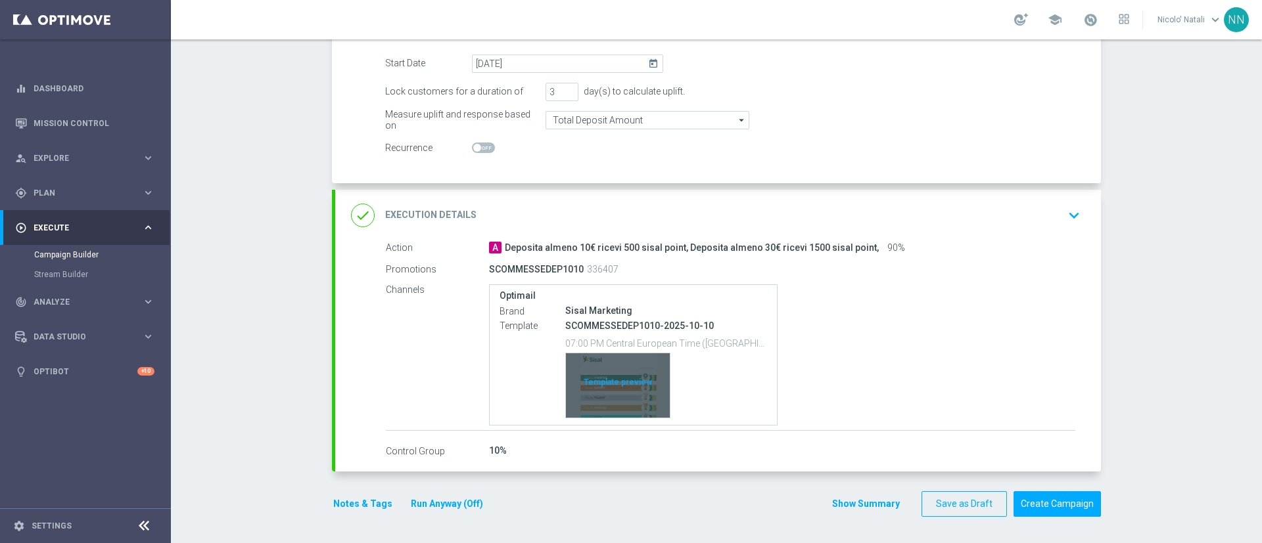
click at [602, 384] on div "Template preview" at bounding box center [618, 386] width 104 height 64
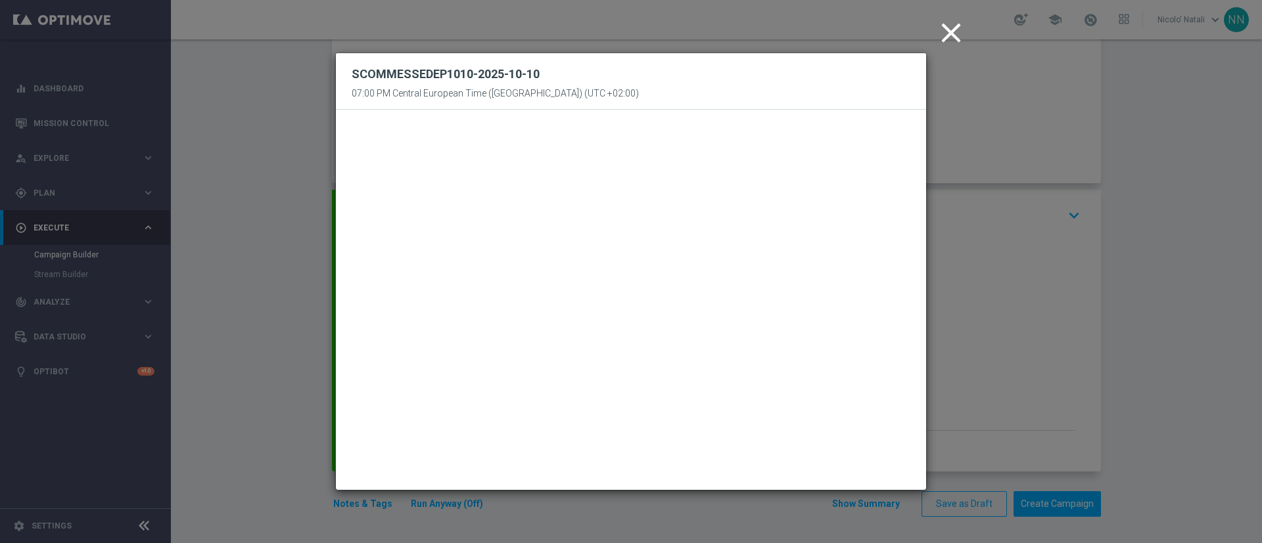
click at [948, 25] on icon "close" at bounding box center [951, 32] width 33 height 33
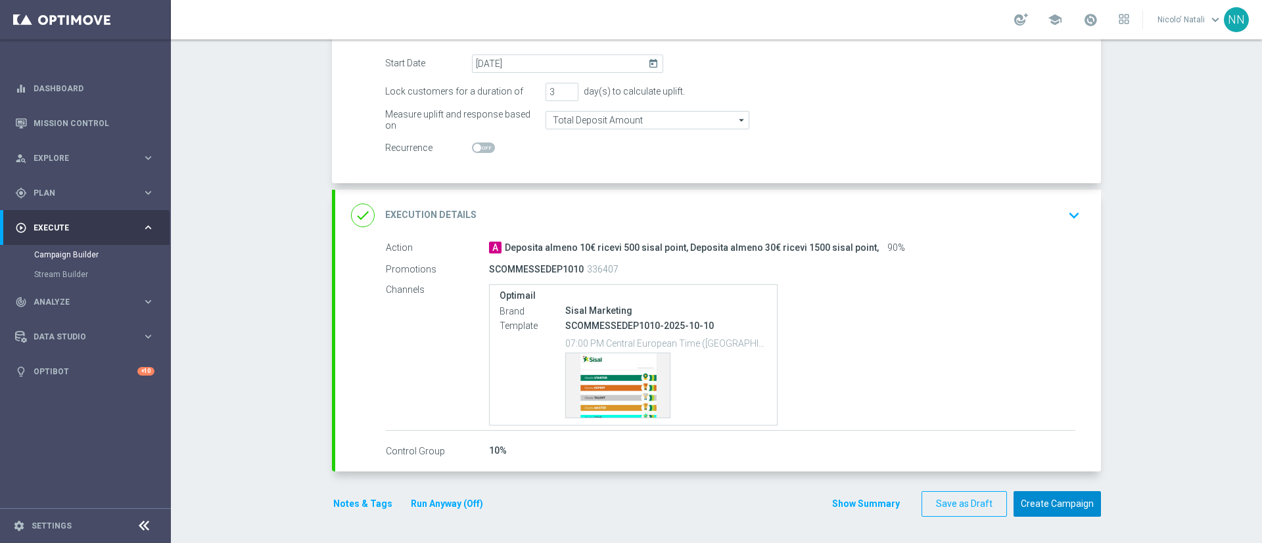
click at [1051, 511] on button "Create Campaign" at bounding box center [1056, 505] width 87 height 26
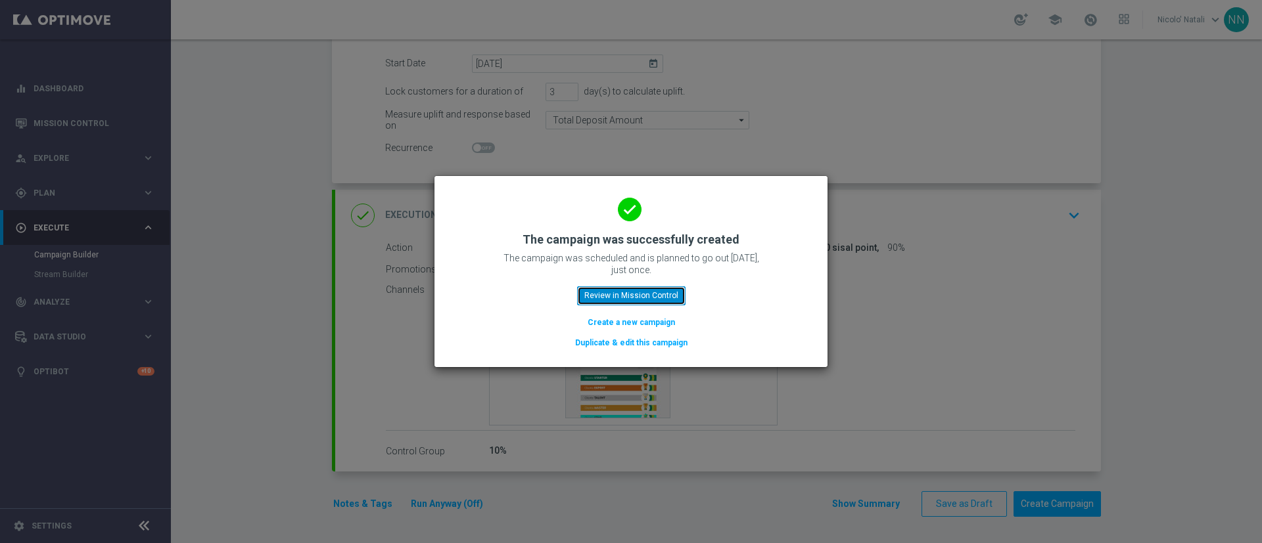
click at [640, 301] on button "Review in Mission Control" at bounding box center [631, 296] width 108 height 18
